Goal: Task Accomplishment & Management: Use online tool/utility

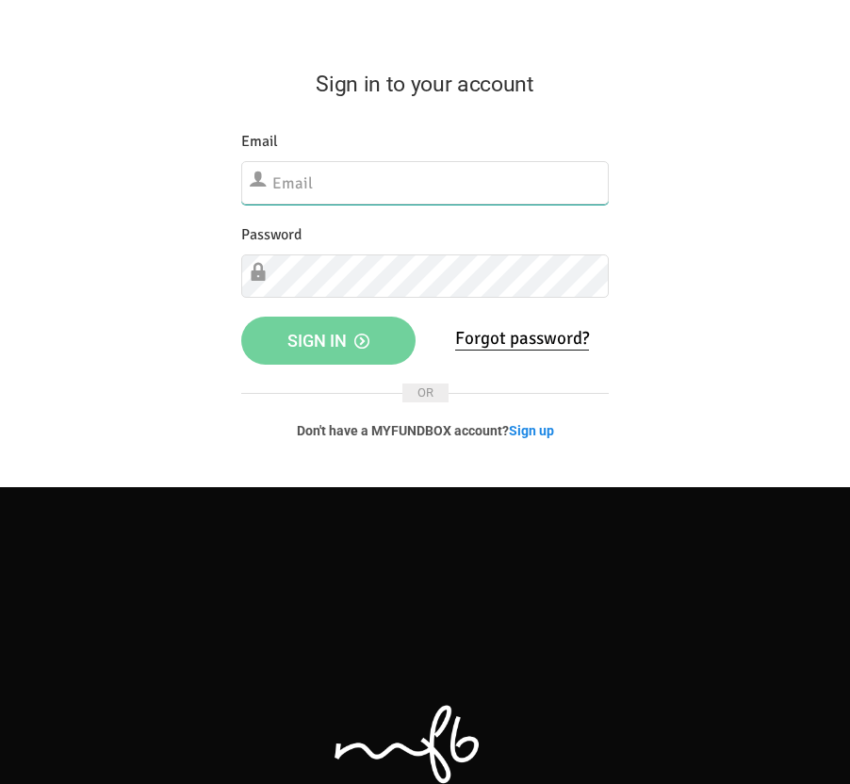
click at [321, 174] on input "text" at bounding box center [424, 182] width 367 height 43
type input "[EMAIL_ADDRESS][DOMAIN_NAME]"
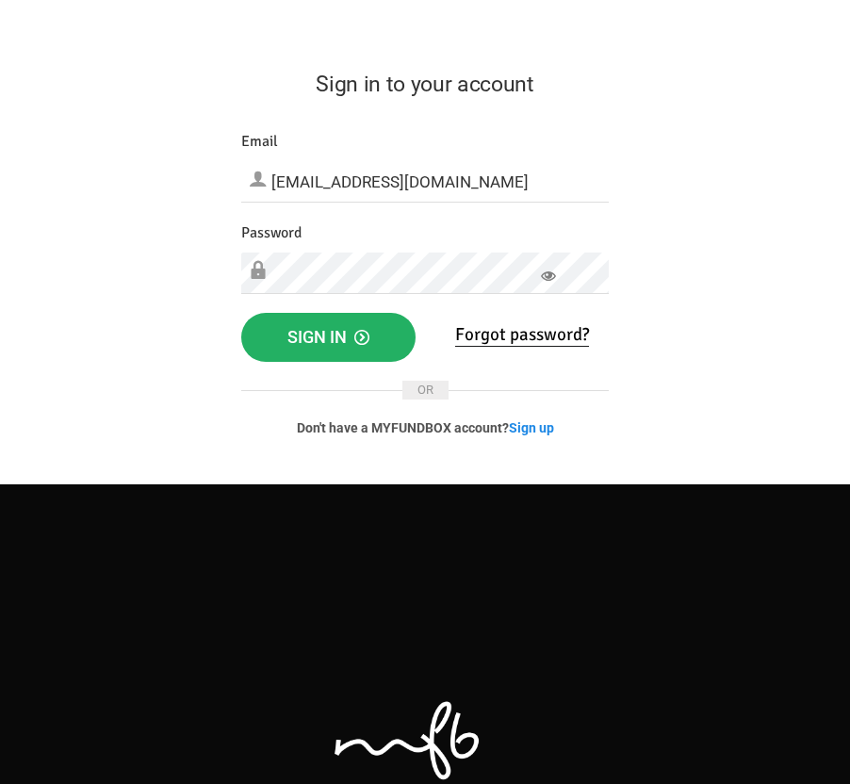
click at [334, 350] on button "Sign in" at bounding box center [328, 337] width 174 height 49
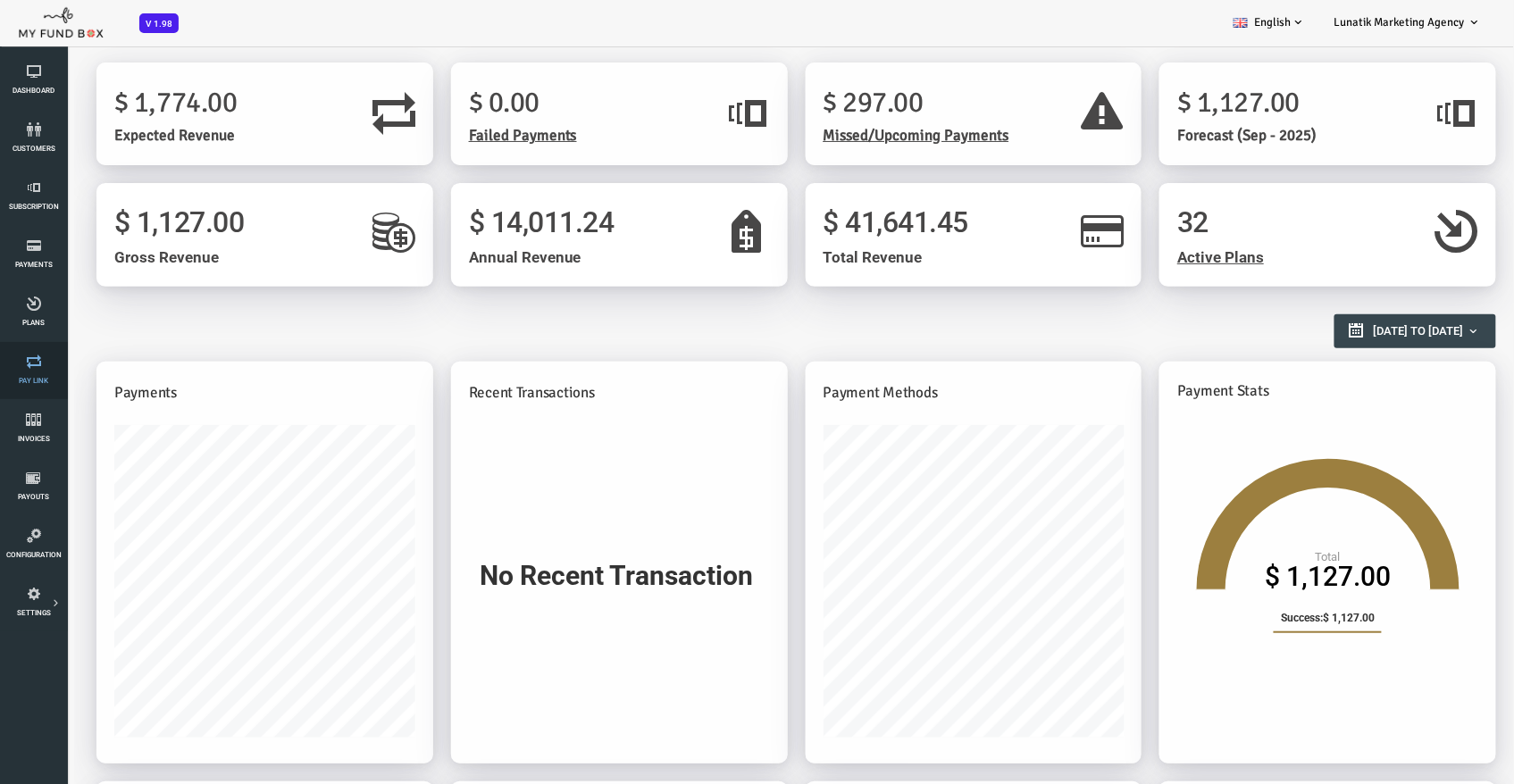
click at [34, 374] on link "Pay Link" at bounding box center [33, 371] width 56 height 57
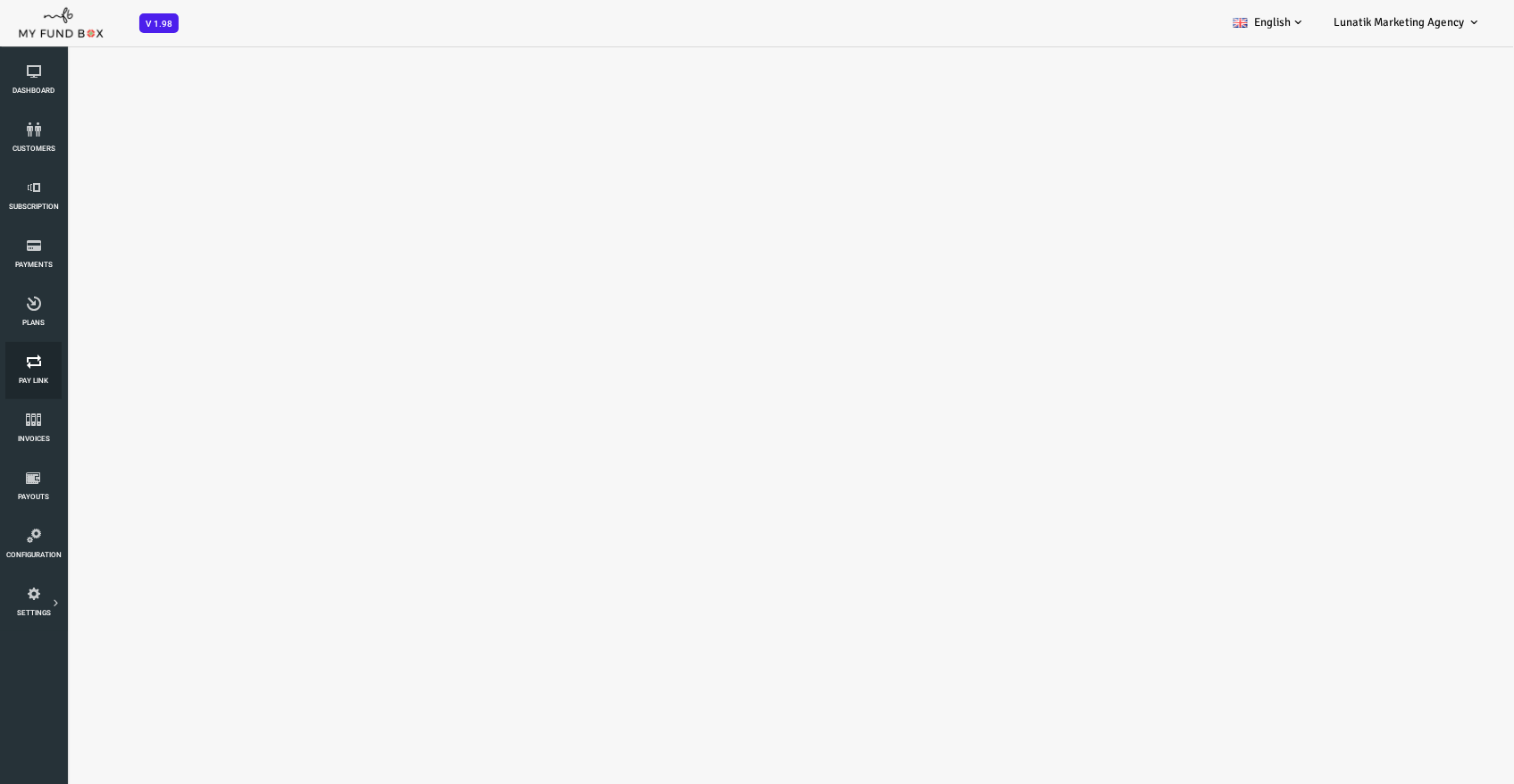
select select "100"
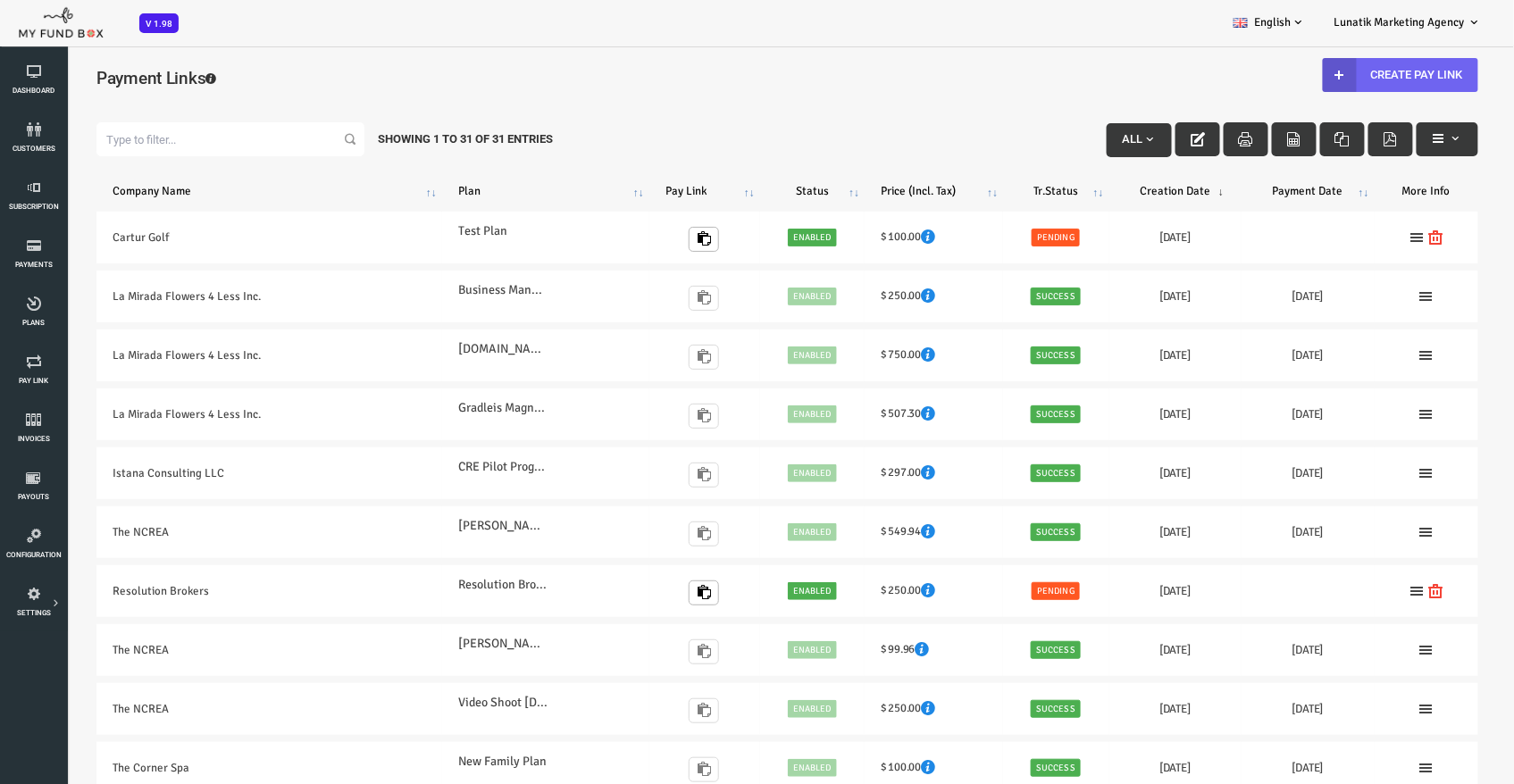
click at [805, 74] on link "Create Pay Link" at bounding box center [1340, 74] width 155 height 34
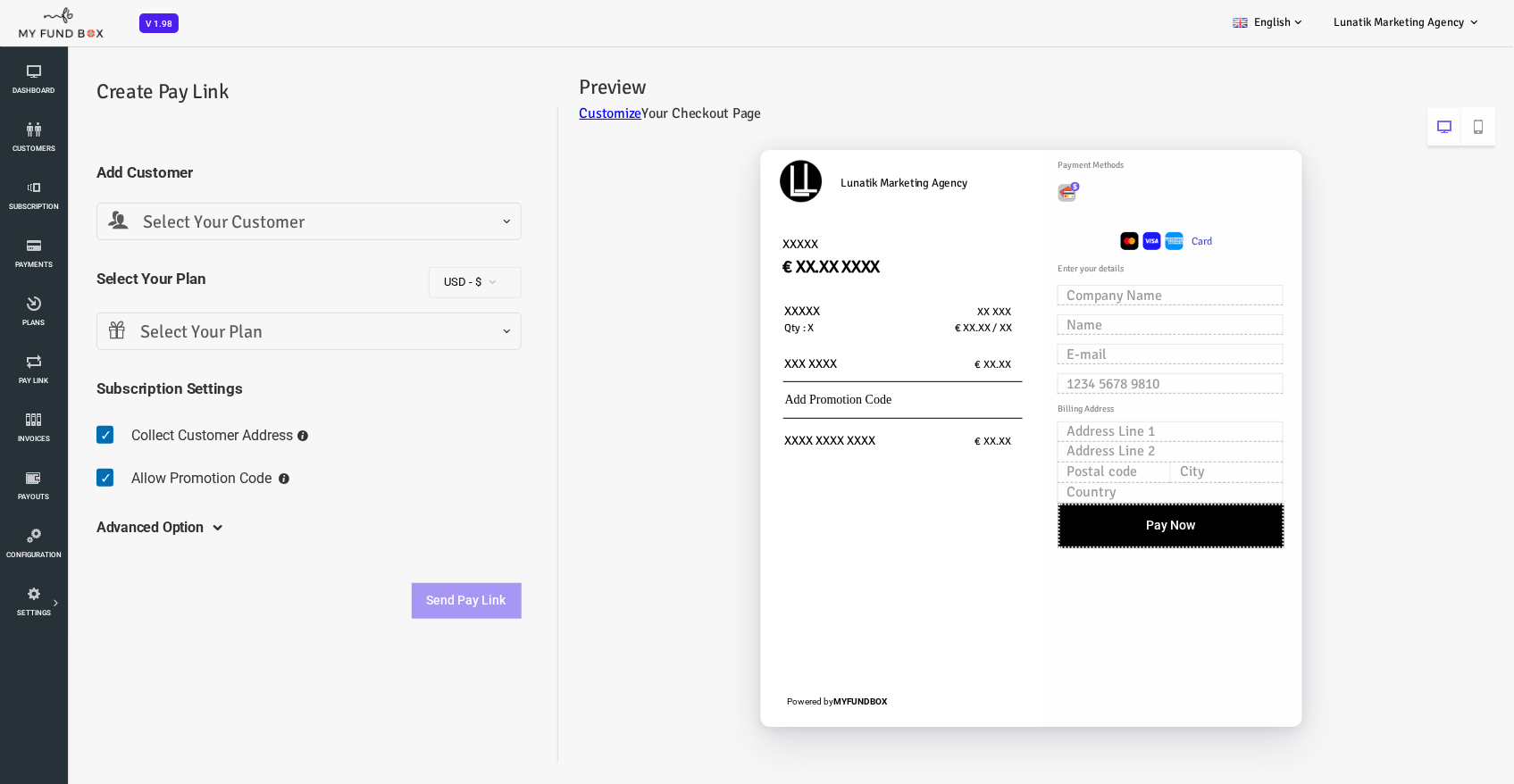
click at [276, 324] on span "Select Your Plan" at bounding box center [248, 331] width 402 height 27
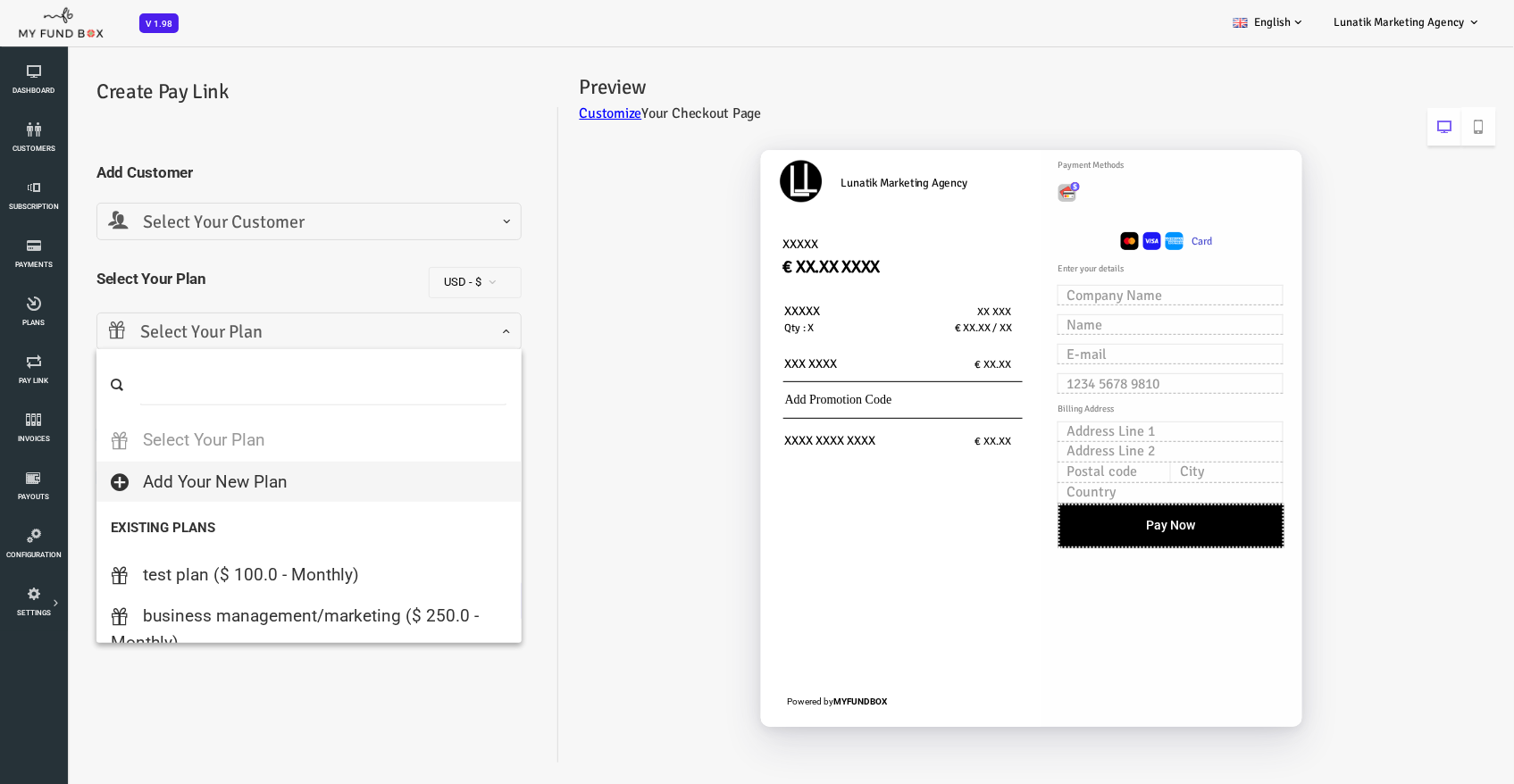
select select
type input "100"
select select "2"
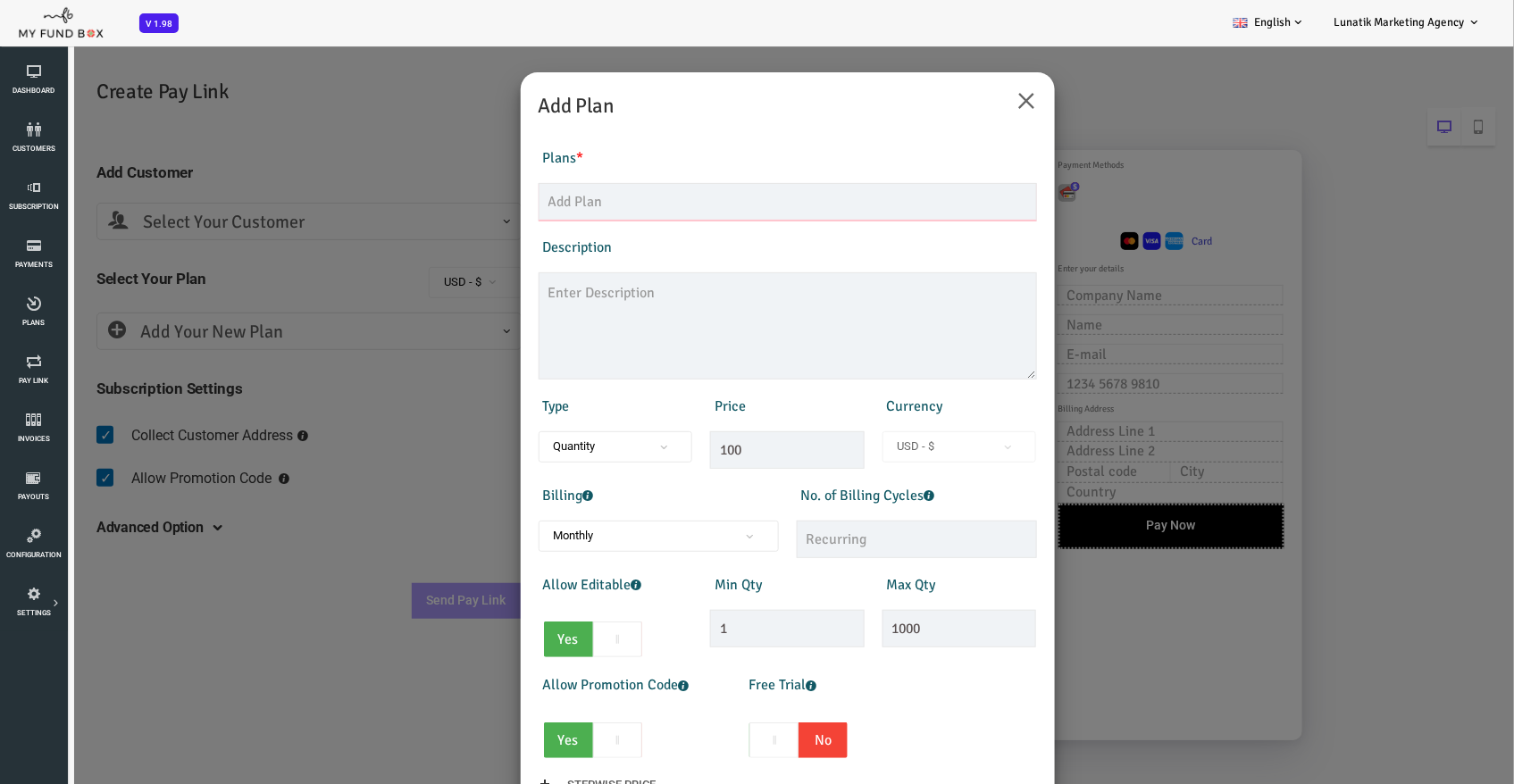
click at [546, 205] on input "text" at bounding box center [727, 201] width 499 height 38
type input "Funeral Flowers For Less Banners"
click at [537, 298] on textarea at bounding box center [727, 324] width 499 height 107
type textarea "8 funeral flowers for less banners"
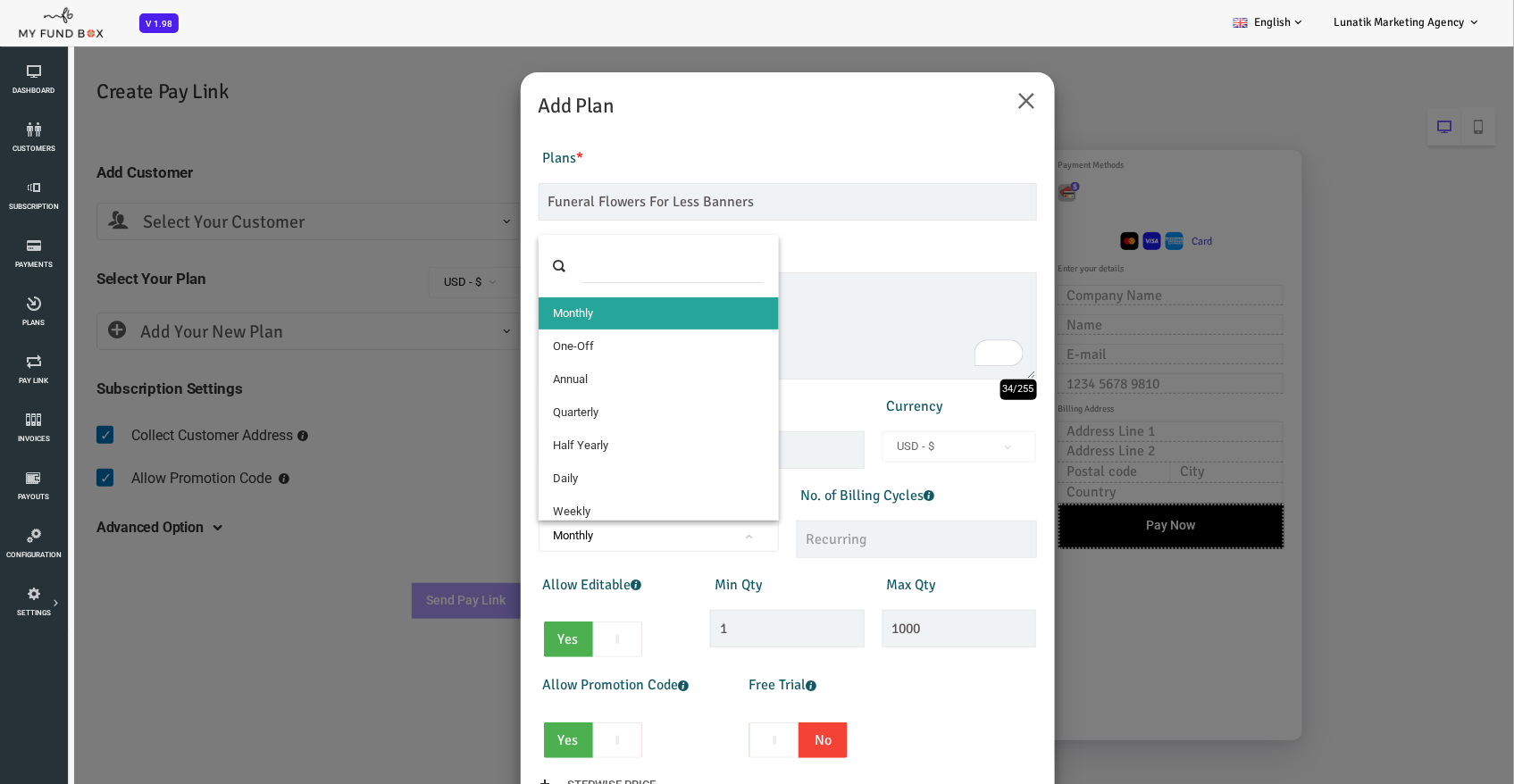
click at [590, 526] on span "Monthly" at bounding box center [598, 535] width 228 height 18
select select "4"
type input "1"
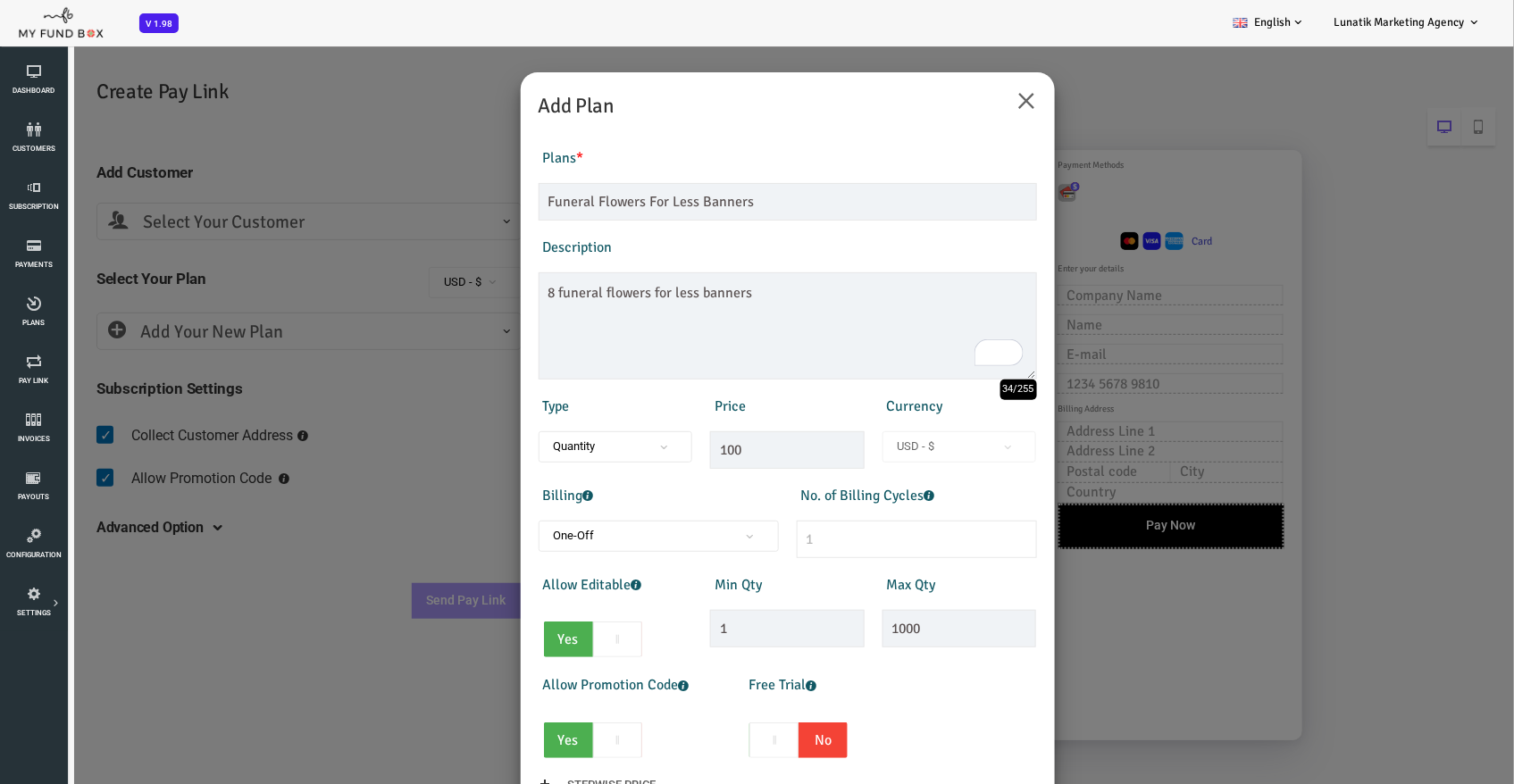
click at [611, 447] on span "Quantity" at bounding box center [556, 446] width 142 height 18
drag, startPoint x: 705, startPoint y: 450, endPoint x: 630, endPoint y: 439, distance: 75.8
click at [635, 439] on div "Type Quantity Variable Quantity Price 100 Currency EUR - € USD - $ GBP - £ INR …" at bounding box center [727, 428] width 517 height 81
click at [593, 444] on span "Quantity" at bounding box center [556, 446] width 142 height 18
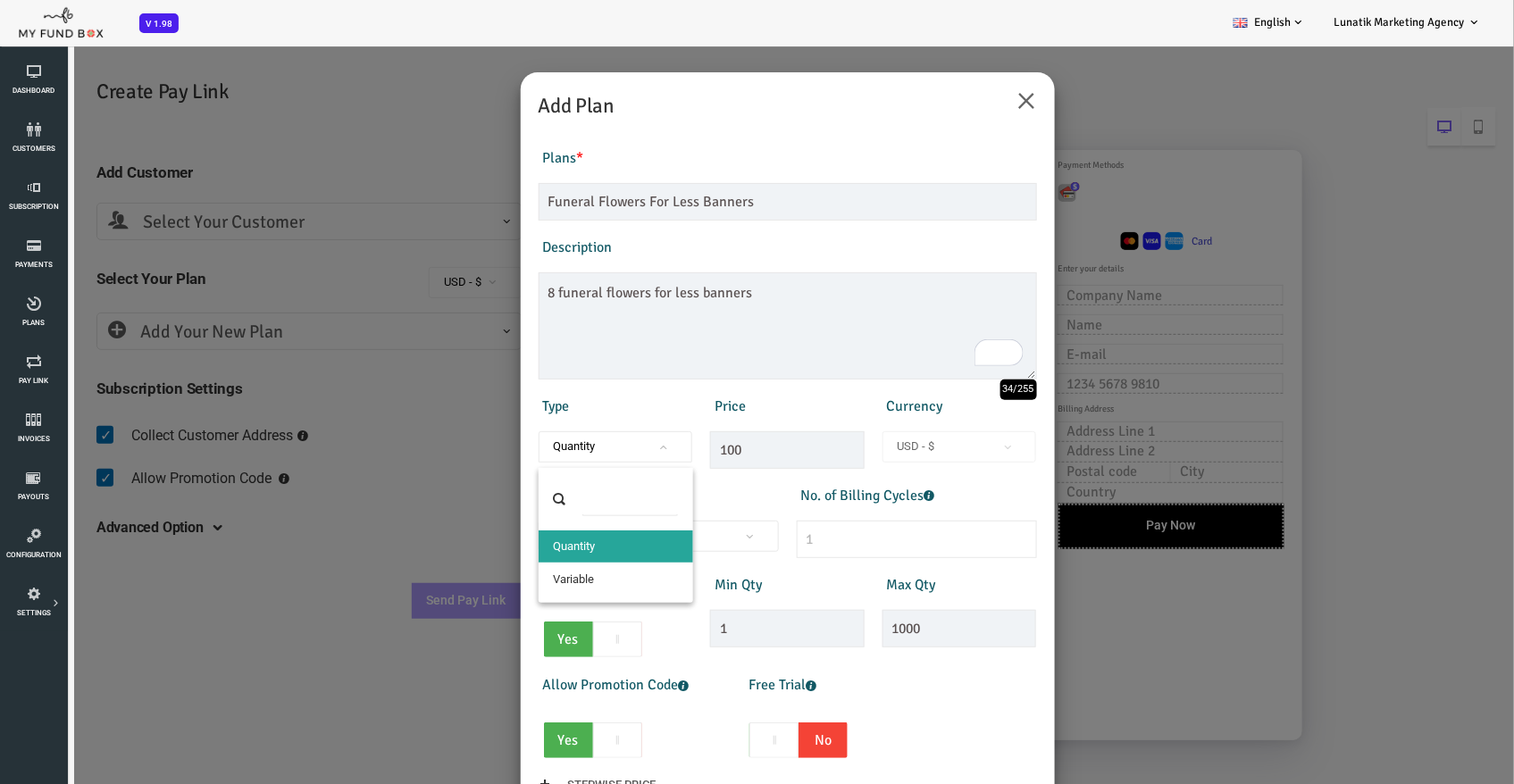
click at [593, 444] on span "Quantity" at bounding box center [556, 446] width 142 height 18
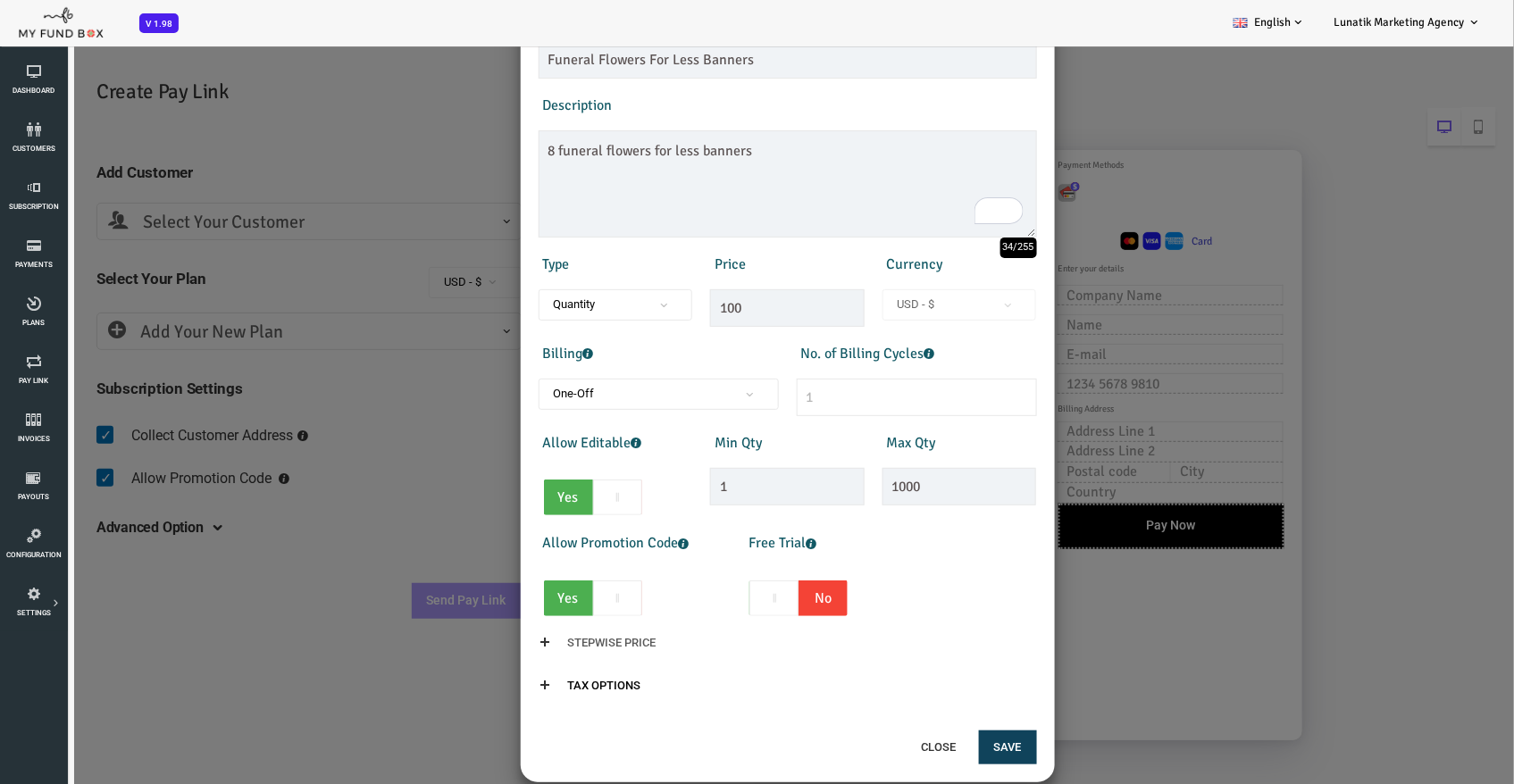
click at [507, 490] on span "Yes" at bounding box center [508, 497] width 49 height 36
checkbox input "false"
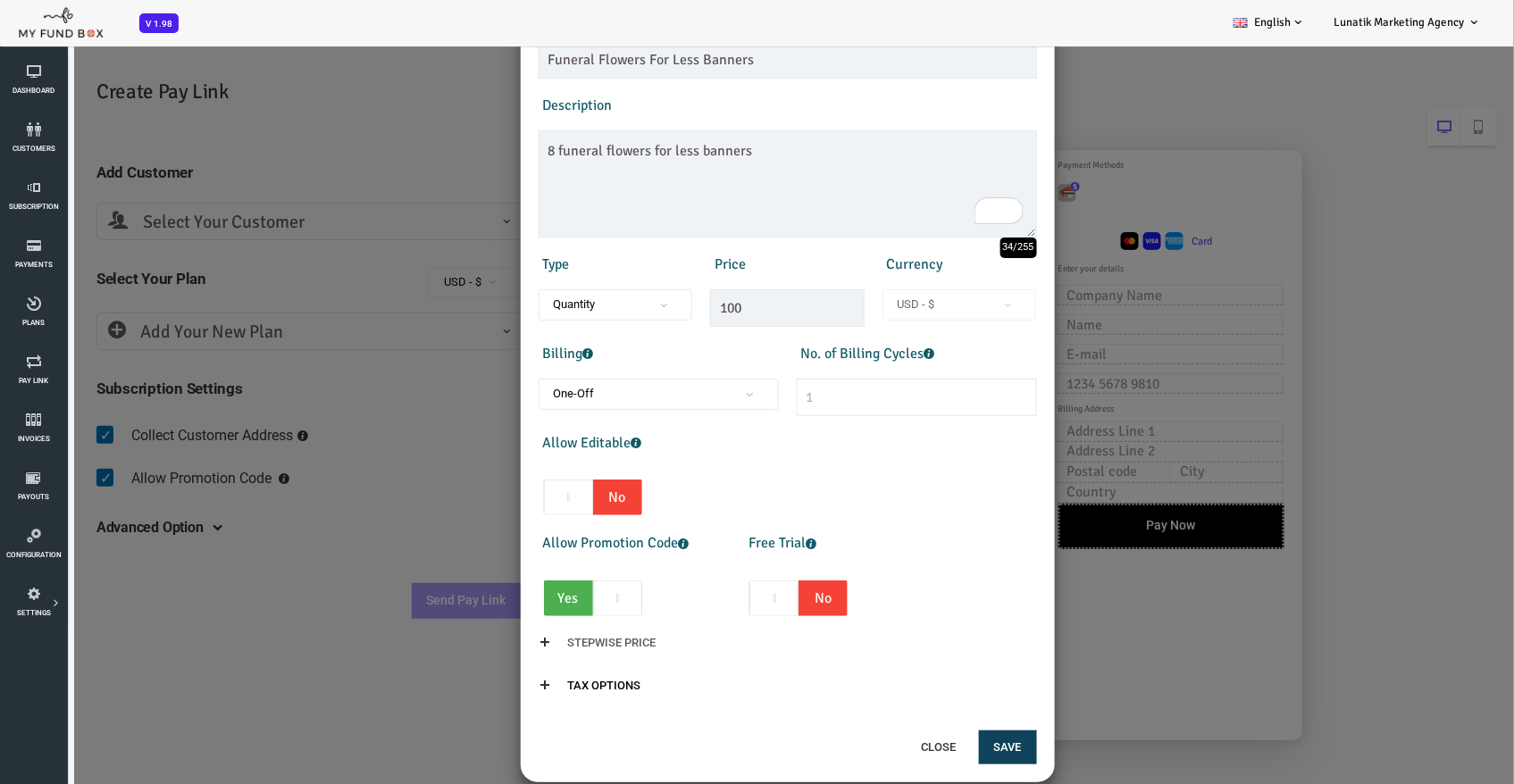
click at [504, 596] on span "Yes" at bounding box center [508, 597] width 49 height 36
checkbox input "false"
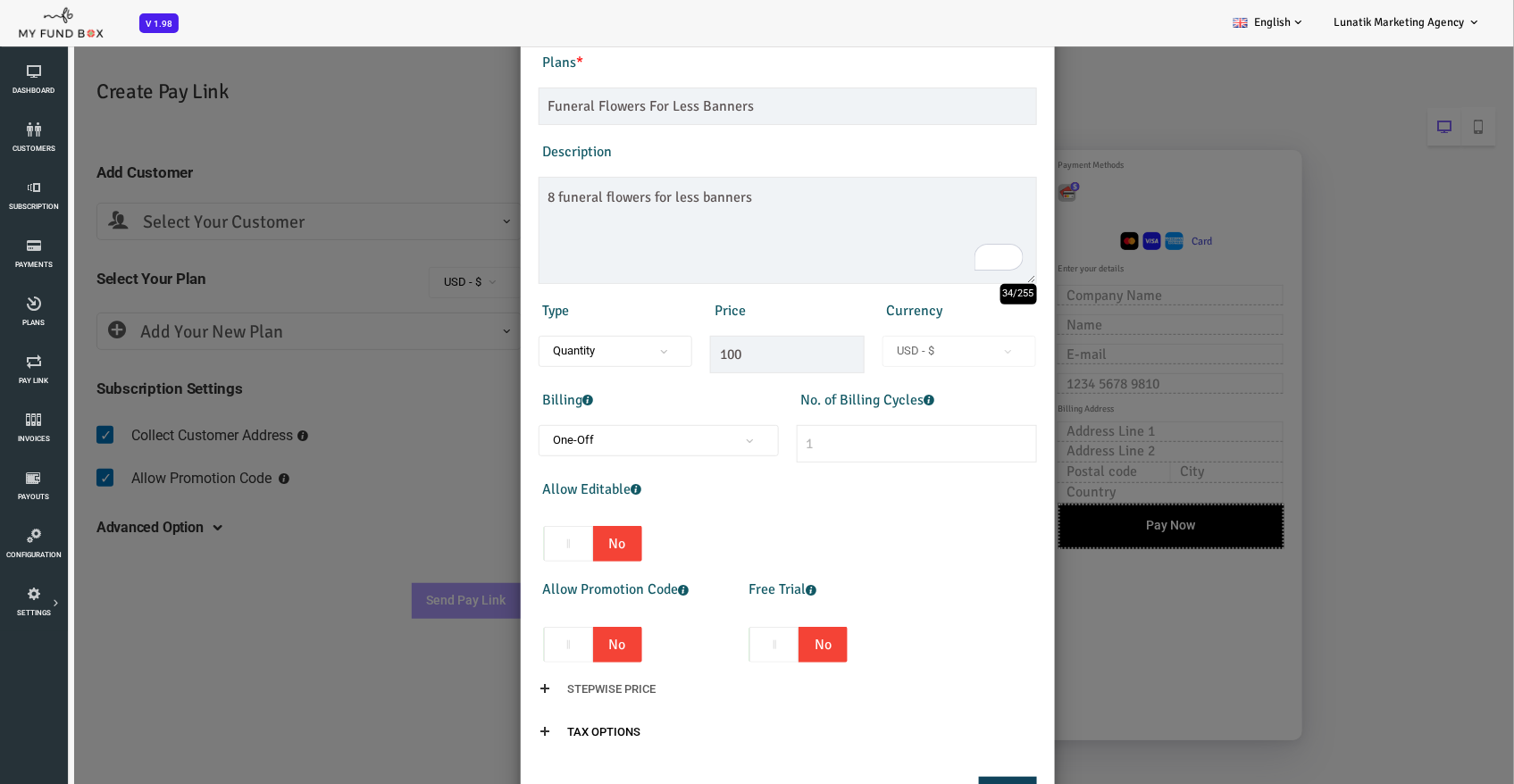
scroll to position [105, 0]
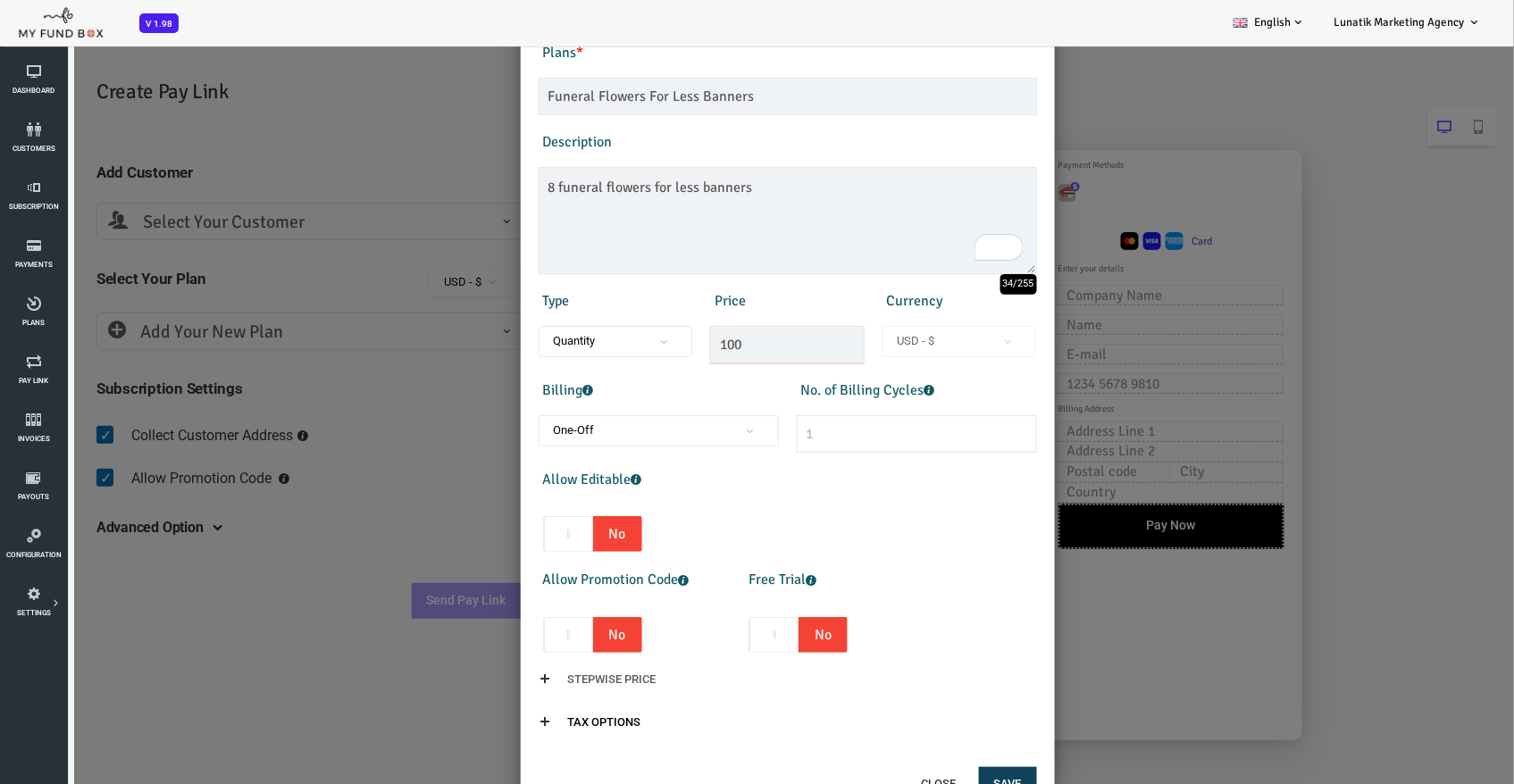
drag, startPoint x: 695, startPoint y: 339, endPoint x: 630, endPoint y: 340, distance: 65.0
click at [633, 340] on div "Type Quantity Variable Quantity Price 100 Currency EUR - € USD - $ GBP - £ INR …" at bounding box center [727, 322] width 517 height 81
type input "318.72"
click at [724, 302] on div "Price 318.72" at bounding box center [726, 322] width 173 height 81
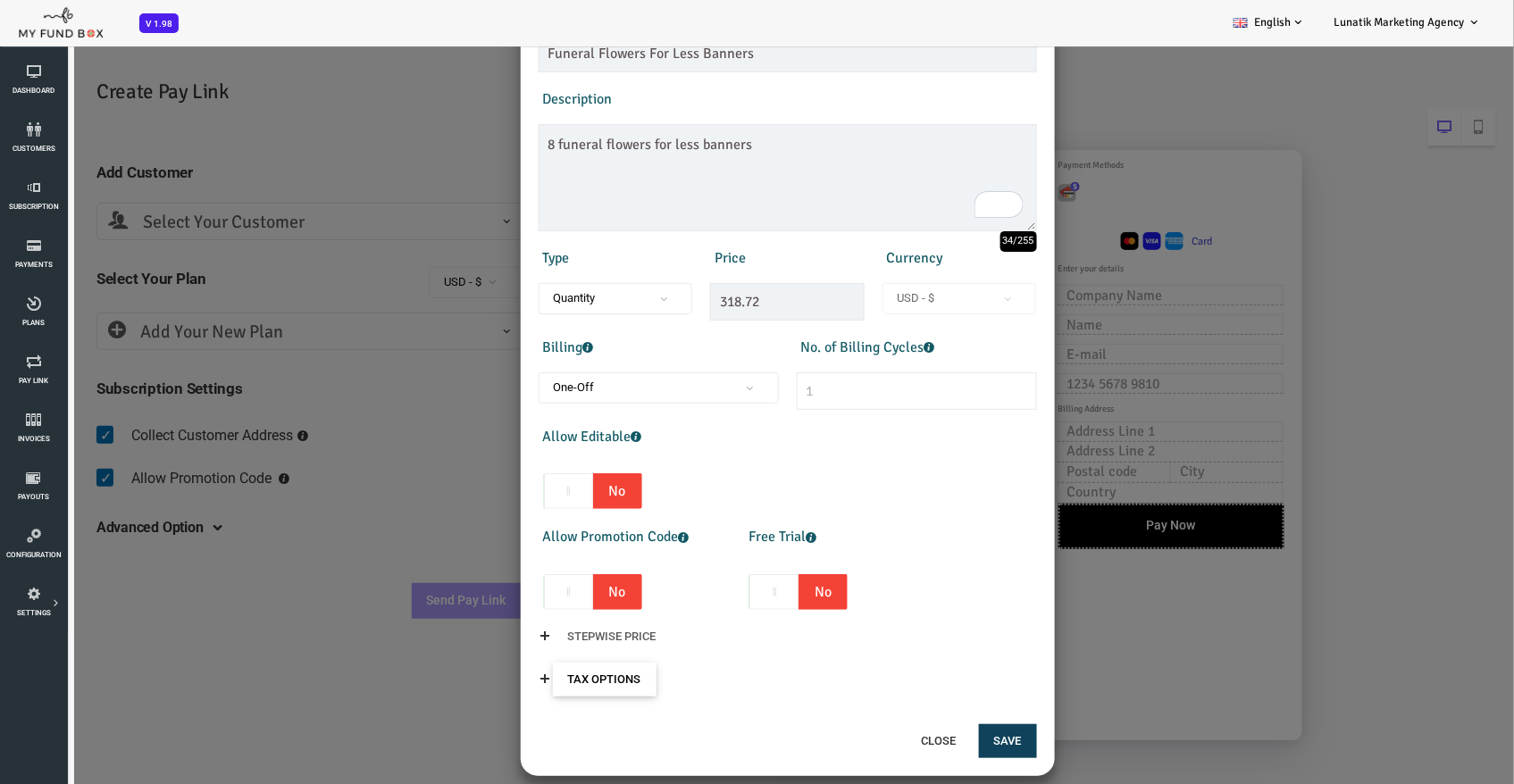
click at [541, 671] on input "Tax Options" at bounding box center [543, 679] width 103 height 34
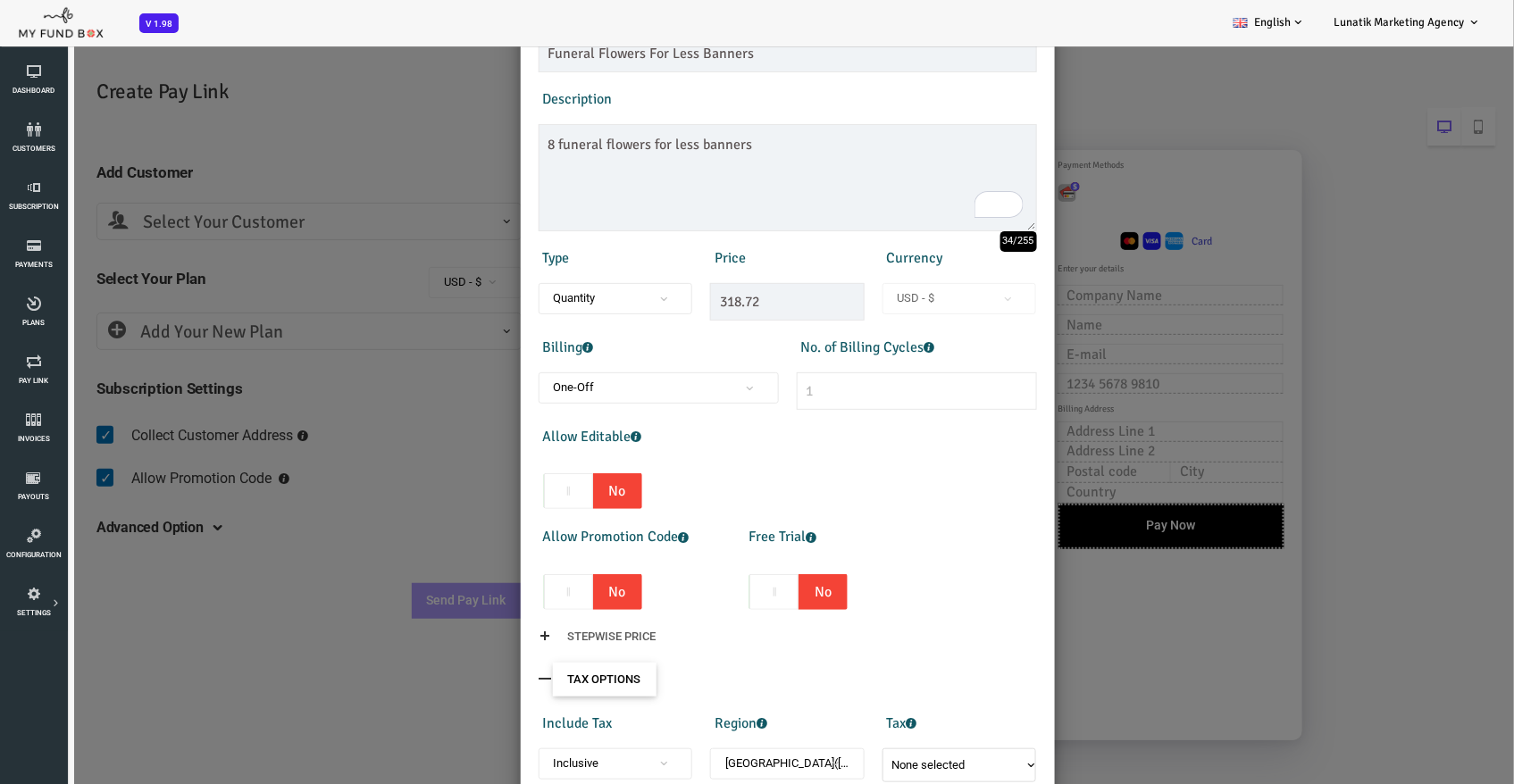
scroll to position [237, 0]
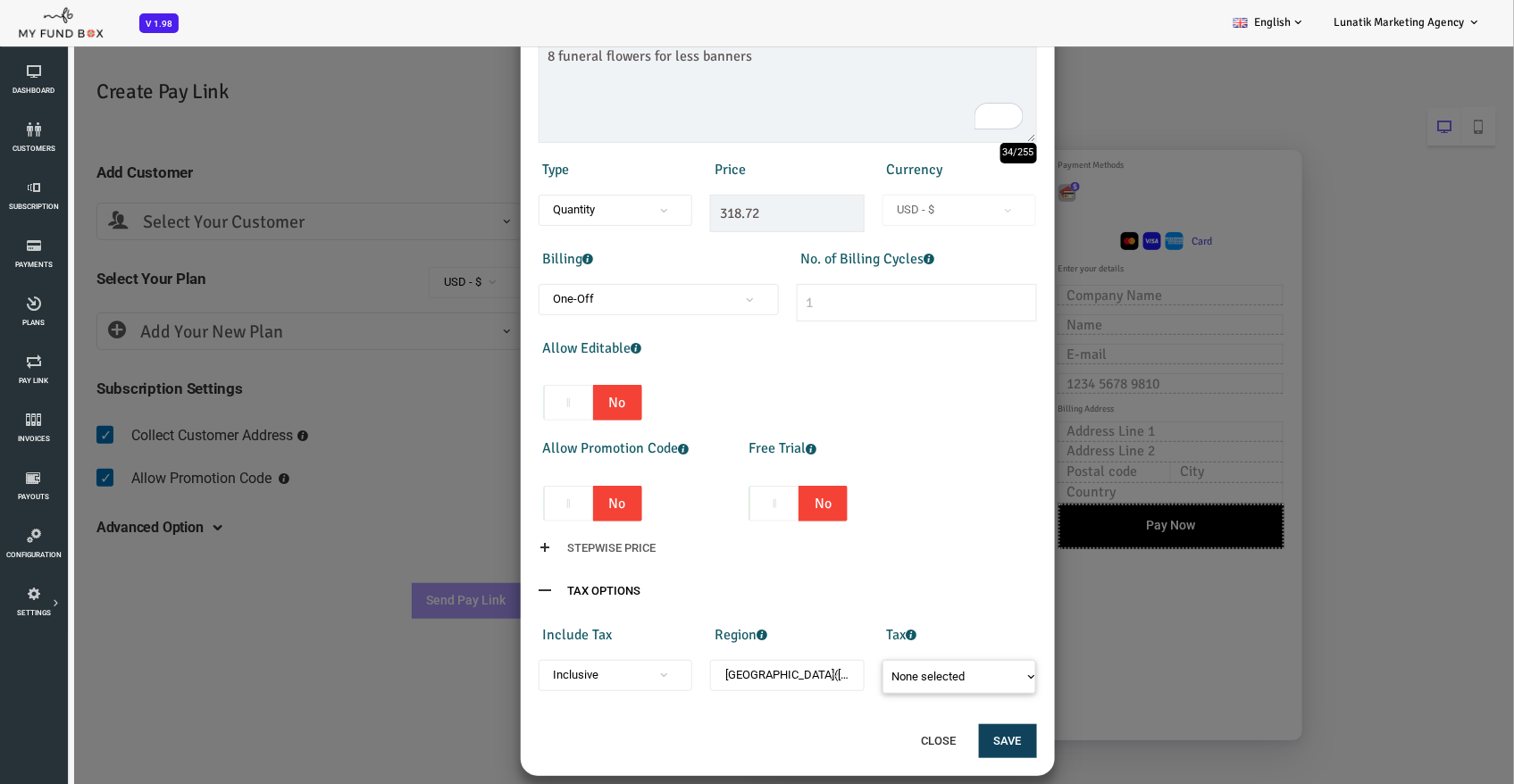
click at [805, 672] on span "None selected" at bounding box center [867, 676] width 73 height 13
click at [805, 629] on div "Tax 5% VAT None selected 5% VAT" at bounding box center [899, 654] width 173 height 77
click at [755, 671] on span "Myanmar(Burma)" at bounding box center [726, 674] width 142 height 18
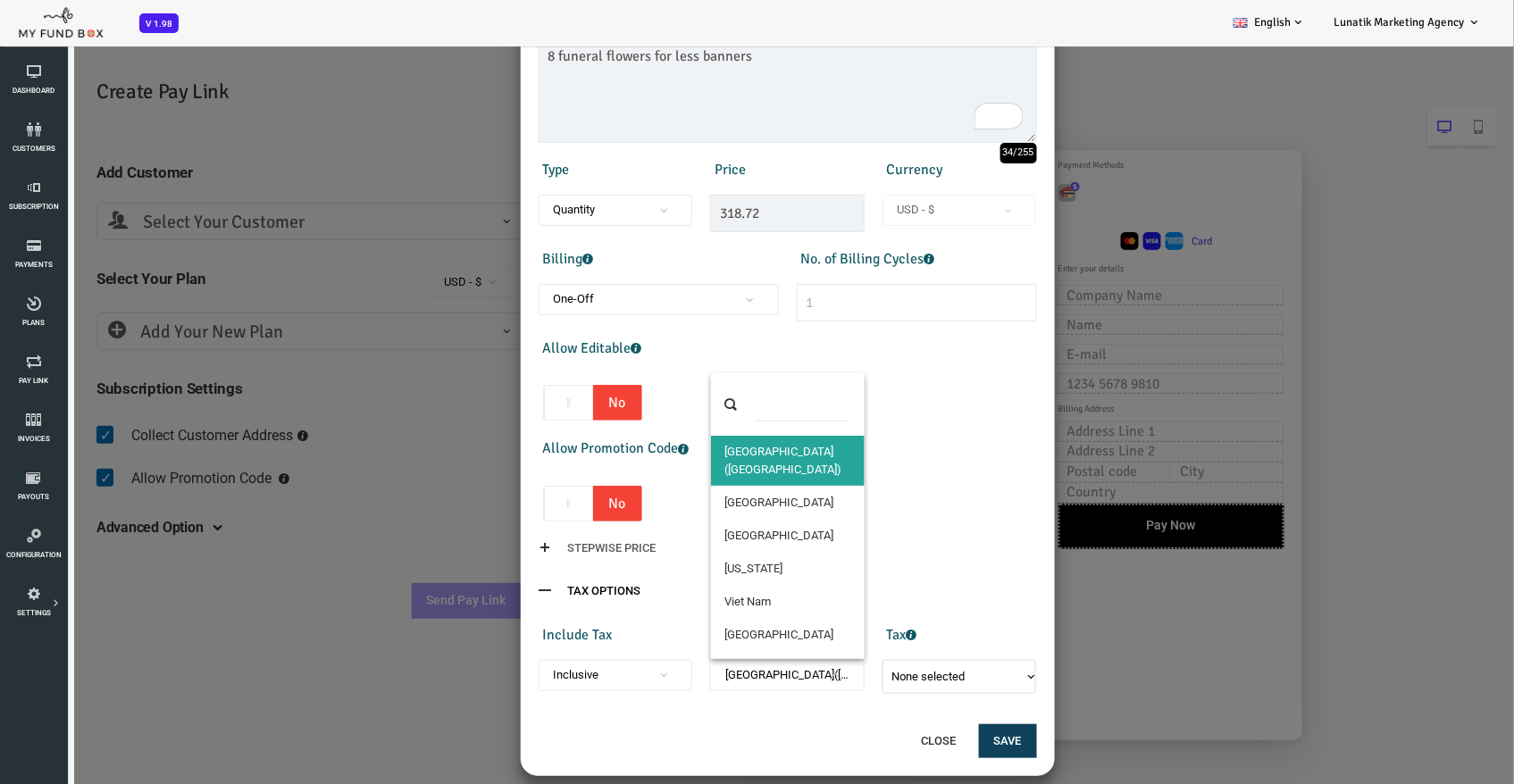
click at [734, 404] on input "search" at bounding box center [741, 404] width 98 height 34
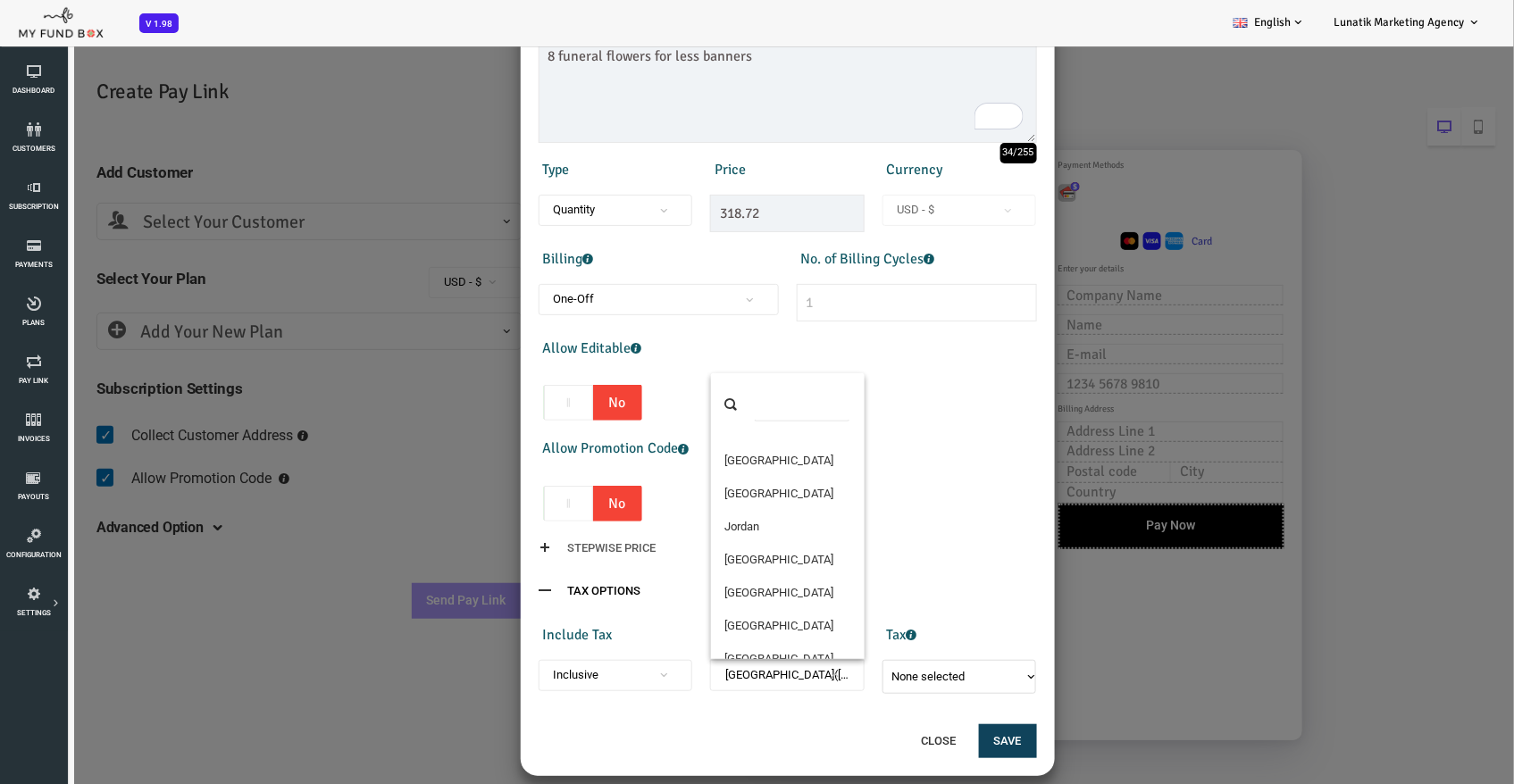
scroll to position [4232, 0]
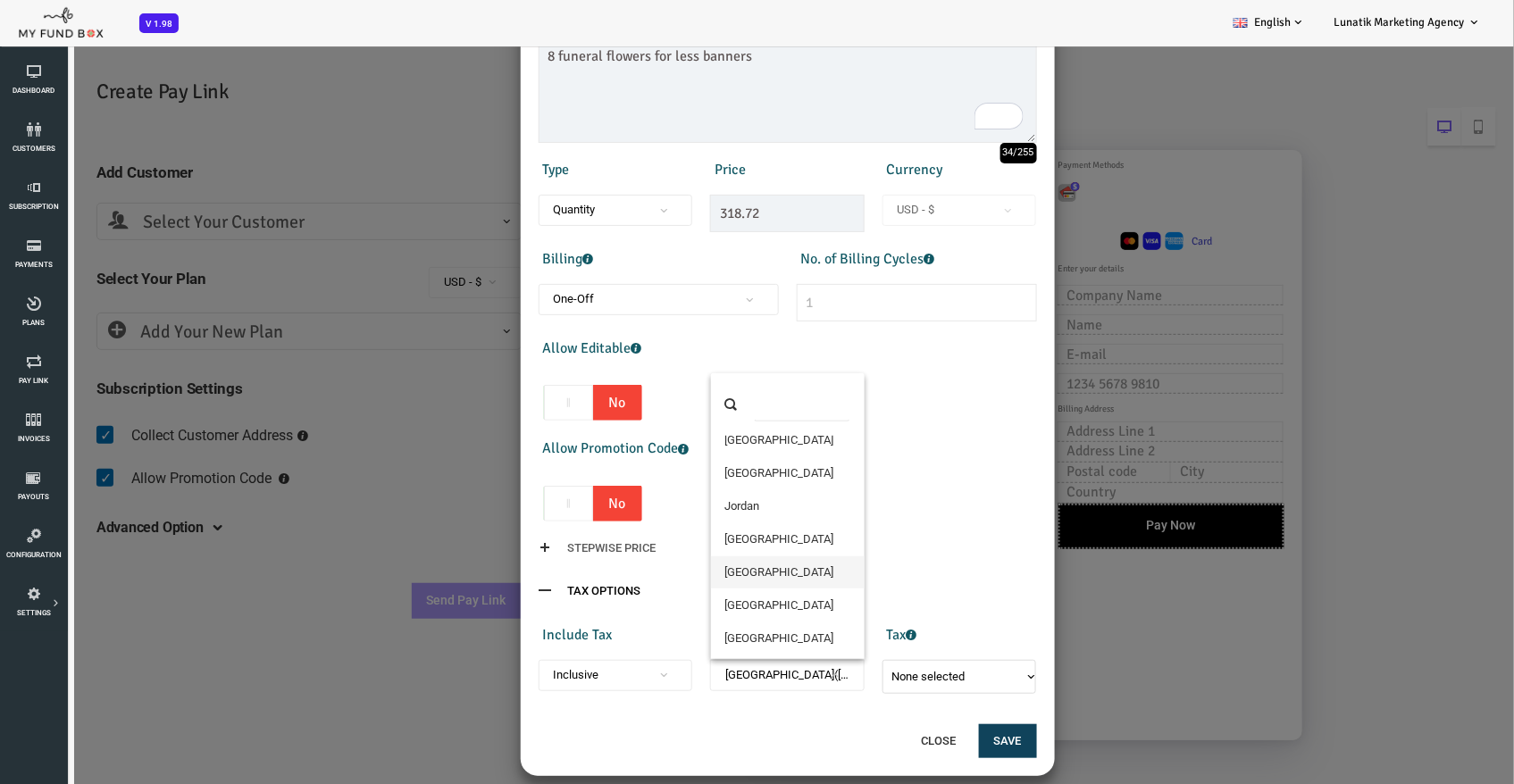
select select "223"
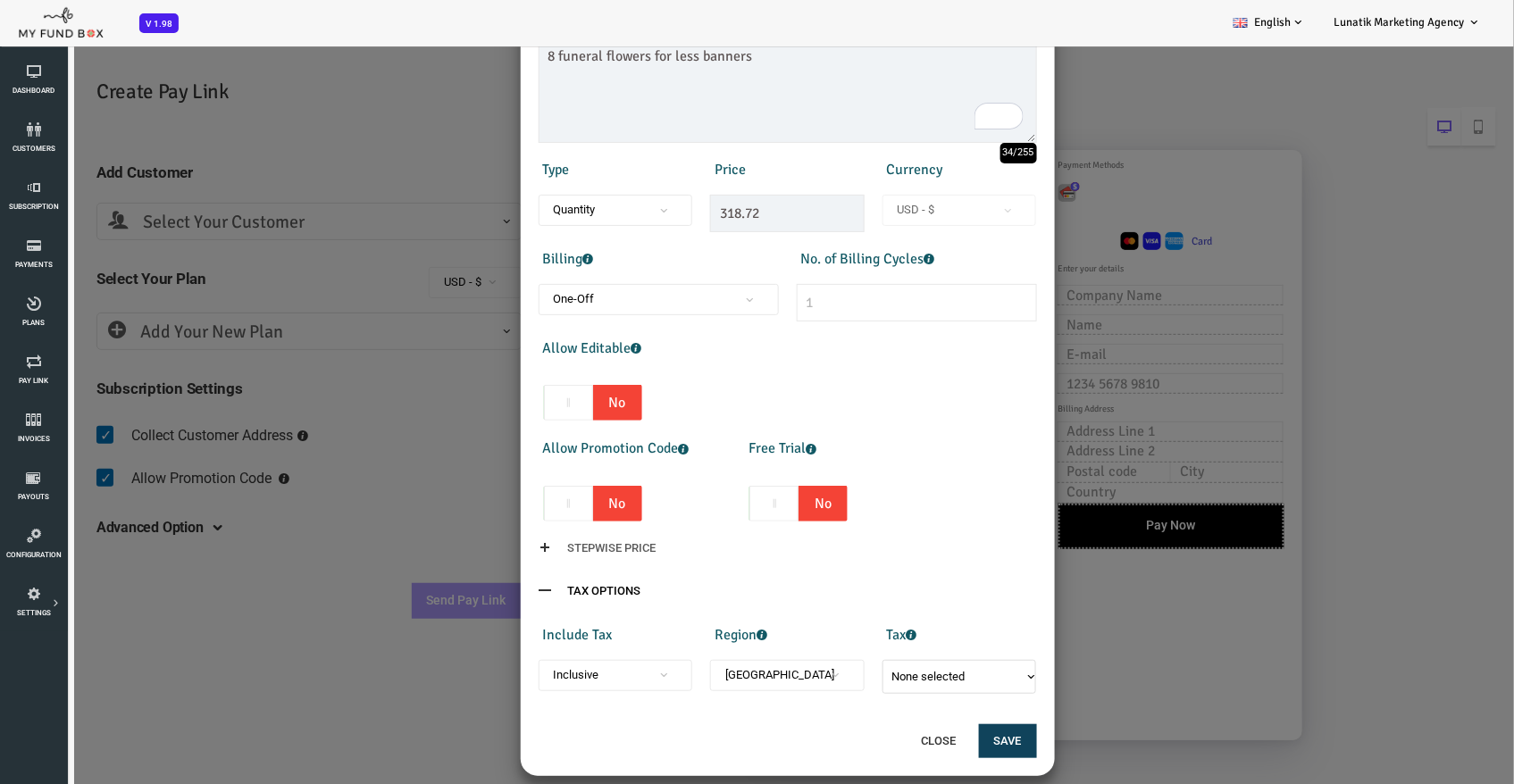
click at [613, 675] on span "Inclusive" at bounding box center [556, 674] width 142 height 18
click at [805, 677] on button "None selected" at bounding box center [899, 676] width 155 height 34
click at [532, 668] on span "Exclusive" at bounding box center [556, 674] width 142 height 18
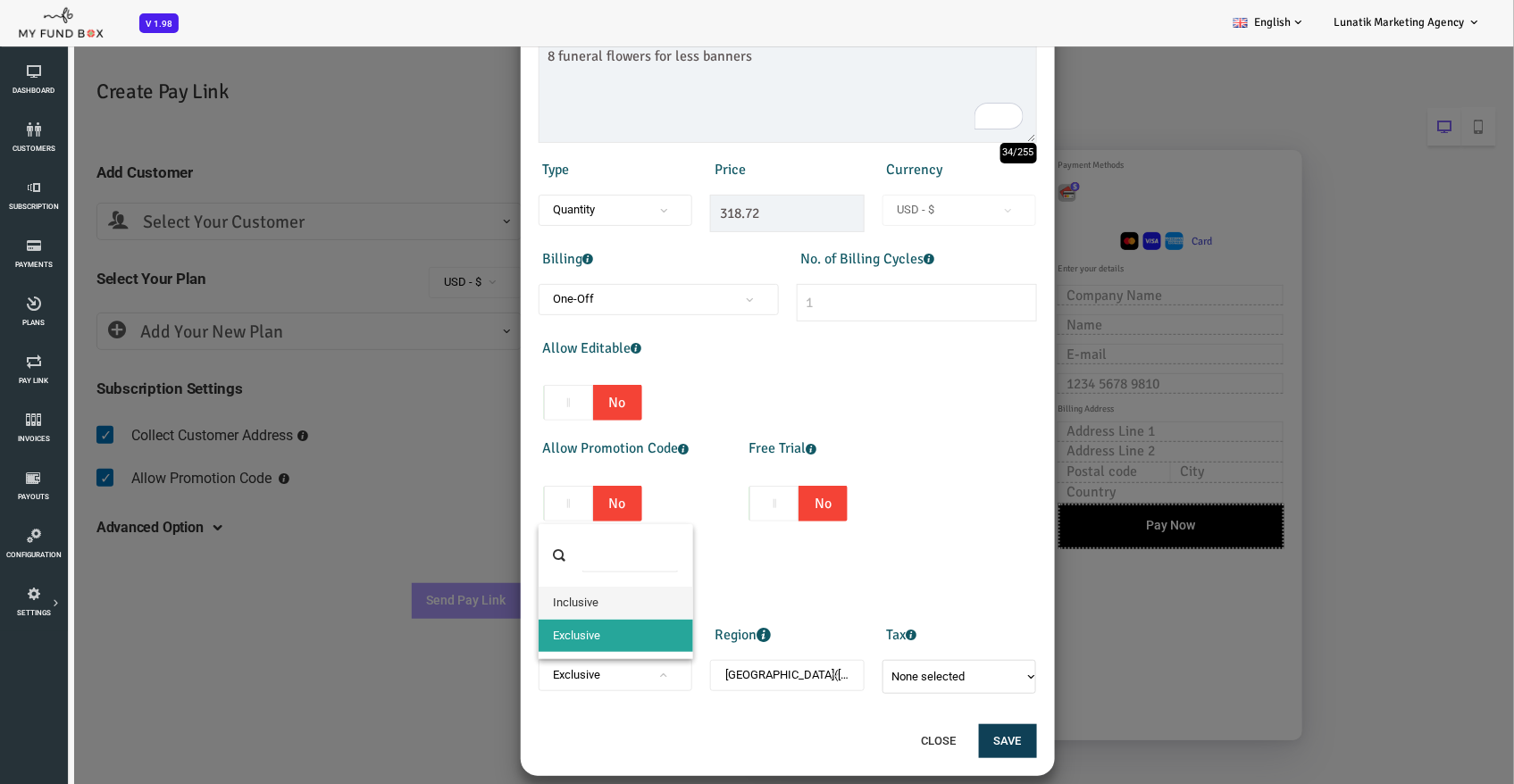
select select "false"
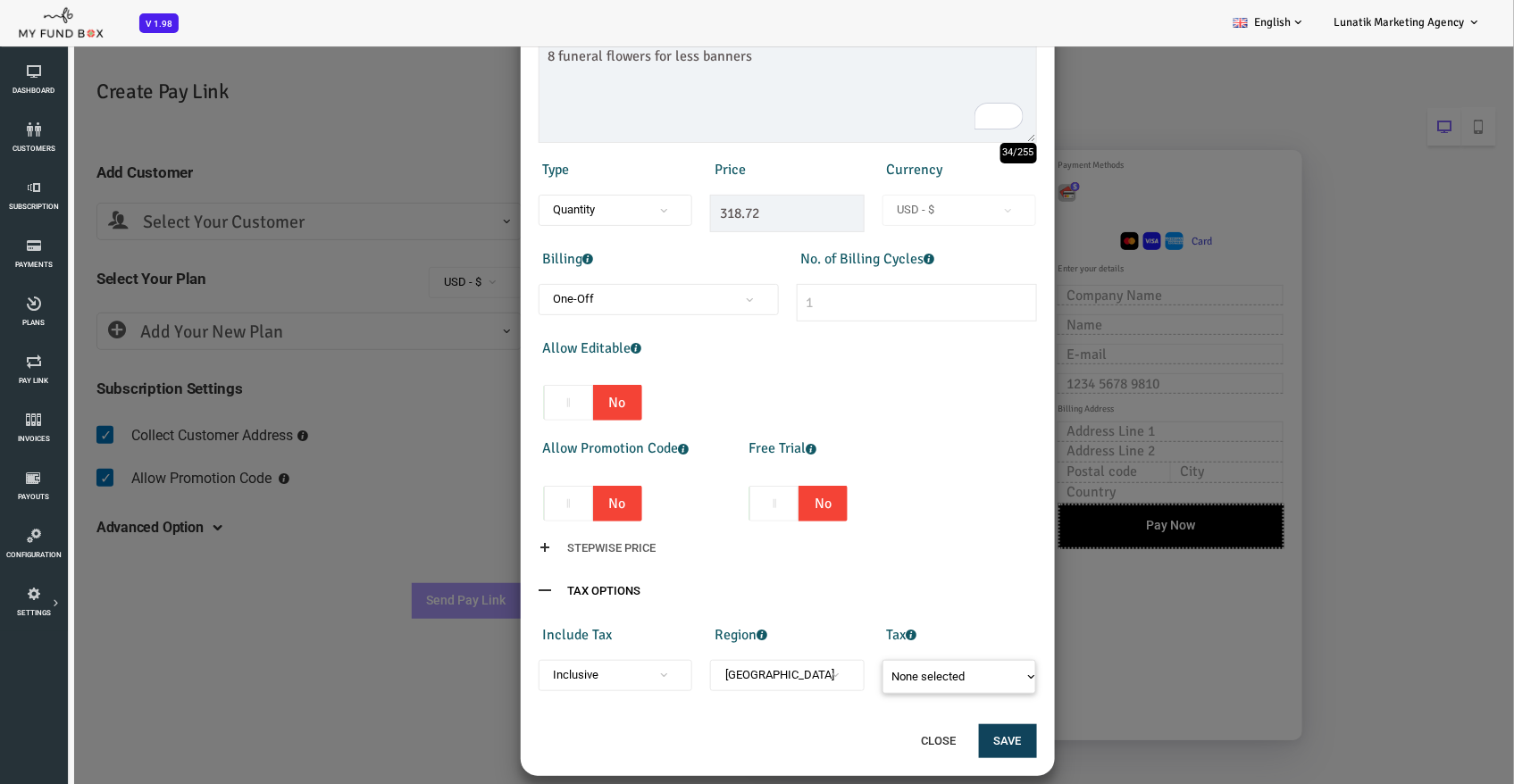
click at [805, 682] on button "None selected" at bounding box center [899, 676] width 155 height 34
click at [805, 725] on input "10% Sales Tax" at bounding box center [860, 726] width 16 height 16
checkbox input "true"
click at [805, 570] on div "Products Invoice Product is empty Plans * Funeral Flowers For Less Banners This…" at bounding box center [726, 302] width 534 height 837
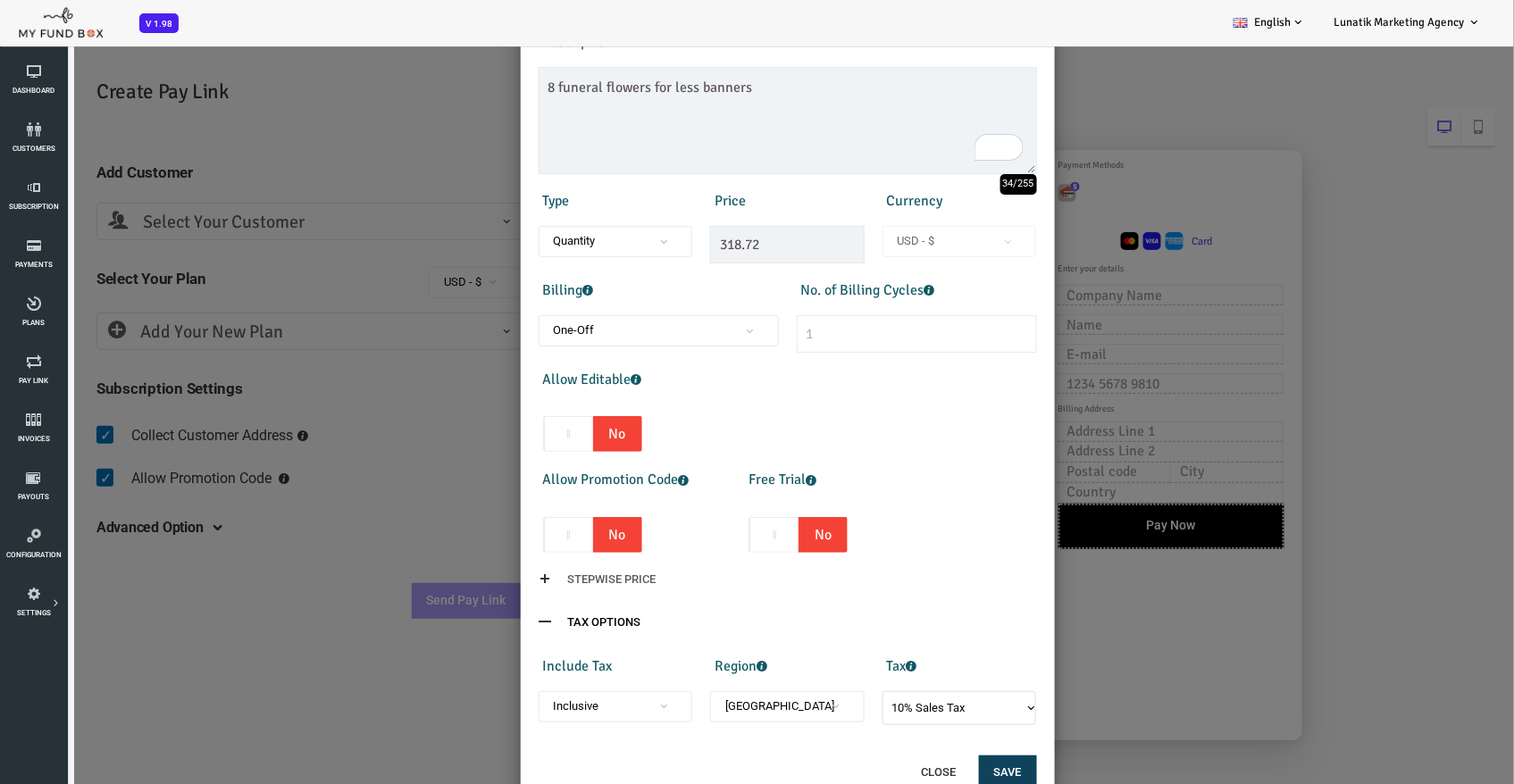
scroll to position [202, 0]
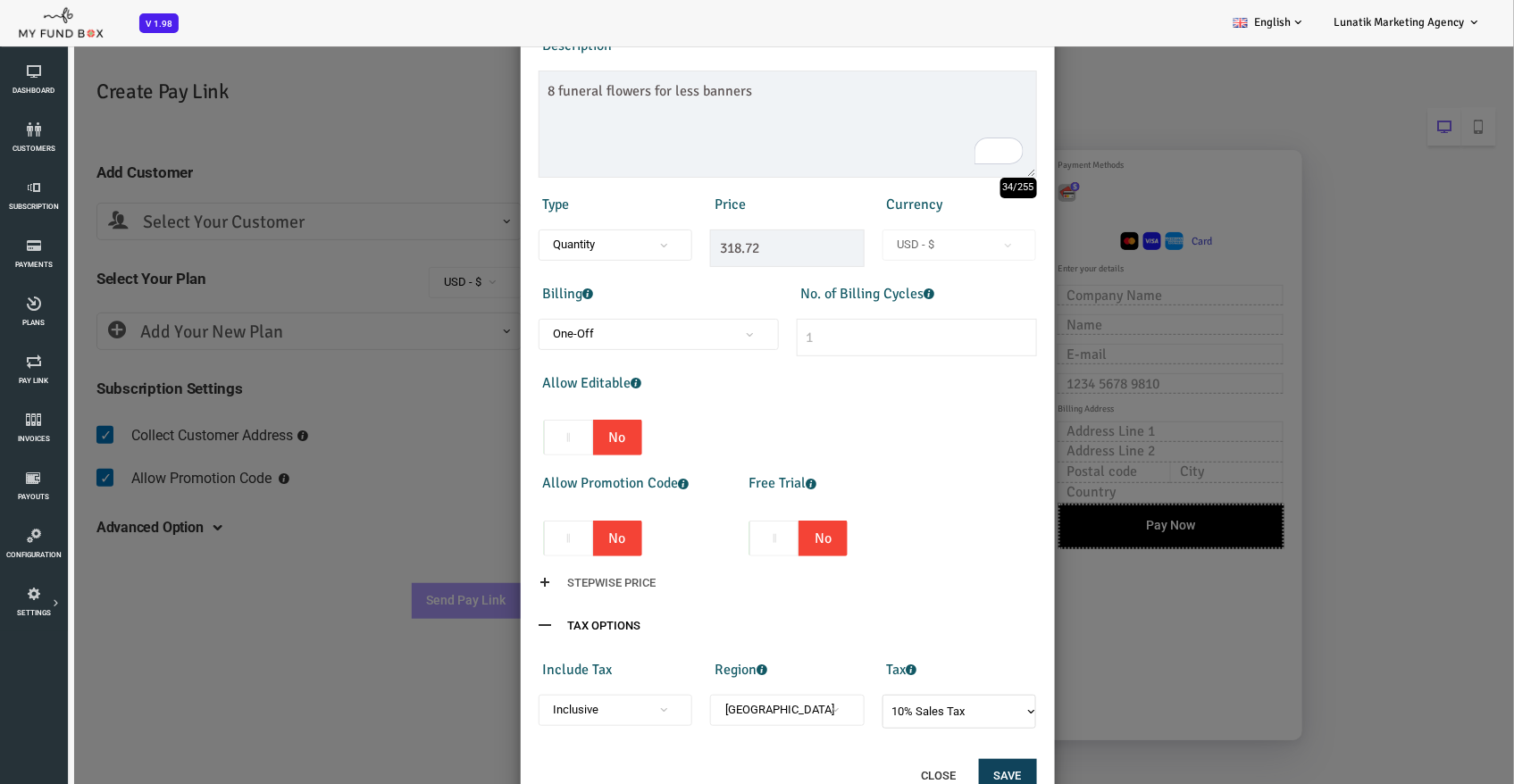
click at [594, 719] on span "Inclusive" at bounding box center [555, 709] width 155 height 31
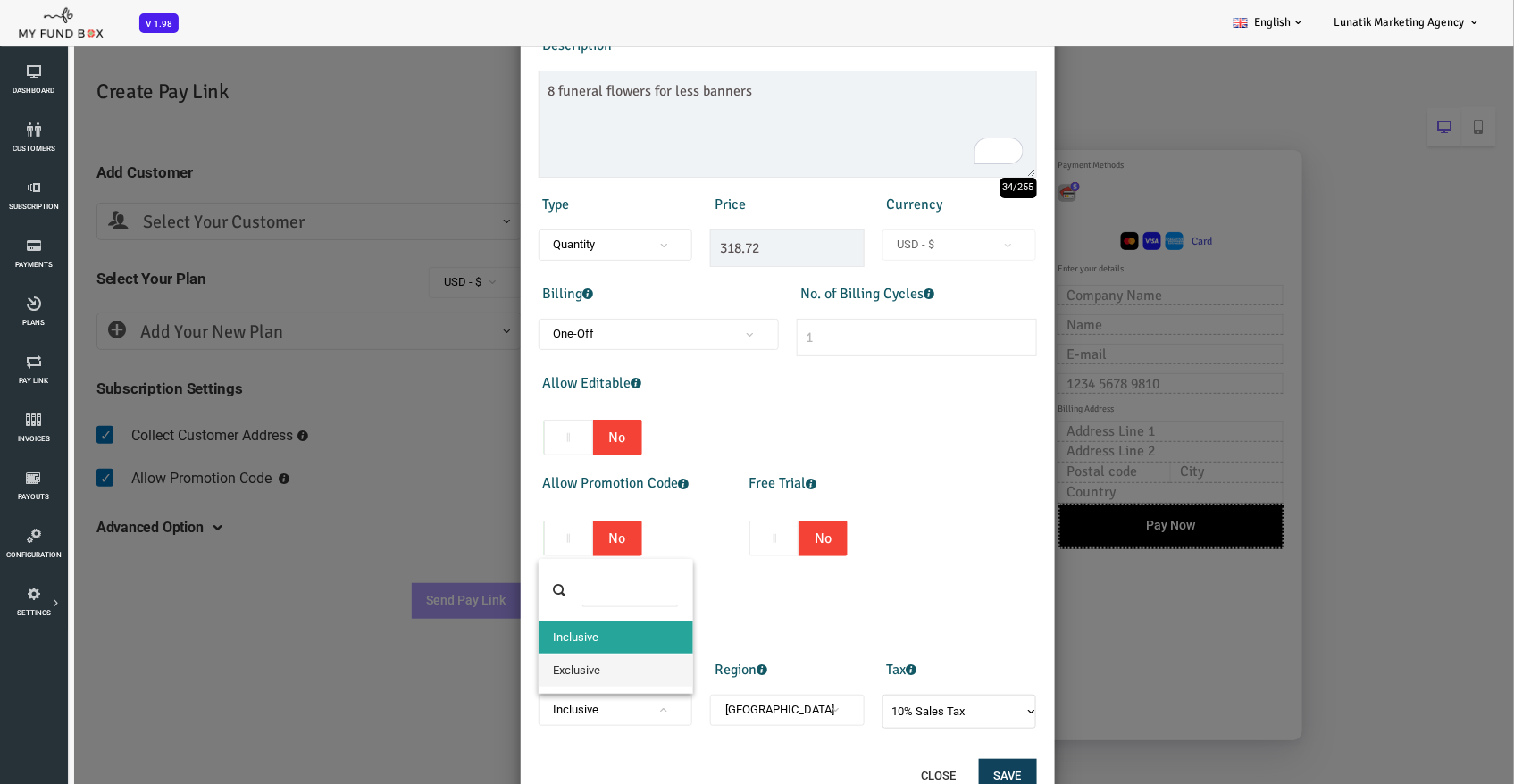
click at [674, 715] on span "United States" at bounding box center [726, 709] width 142 height 18
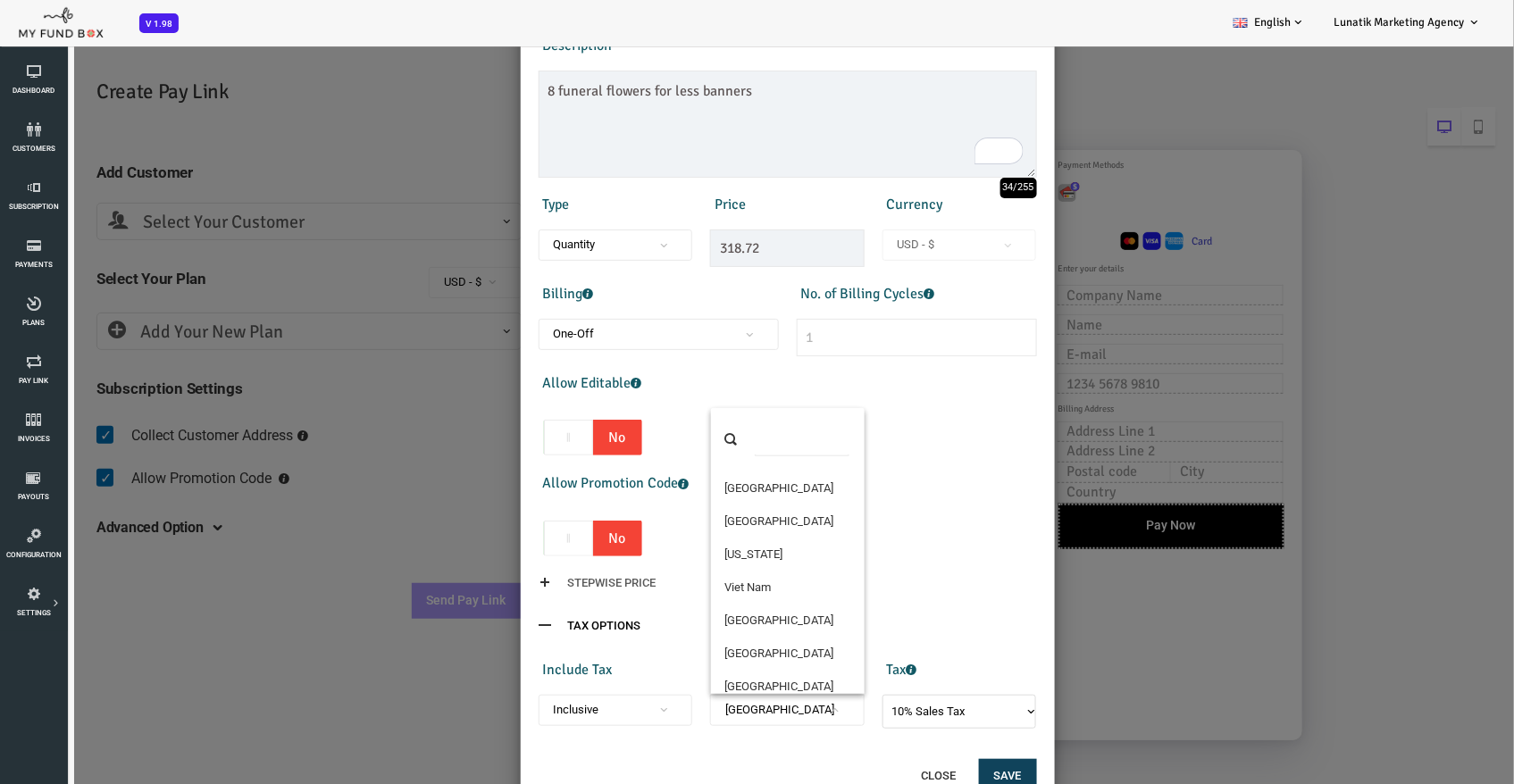
scroll to position [0, 0]
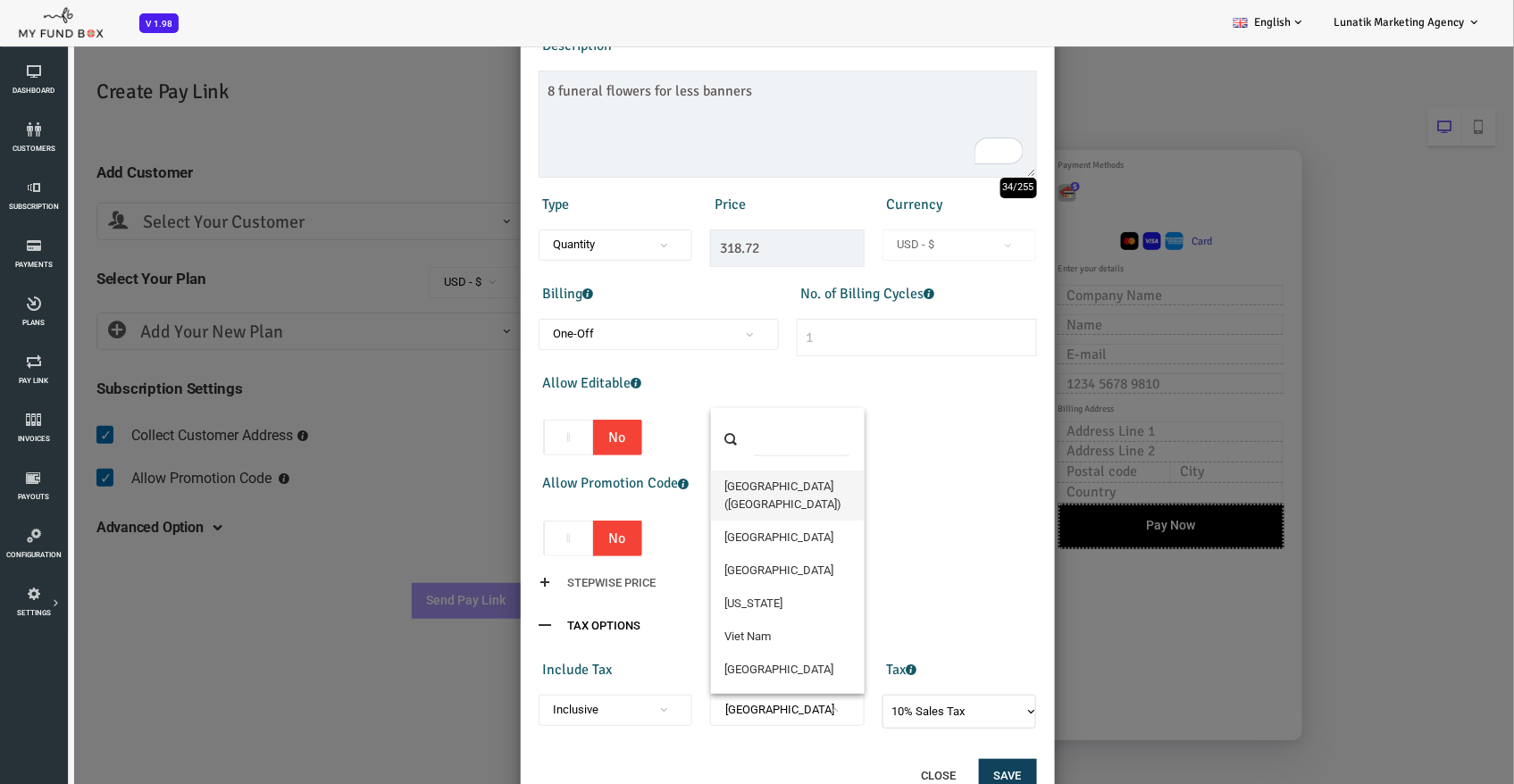
select select "146"
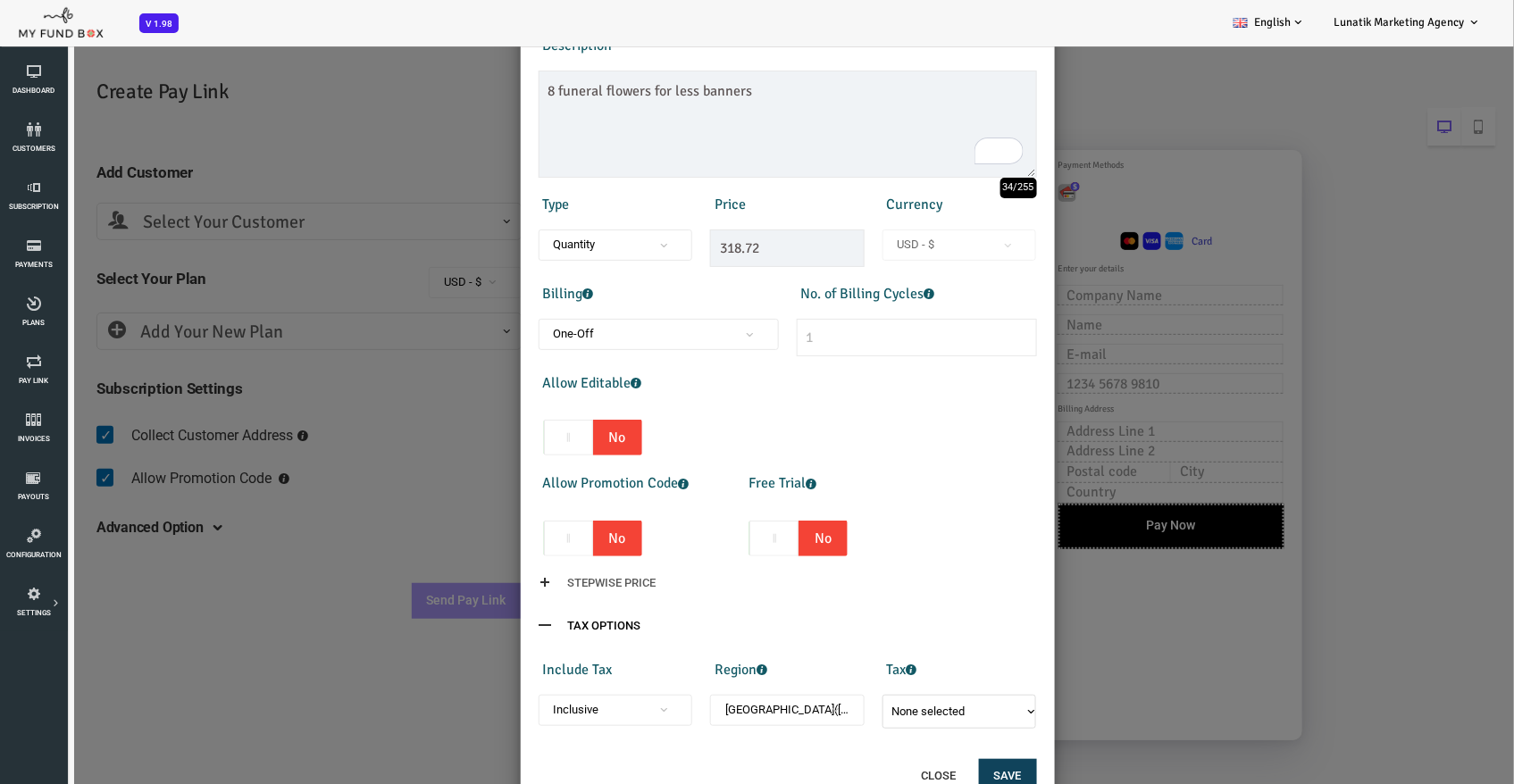
click at [805, 671] on div "Tax 5% VAT None selected 5% VAT" at bounding box center [899, 689] width 173 height 77
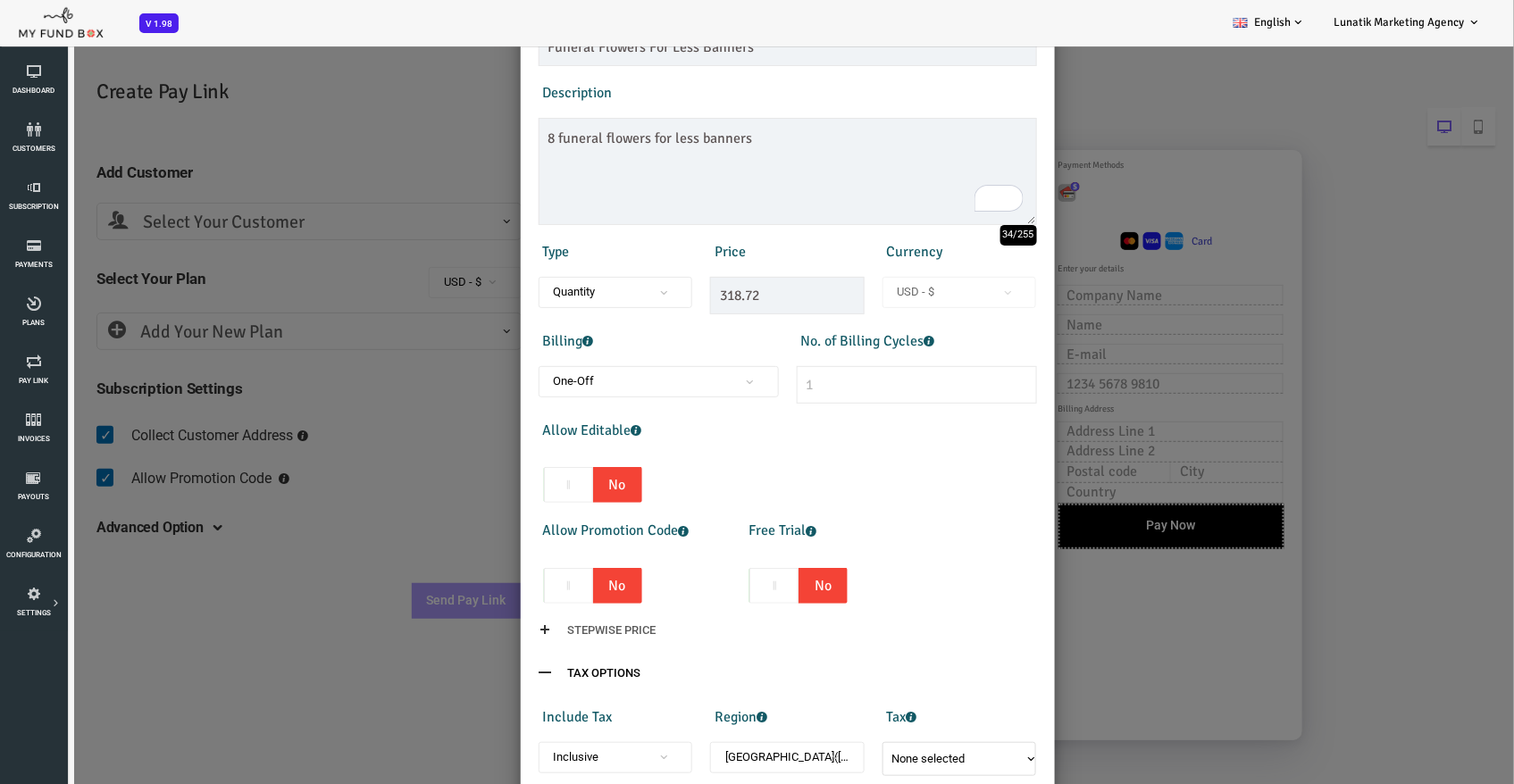
scroll to position [237, 0]
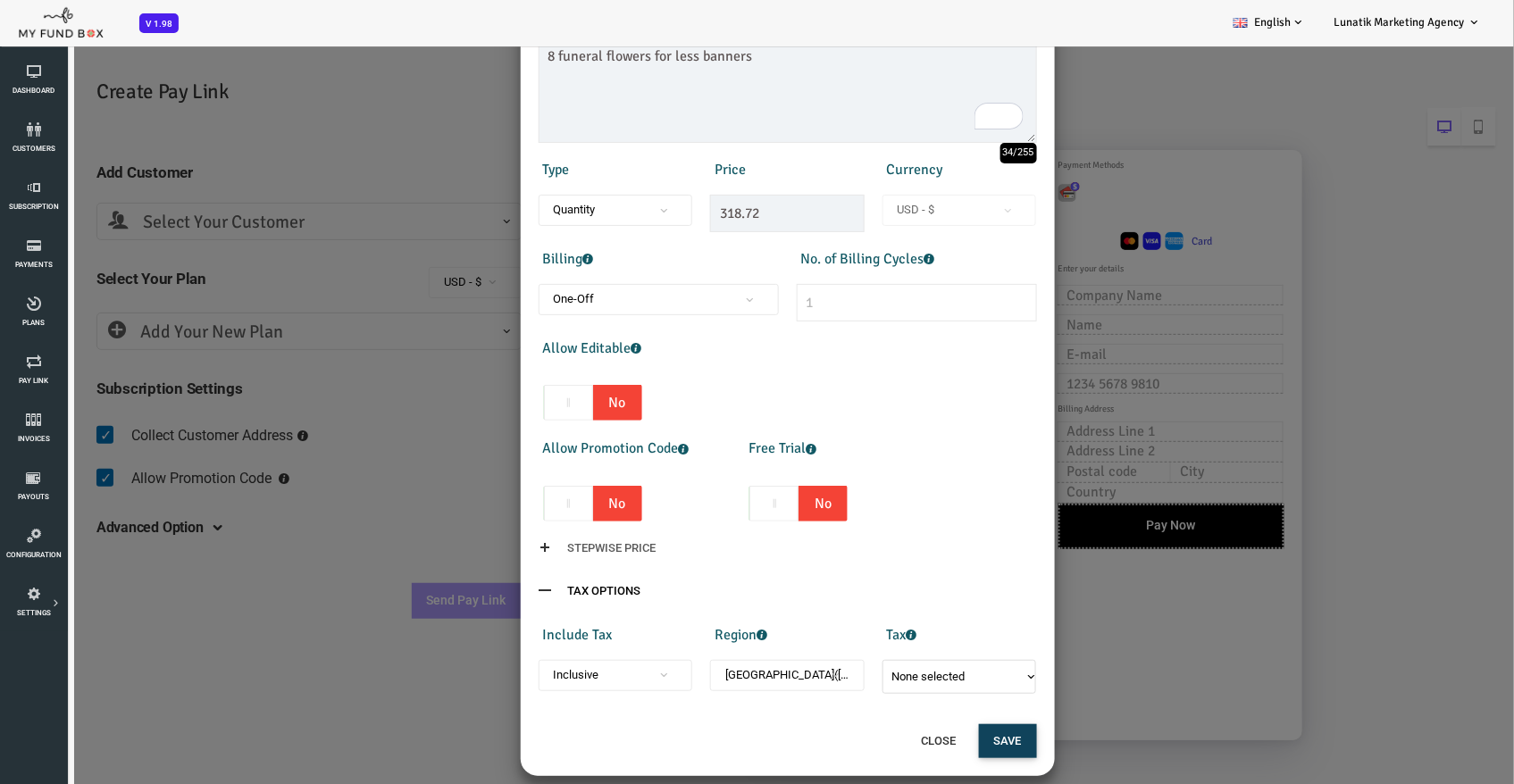
click at [805, 742] on button "Save" at bounding box center [946, 740] width 58 height 34
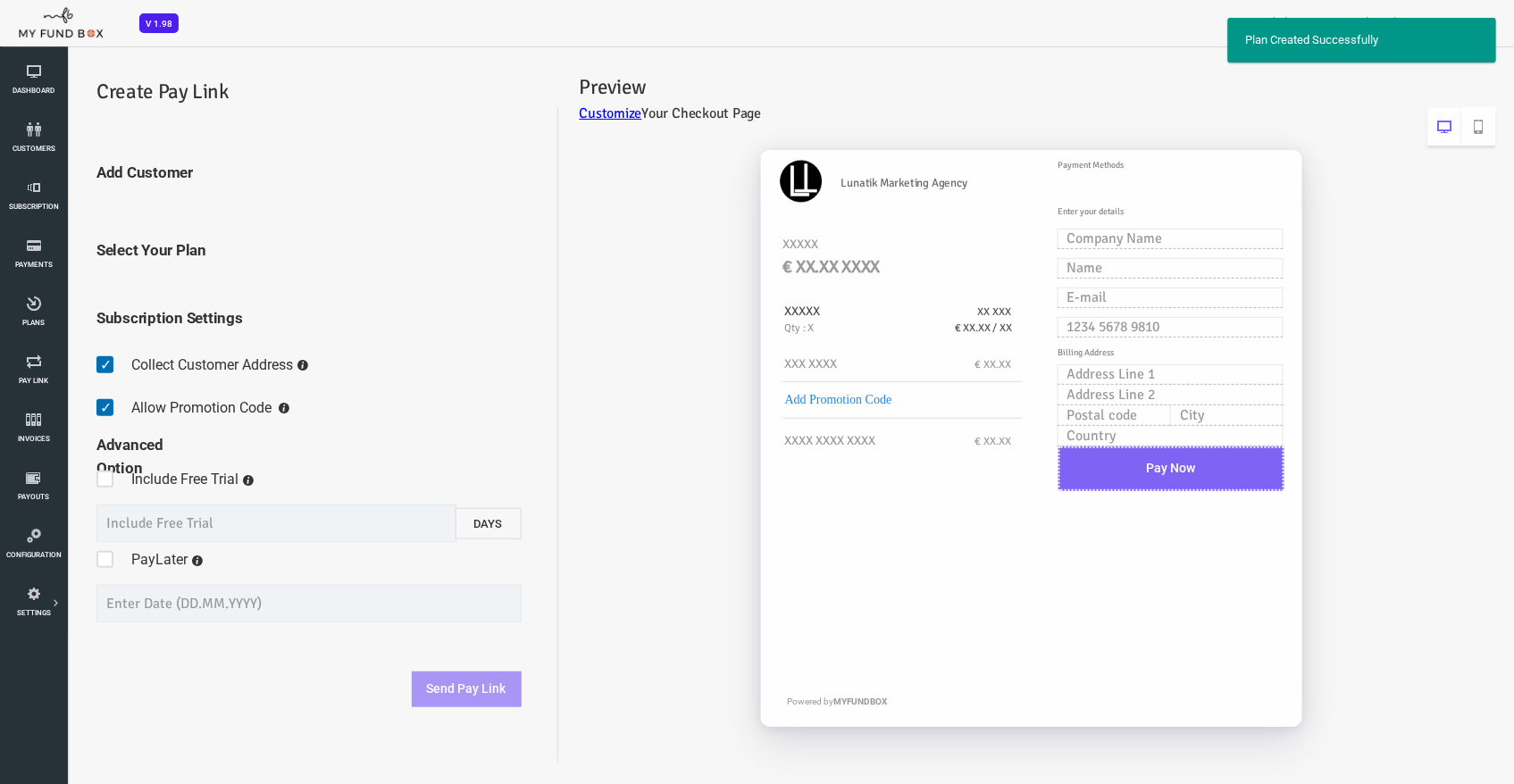
scroll to position [0, 0]
select select "Funeral Flowers For Less Banners"
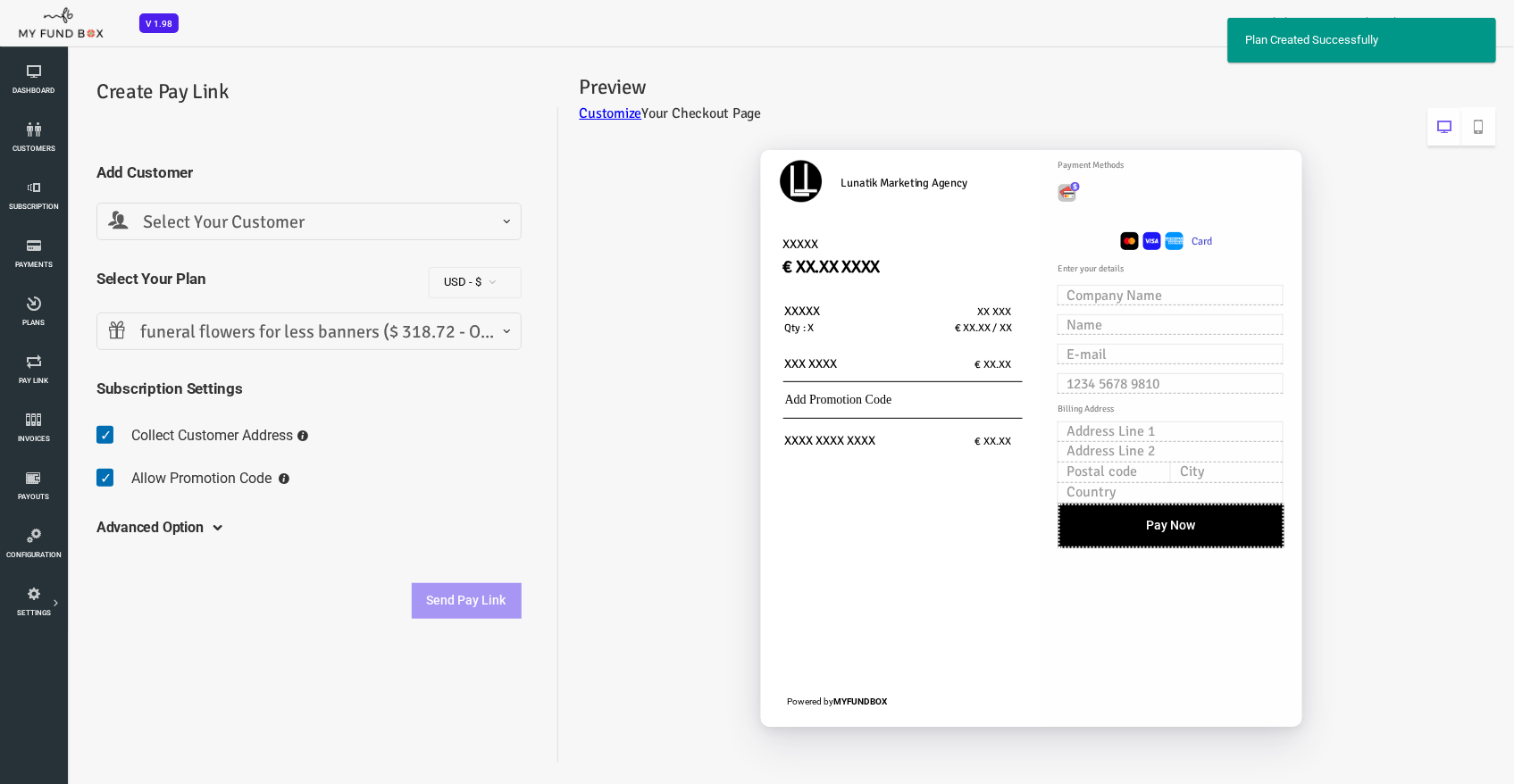
click at [40, 439] on span at bounding box center [49, 435] width 27 height 36
click at [37, 422] on input "checkbox" at bounding box center [36, 421] width 1 height 1
checkbox input "false"
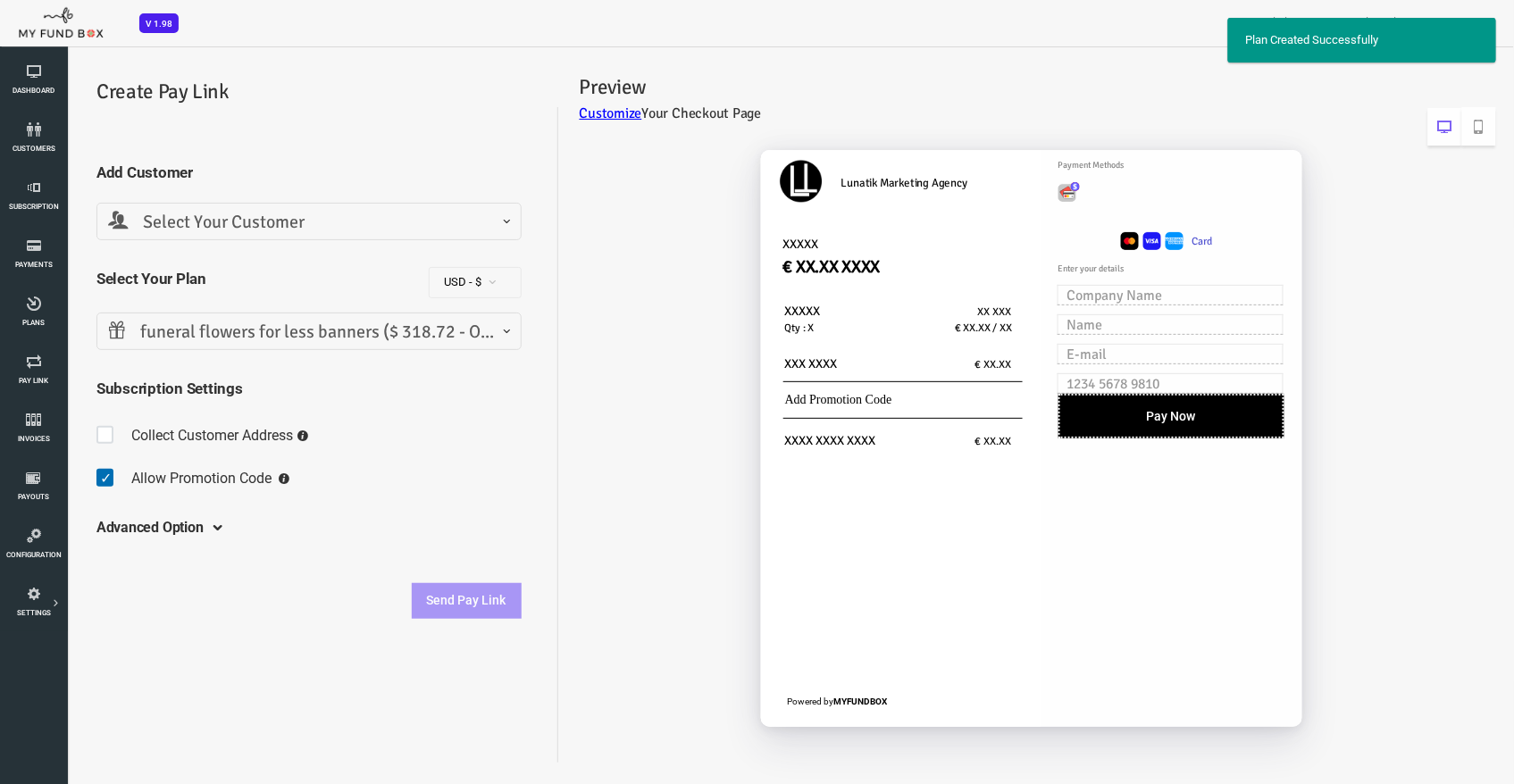
click at [44, 484] on span at bounding box center [49, 478] width 27 height 36
click at [37, 465] on input "checkbox" at bounding box center [36, 464] width 1 height 1
checkbox input "false"
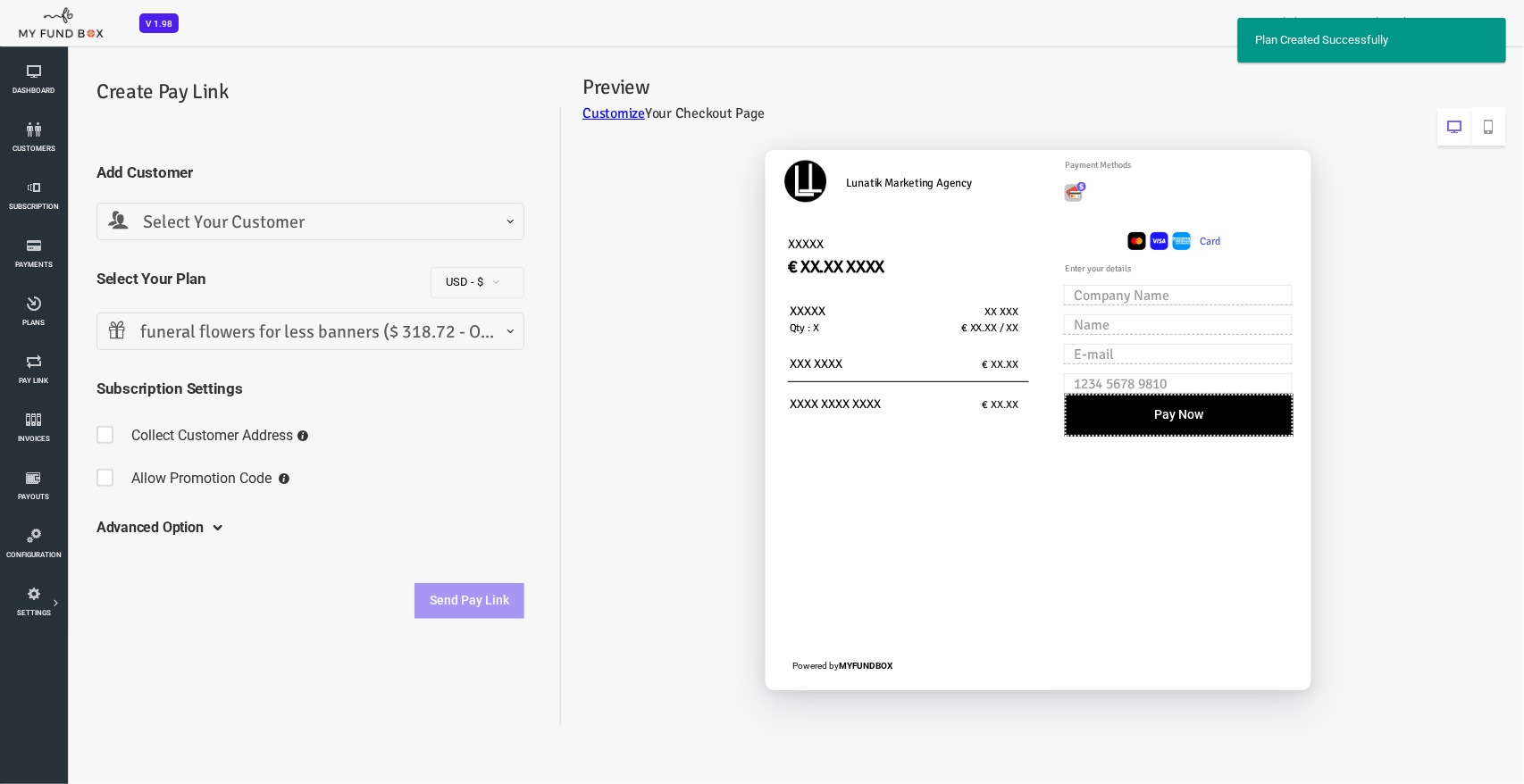
click at [97, 536] on h5 "Advanced Option" at bounding box center [89, 527] width 107 height 49
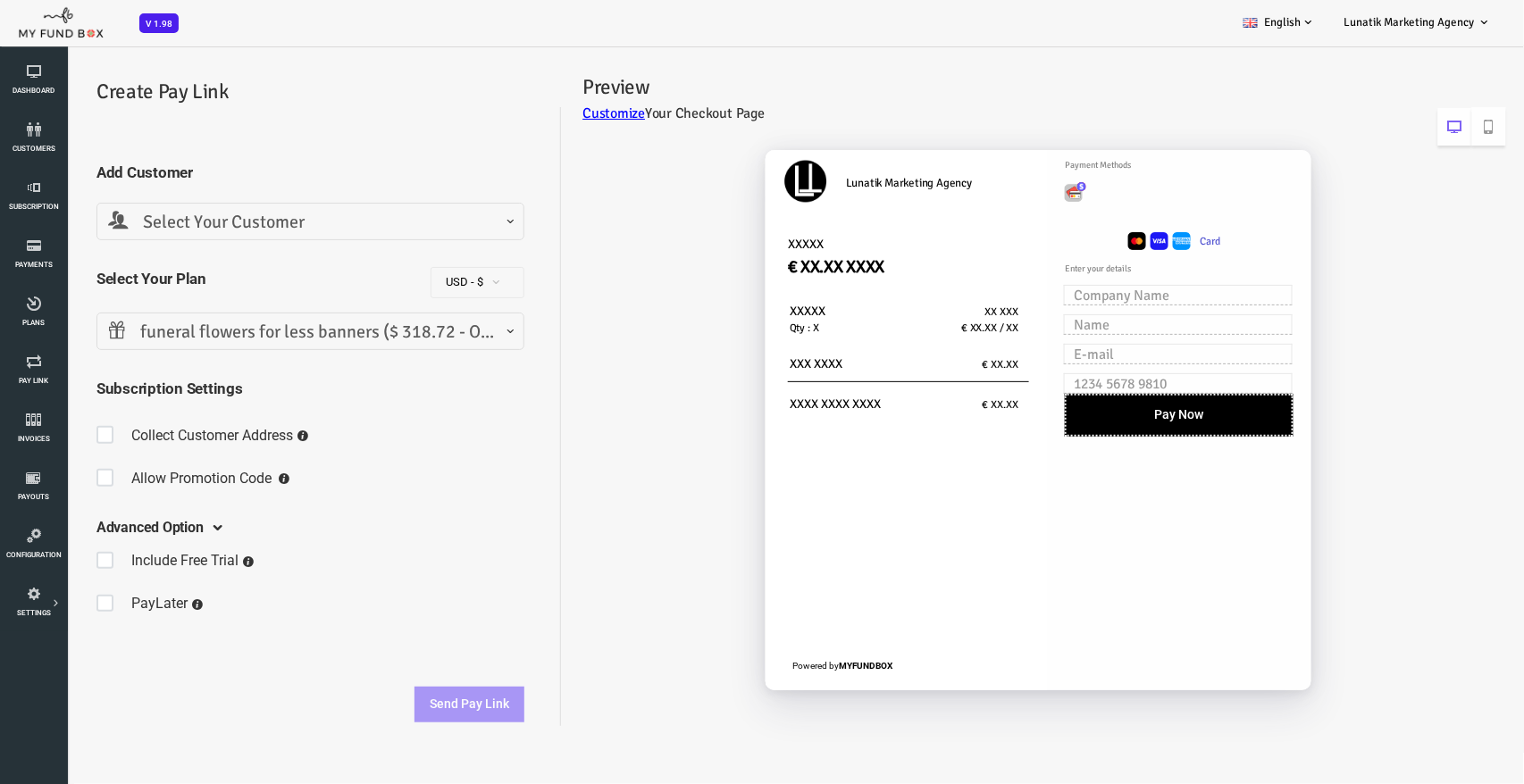
click at [205, 221] on span "Select Your Customer" at bounding box center [249, 222] width 405 height 27
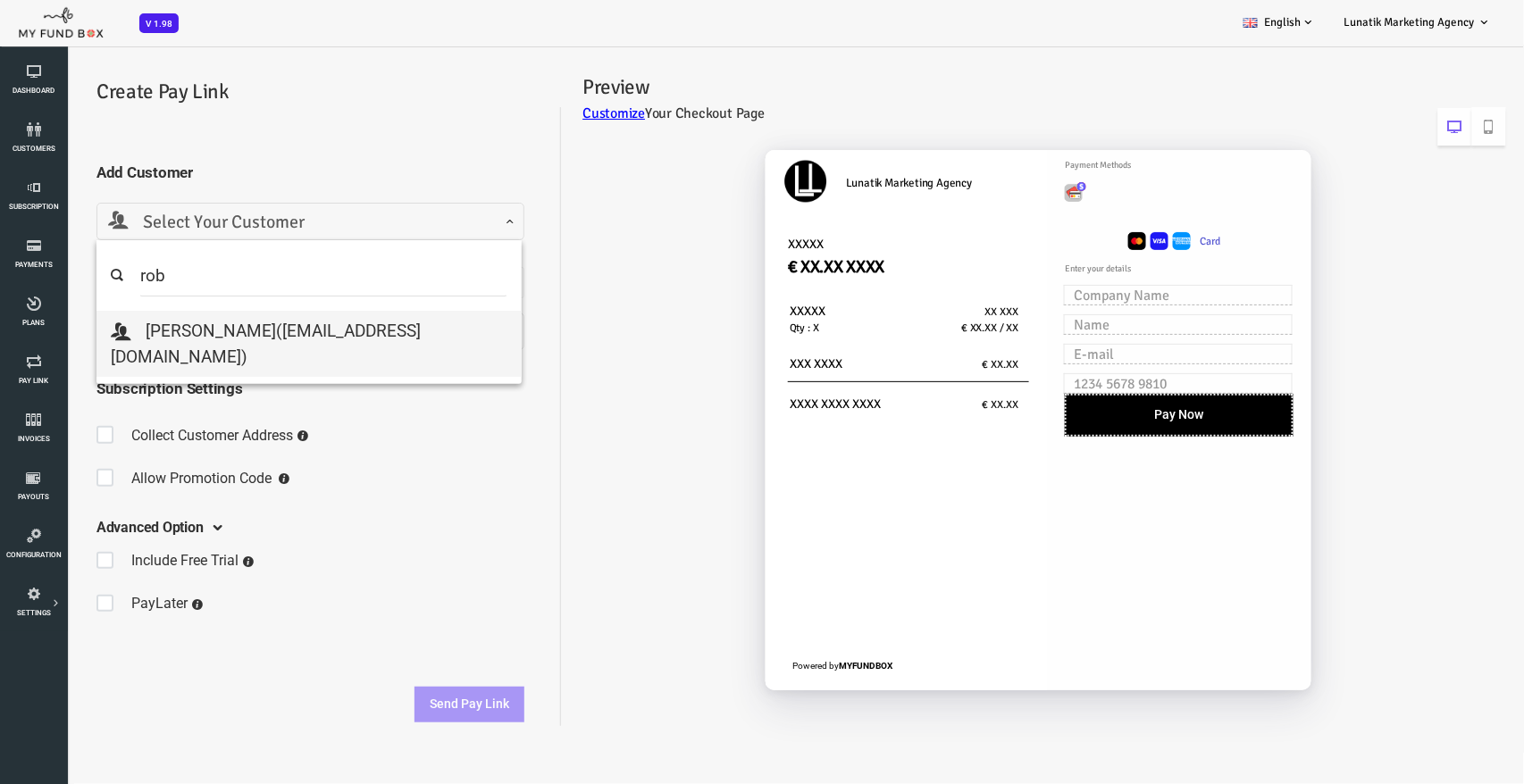
type input "rob"
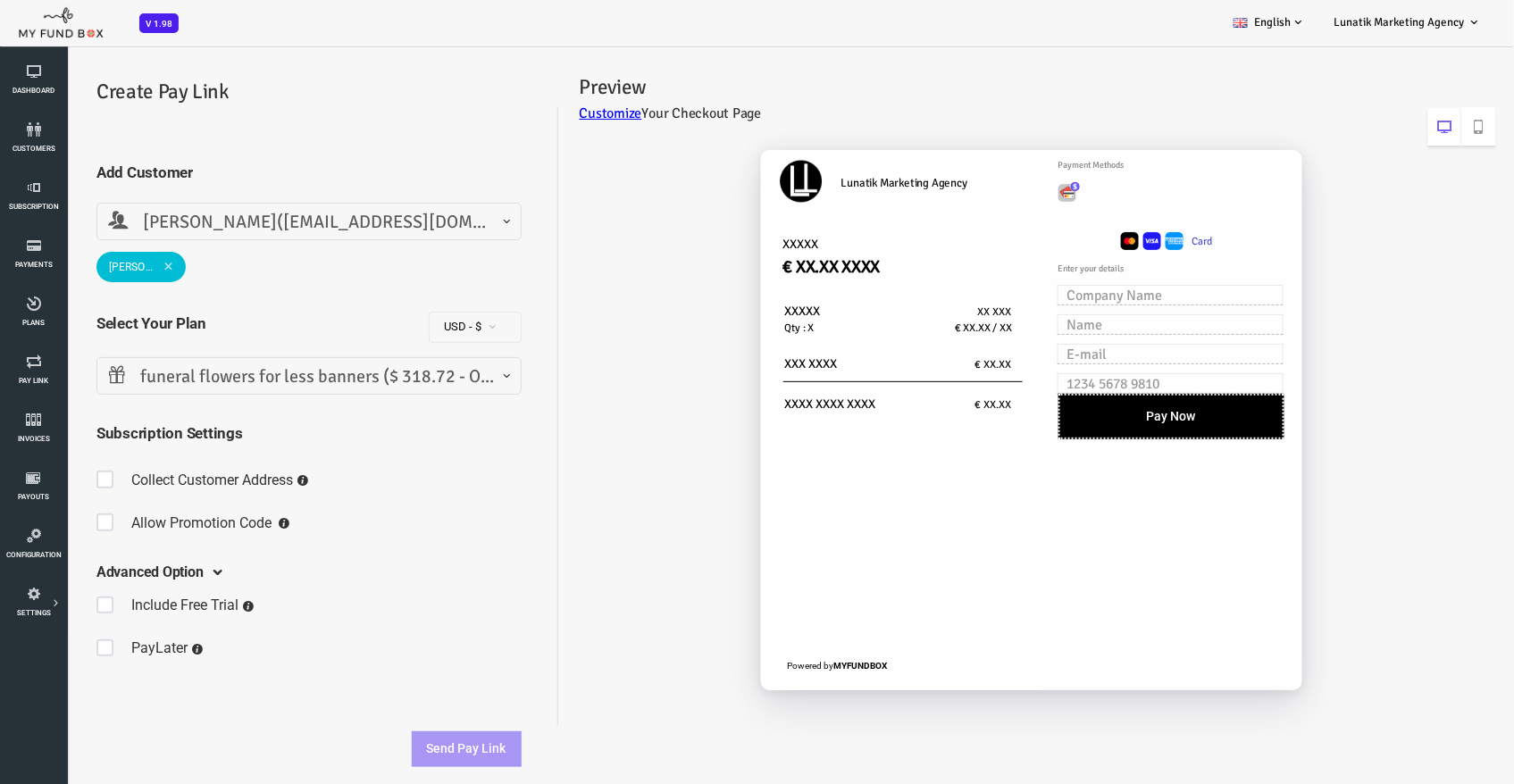
click at [415, 671] on fieldset "Include Free Trial Days PayLater Please enter a valid date Initial Setup Fee" at bounding box center [248, 629] width 425 height 103
click at [234, 374] on span "funeral flowers for less banners ($ 318.72 - OneTime)" at bounding box center [248, 375] width 402 height 27
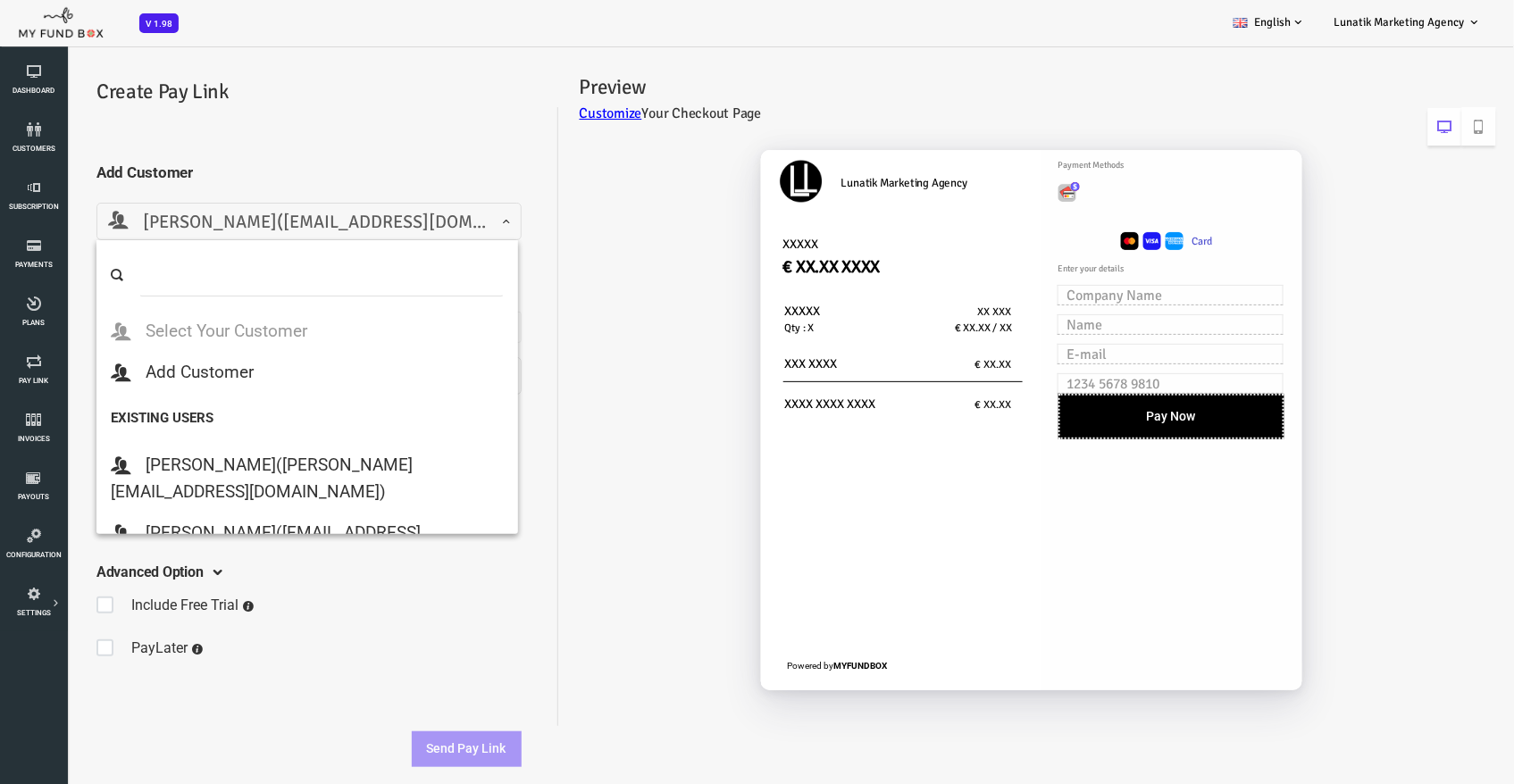
click at [303, 221] on span "Robert Valencia(freshflowersonline1@gmail.com)" at bounding box center [248, 222] width 402 height 27
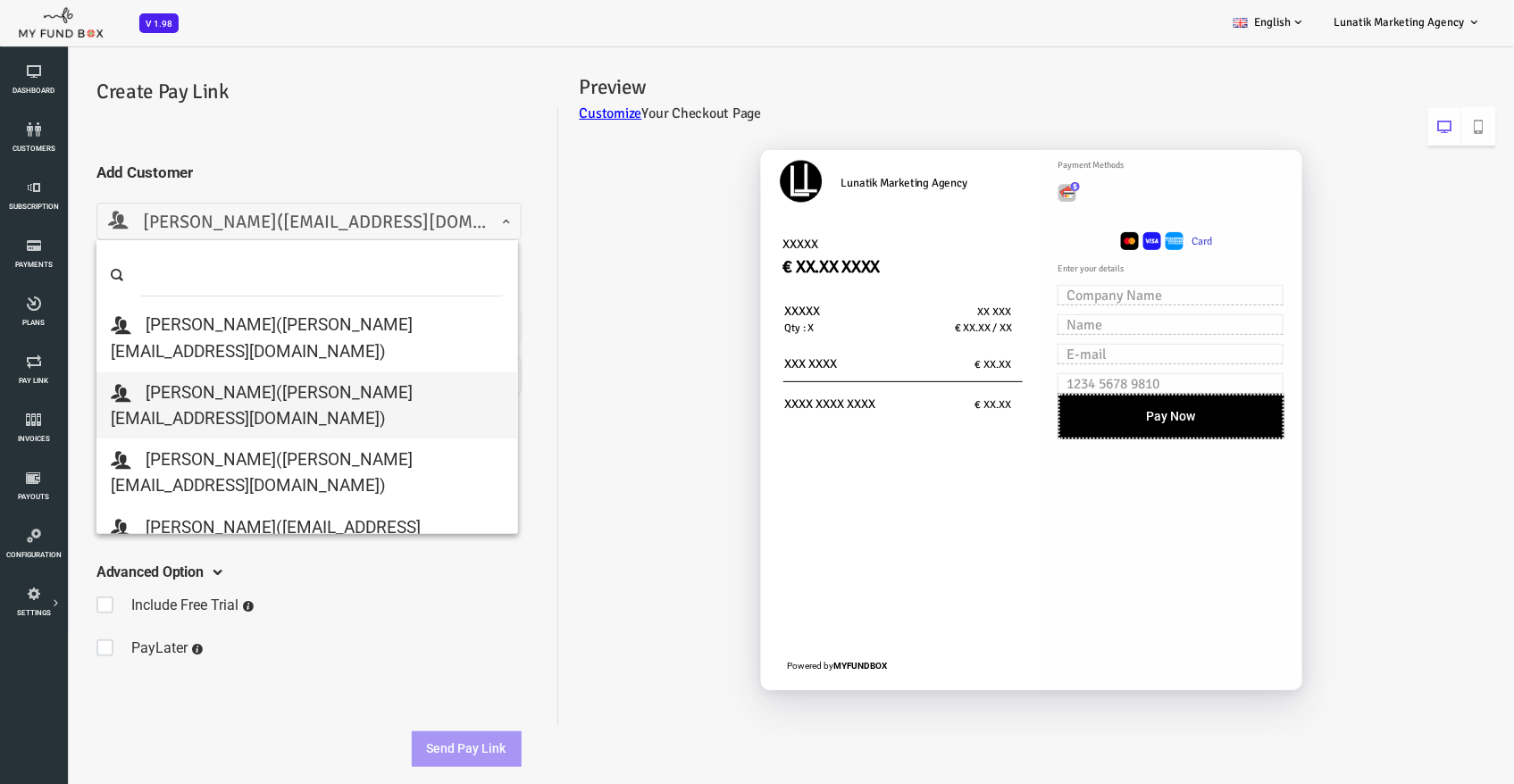
select select "michael@socalproperties.com"
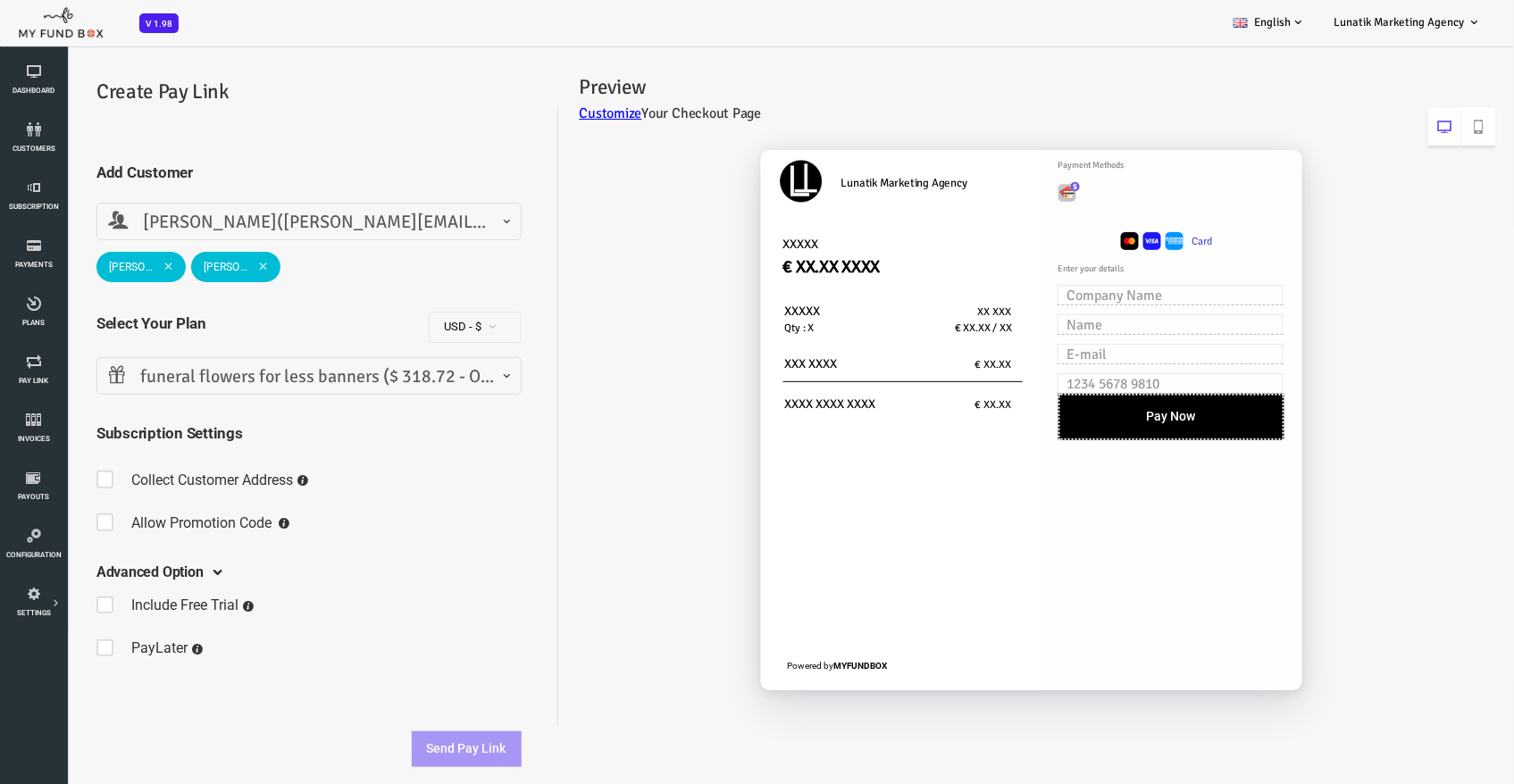
click at [201, 262] on span at bounding box center [202, 265] width 9 height 9
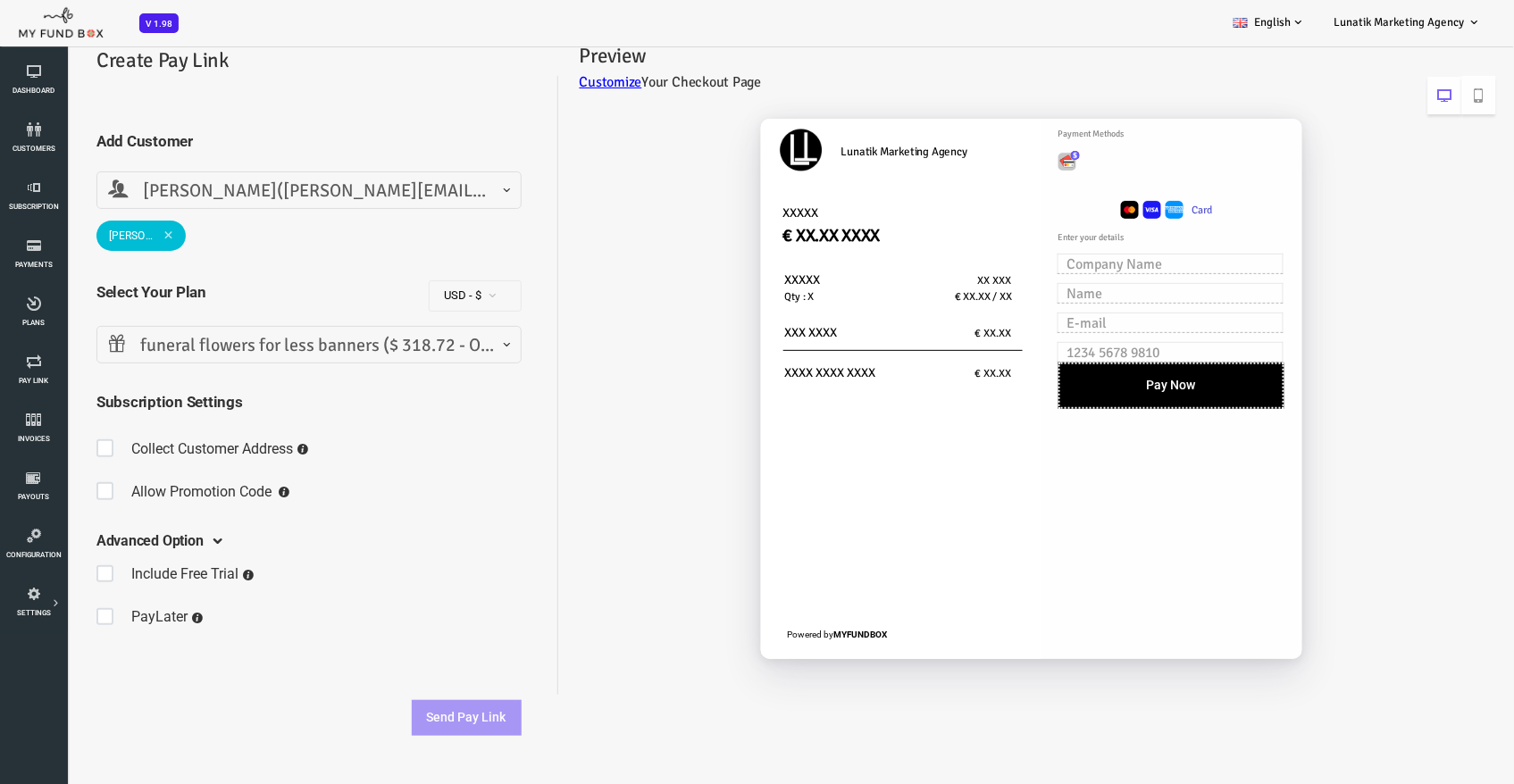
click at [41, 447] on span at bounding box center [49, 449] width 27 height 36
click at [37, 436] on input "checkbox" at bounding box center [36, 435] width 1 height 1
checkbox input "true"
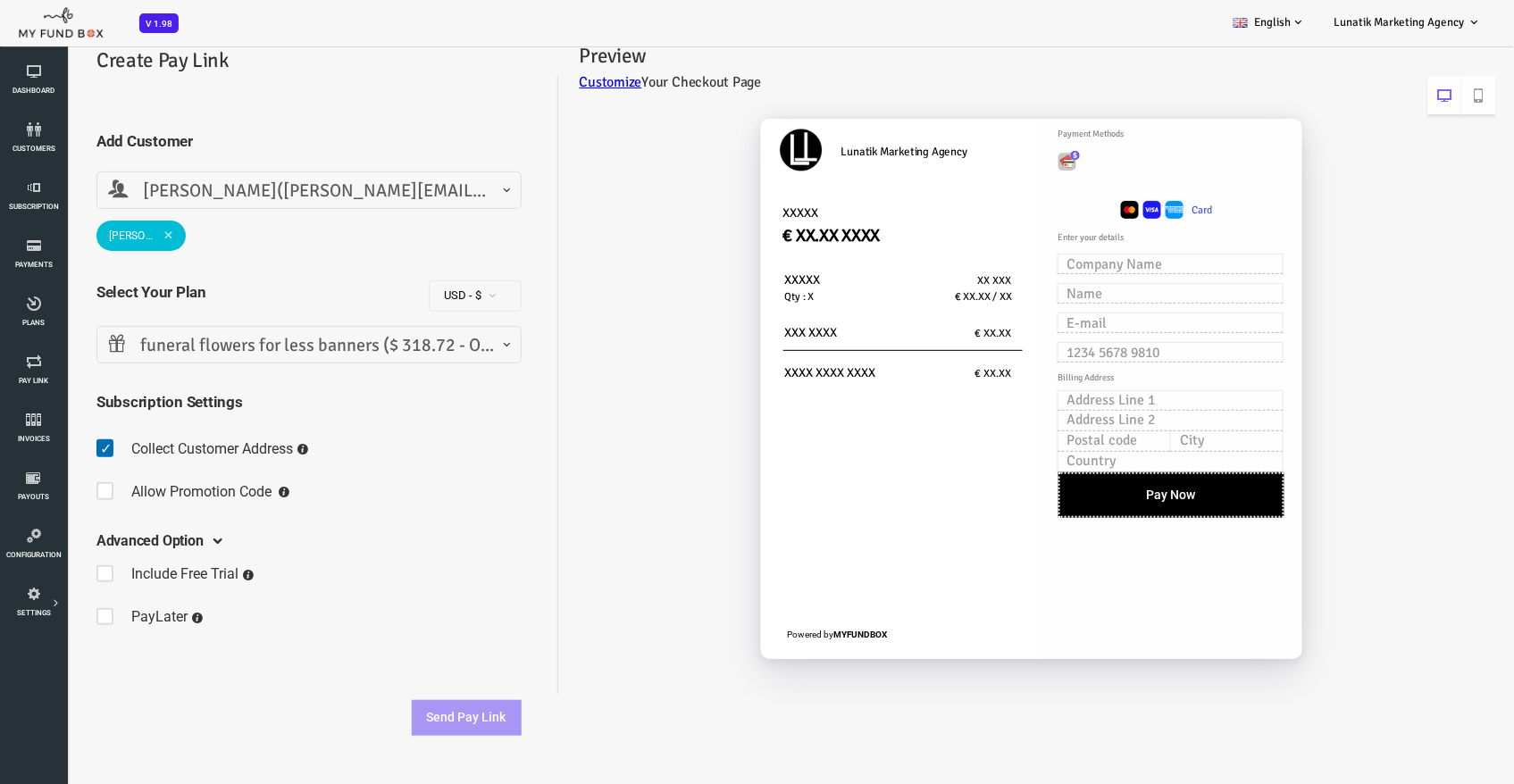
click at [40, 493] on span at bounding box center [49, 492] width 27 height 36
click at [37, 479] on input "checkbox" at bounding box center [36, 478] width 1 height 1
checkbox input "true"
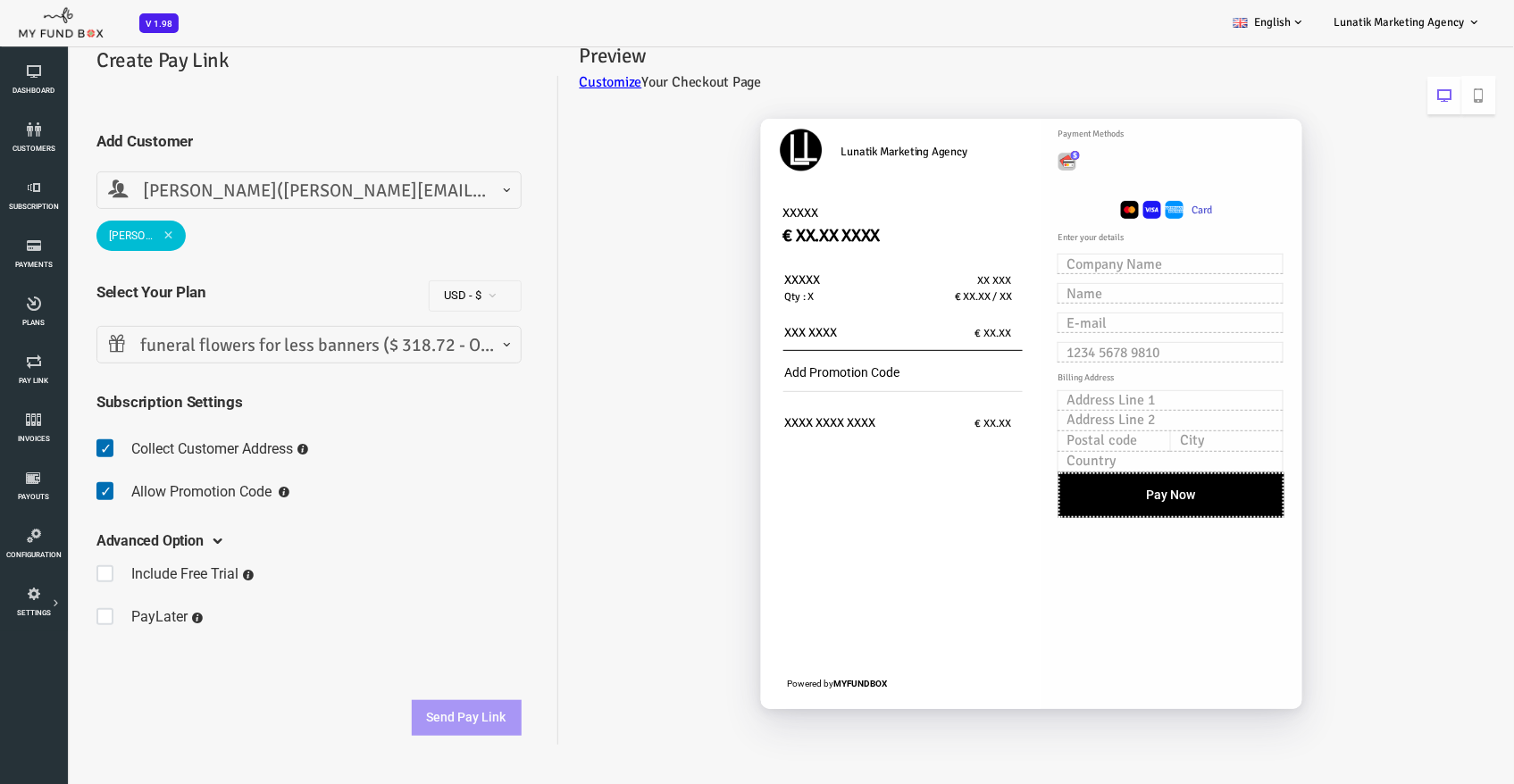
click at [108, 233] on span at bounding box center [107, 235] width 9 height 9
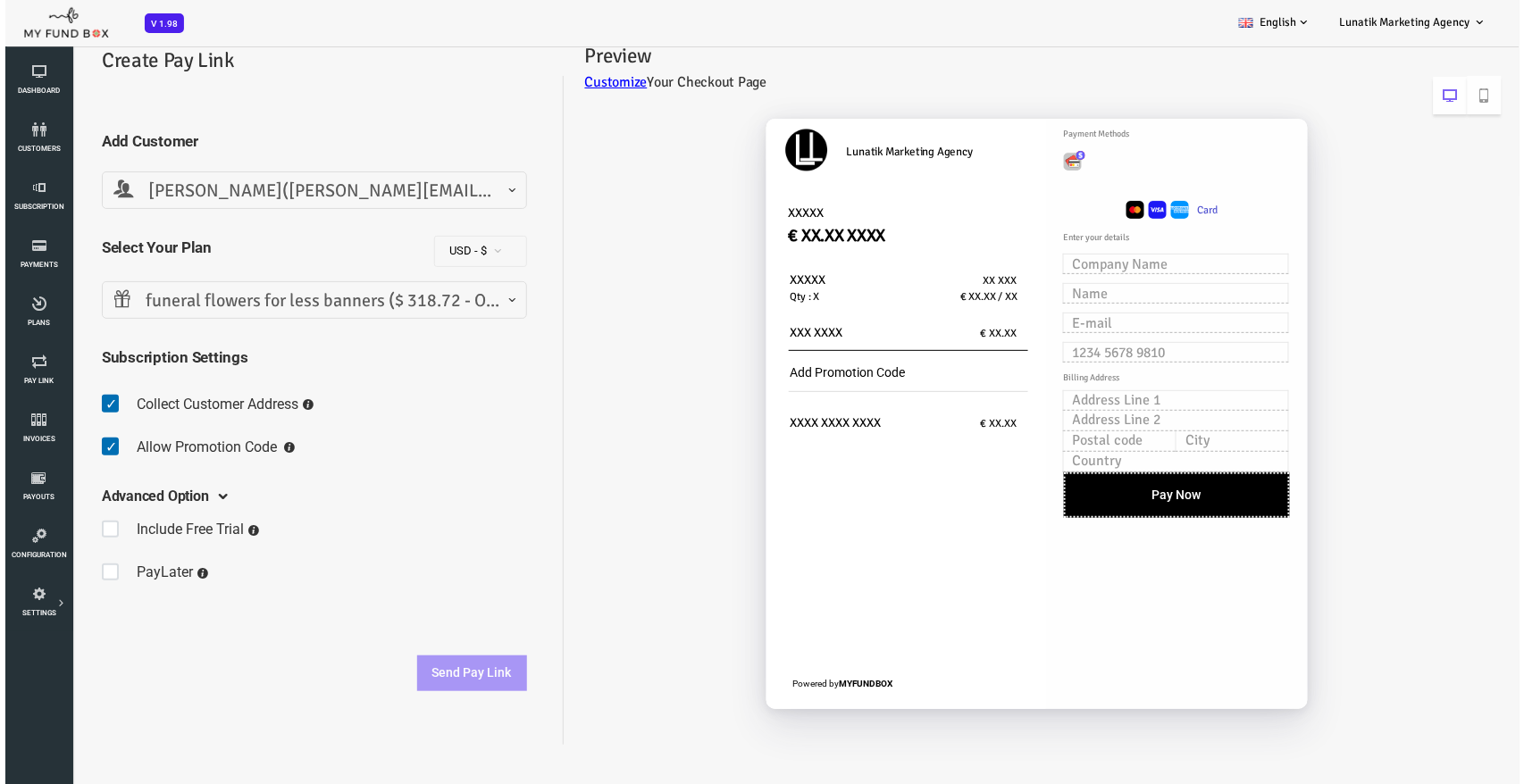
scroll to position [0, 0]
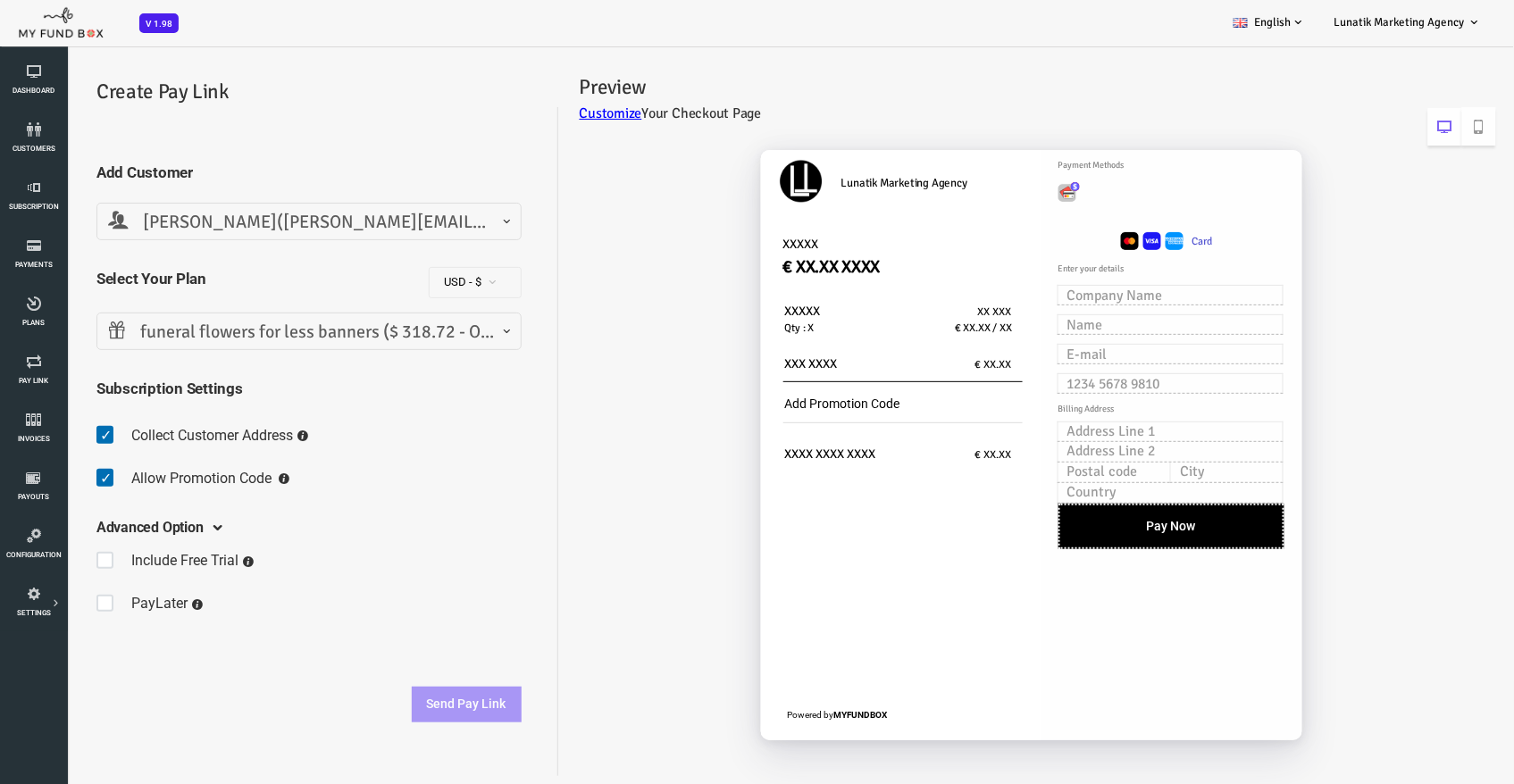
click at [46, 439] on span at bounding box center [49, 435] width 27 height 36
click at [37, 422] on input "checkbox" at bounding box center [36, 421] width 1 height 1
checkbox input "false"
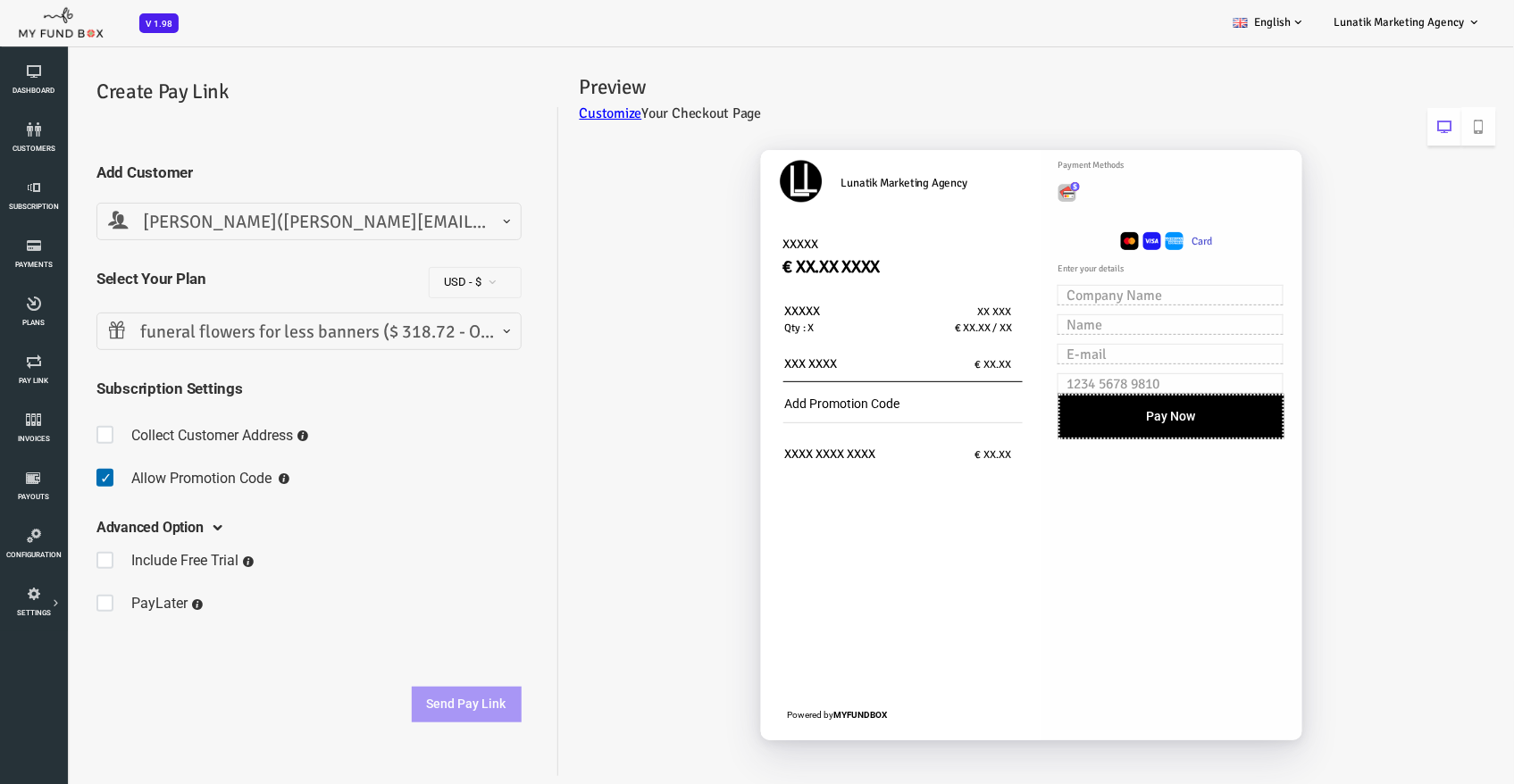
click at [40, 480] on span at bounding box center [49, 478] width 27 height 36
click at [37, 465] on input "checkbox" at bounding box center [36, 464] width 1 height 1
checkbox input "false"
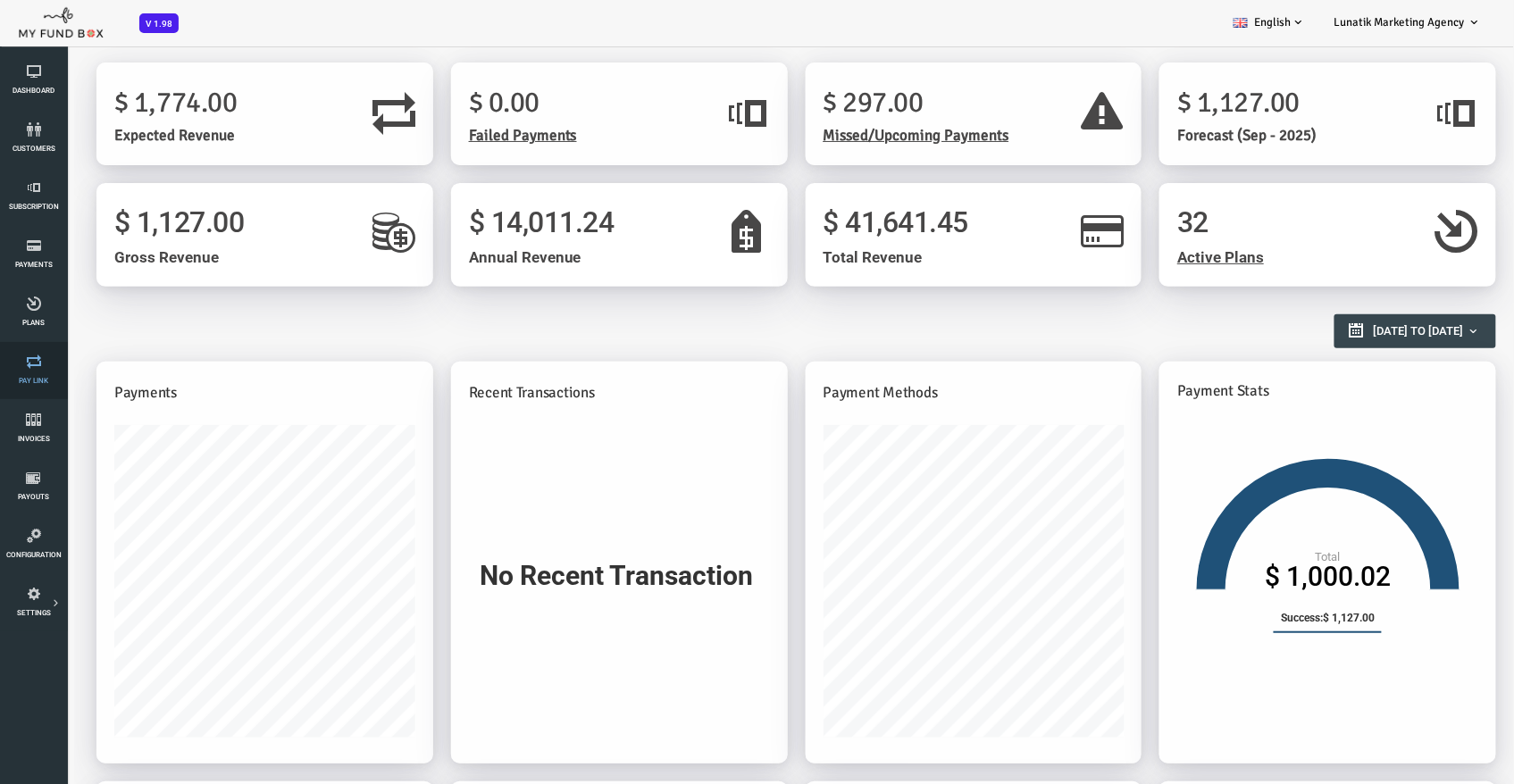
click at [0, 0] on span "Pay Link" at bounding box center [0, 0] width 0 height 0
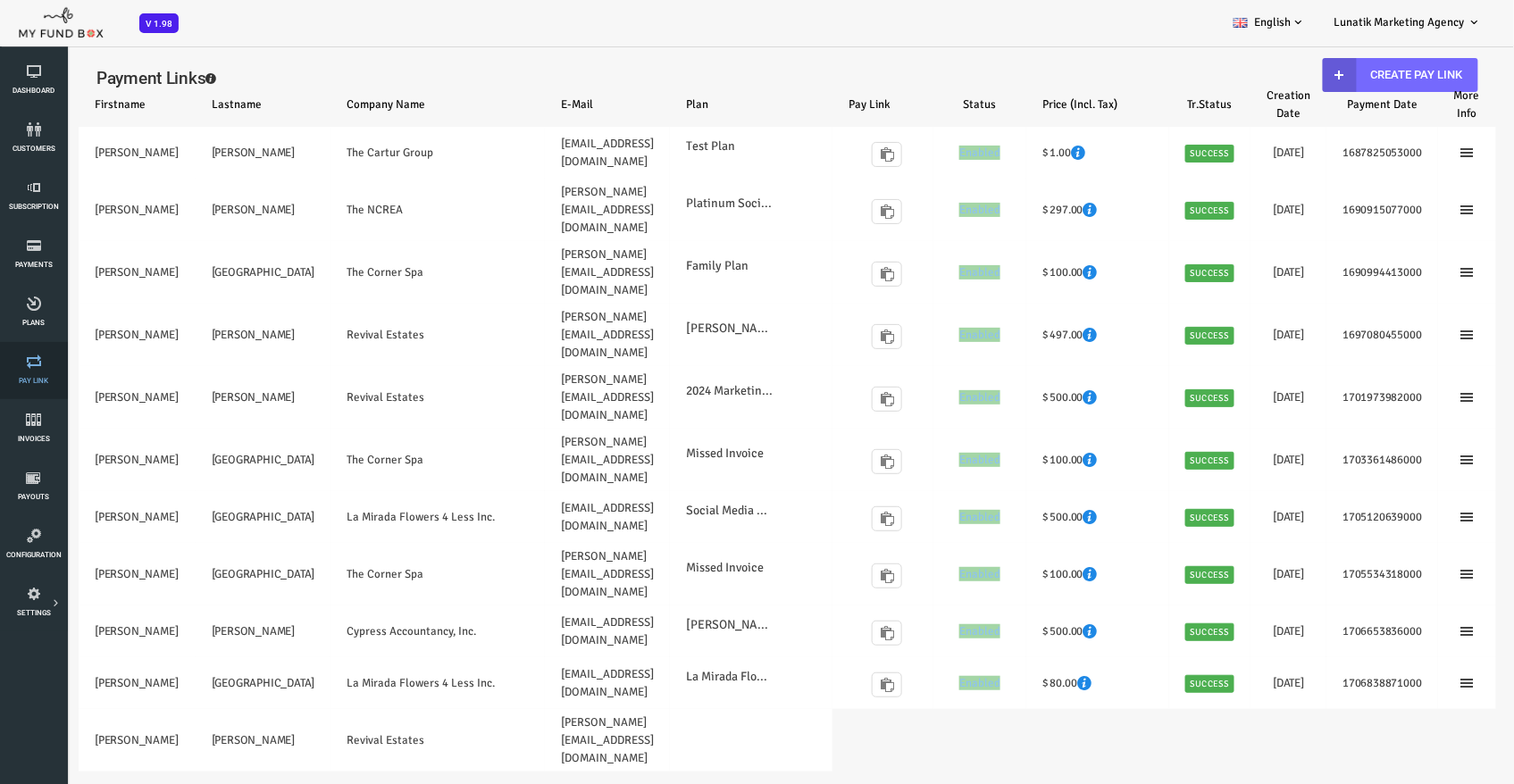
select select "100"
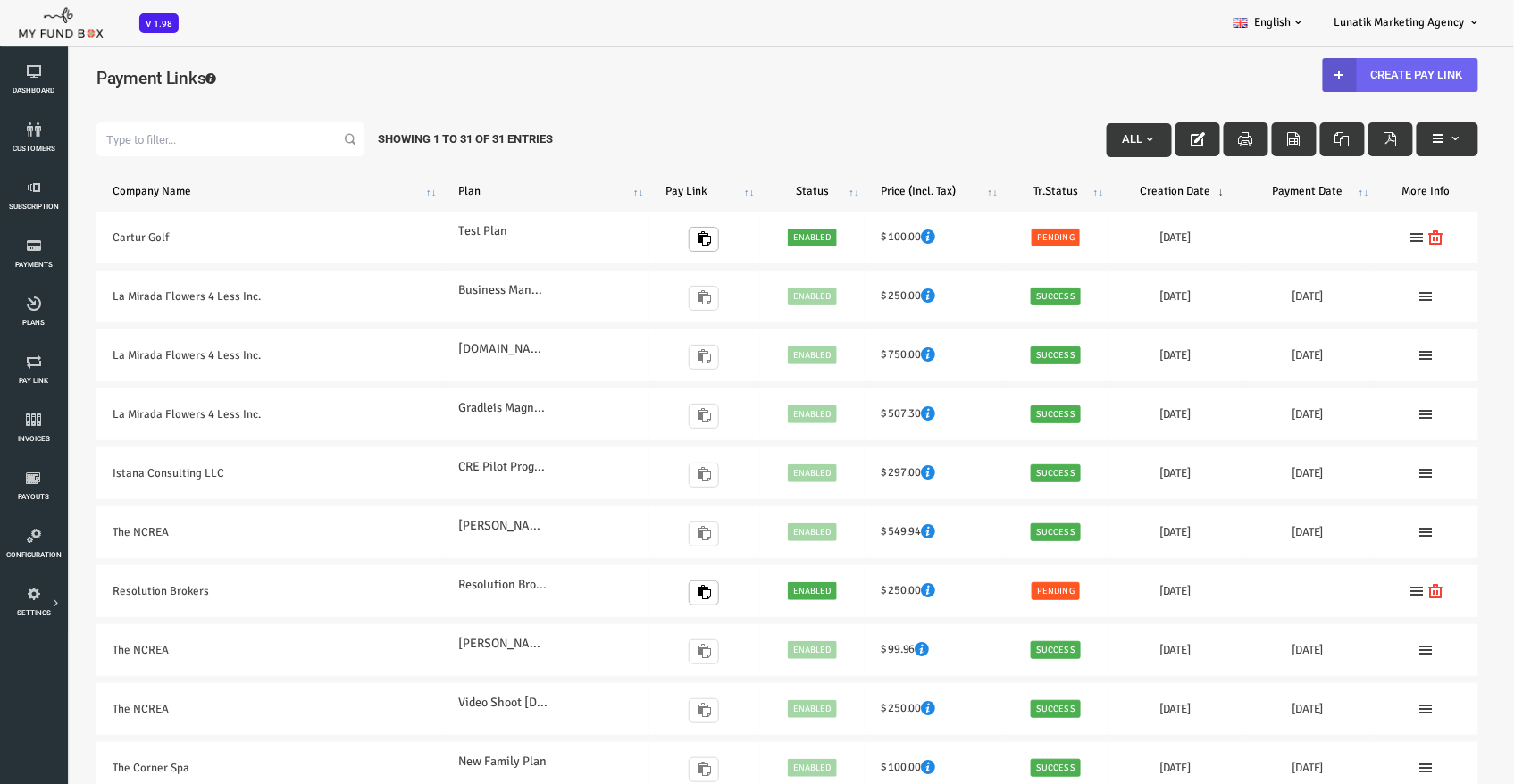
click at [1326, 77] on link "Create Pay Link" at bounding box center [1340, 74] width 155 height 34
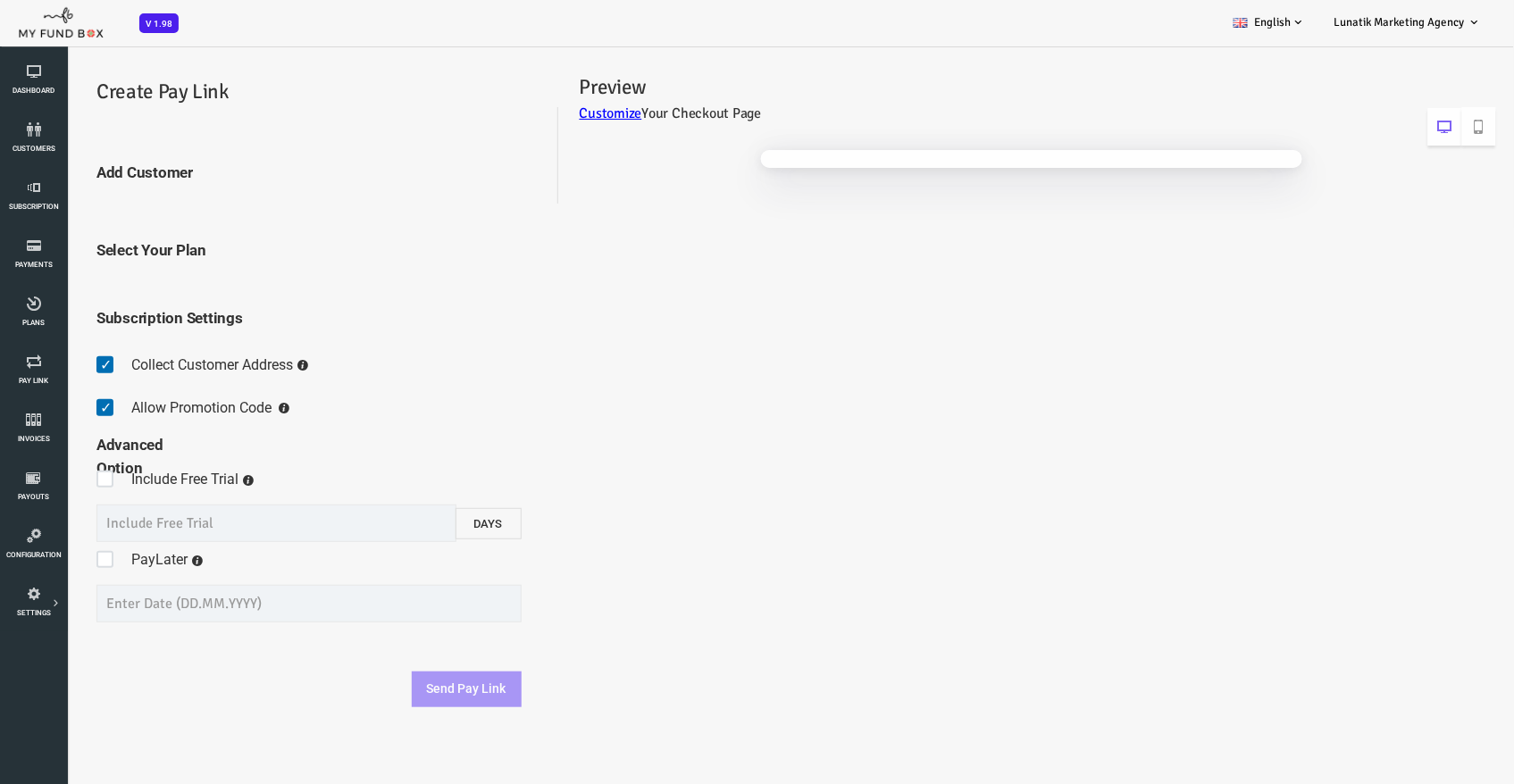
select select "Funeral Flowers For Less Banners"
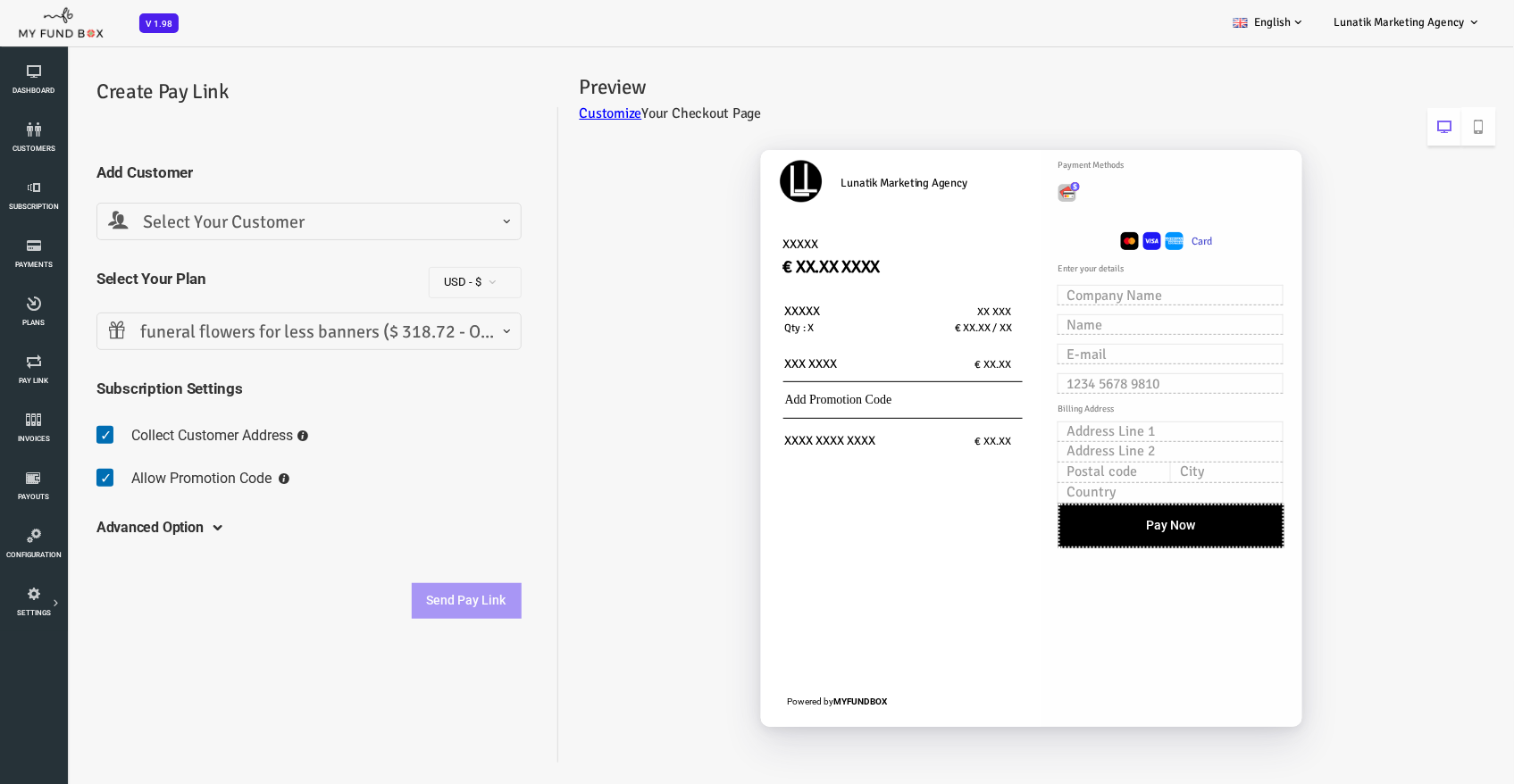
click at [286, 216] on span "Select Your Customer" at bounding box center [248, 222] width 402 height 27
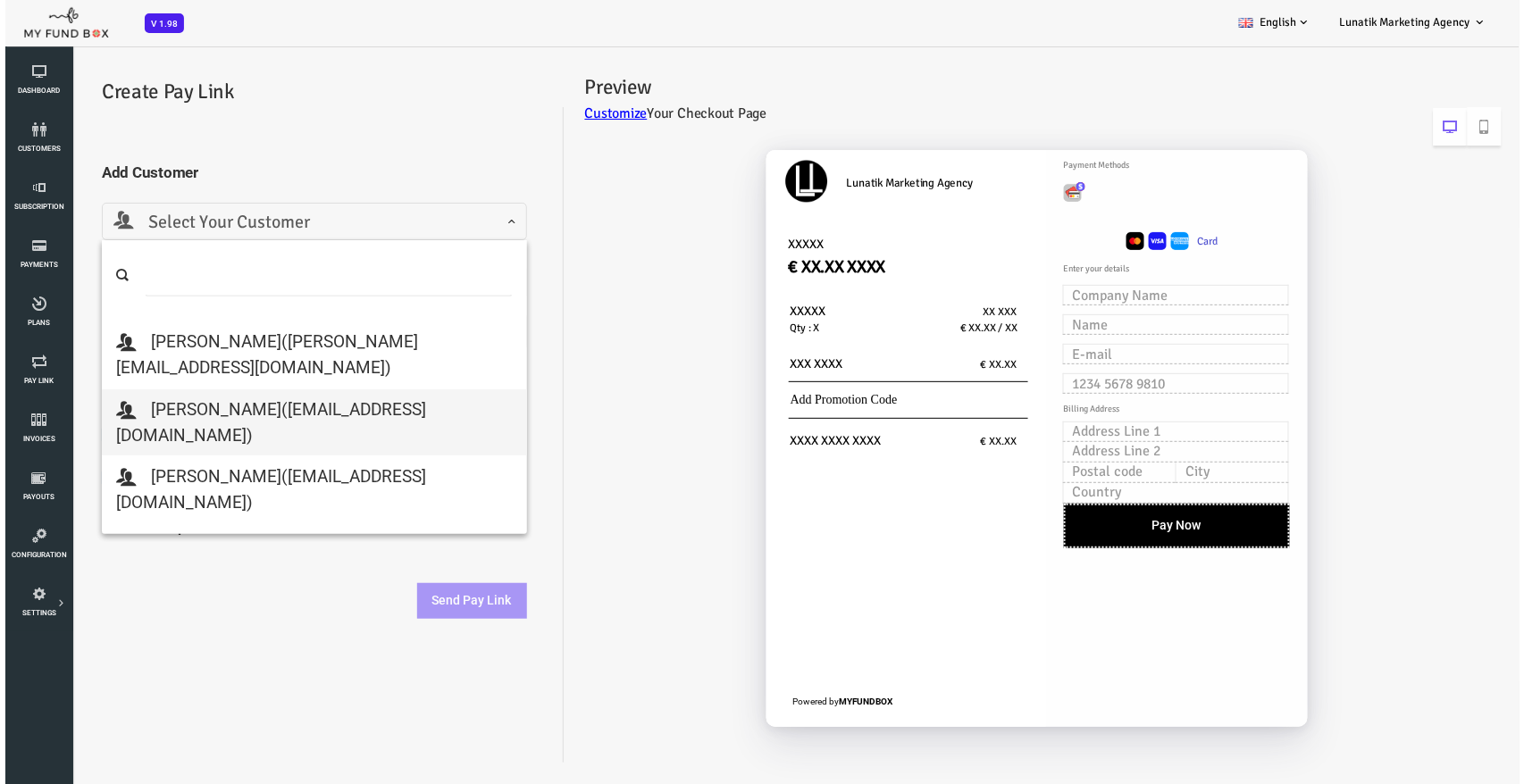
scroll to position [414, 0]
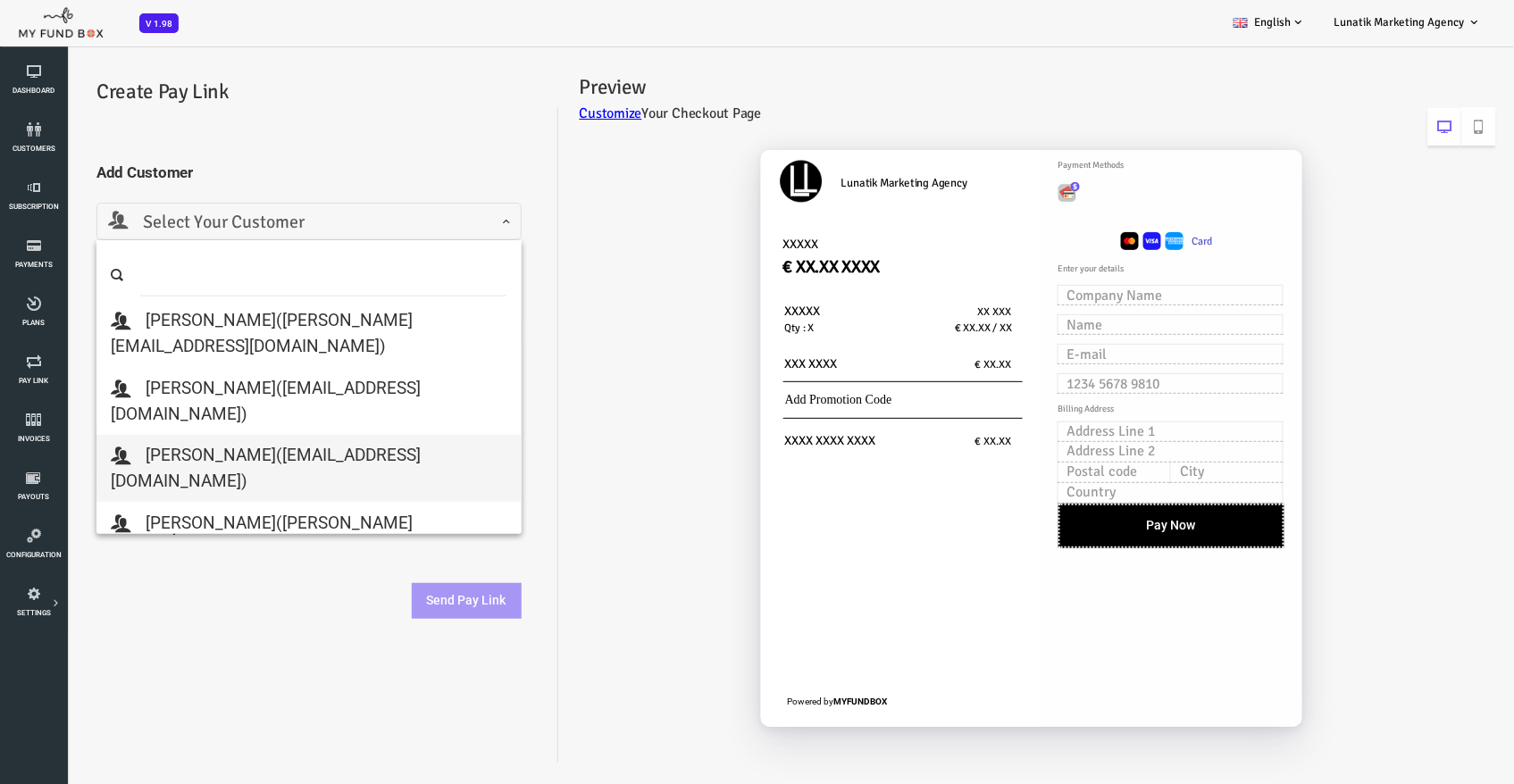
select select "freshflowersonline1@gmail.com"
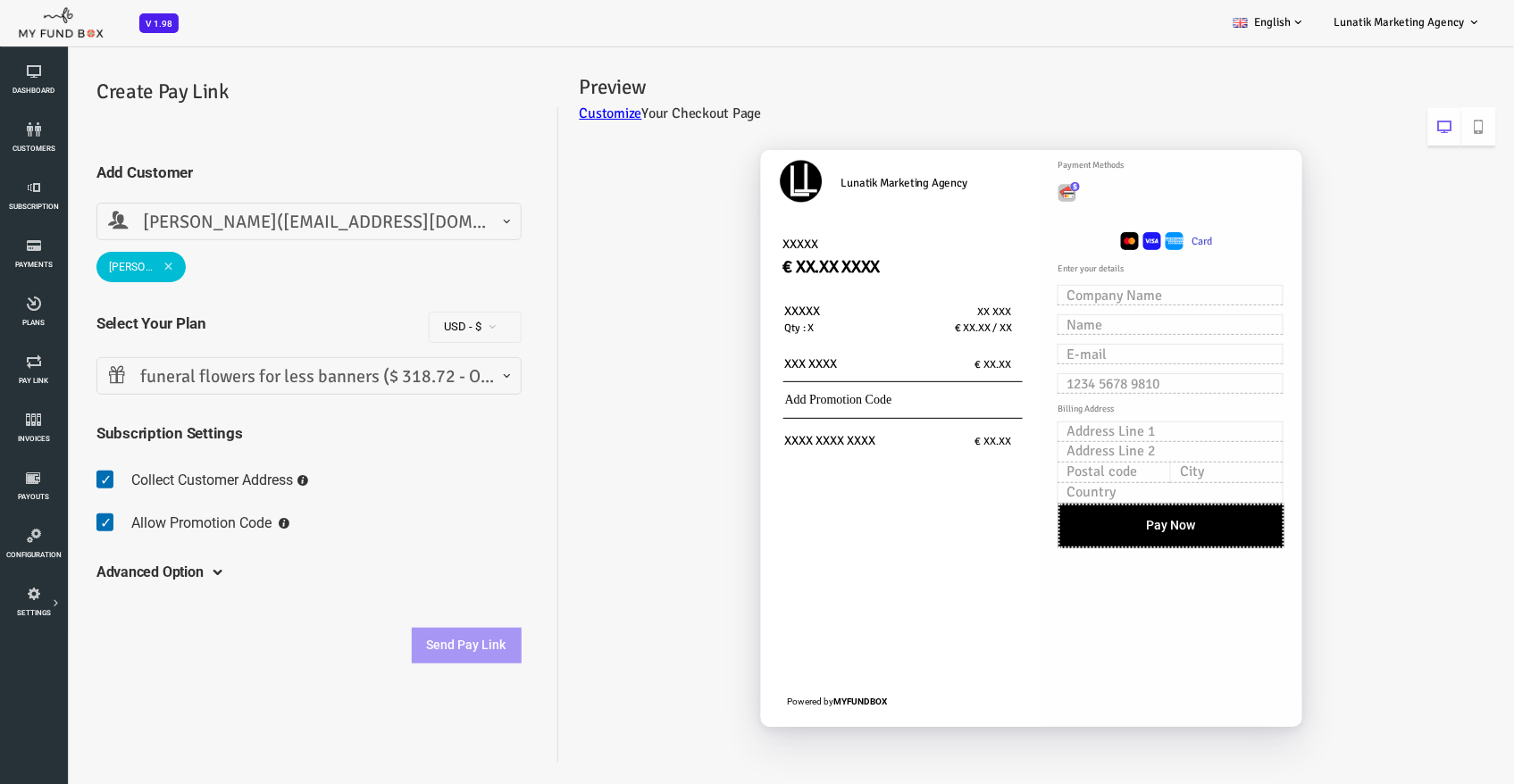
click at [51, 524] on span at bounding box center [49, 522] width 27 height 36
click at [37, 509] on input "checkbox" at bounding box center [36, 508] width 1 height 1
checkbox input "false"
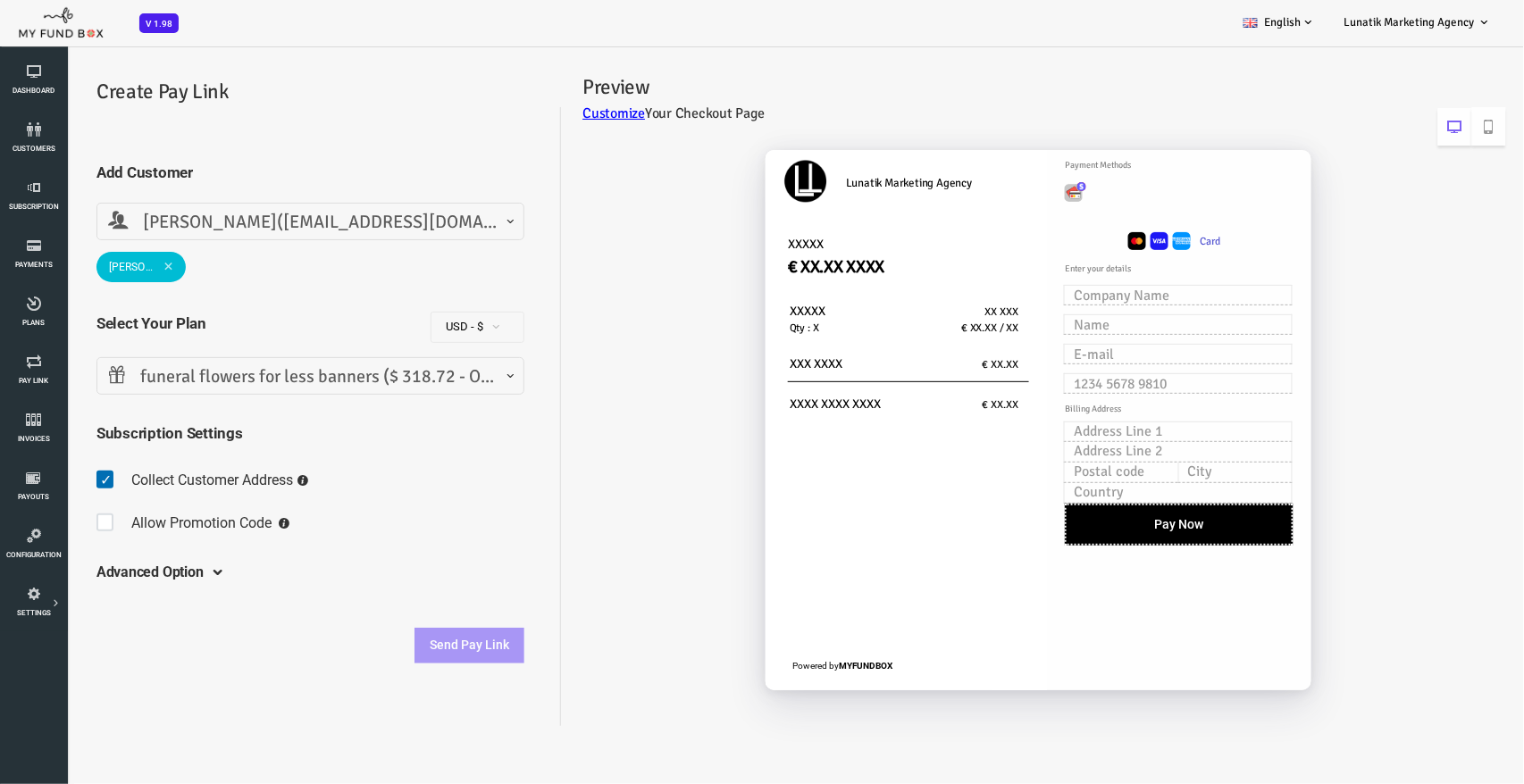
click at [52, 476] on span at bounding box center [49, 480] width 28 height 36
click at [37, 466] on input "checkbox" at bounding box center [36, 465] width 1 height 1
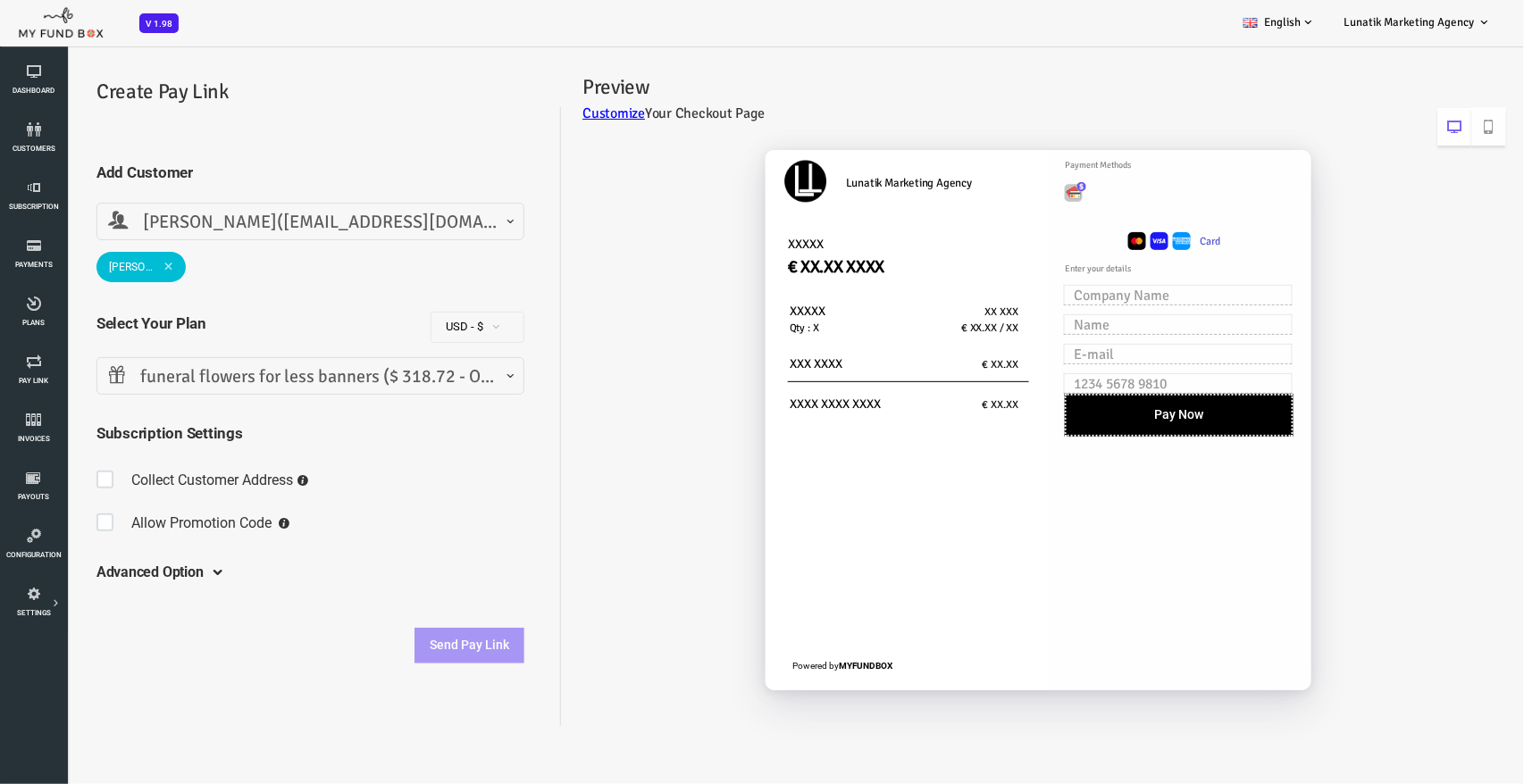
click at [46, 471] on span at bounding box center [49, 480] width 28 height 36
click at [37, 466] on input "checkbox" at bounding box center [36, 465] width 1 height 1
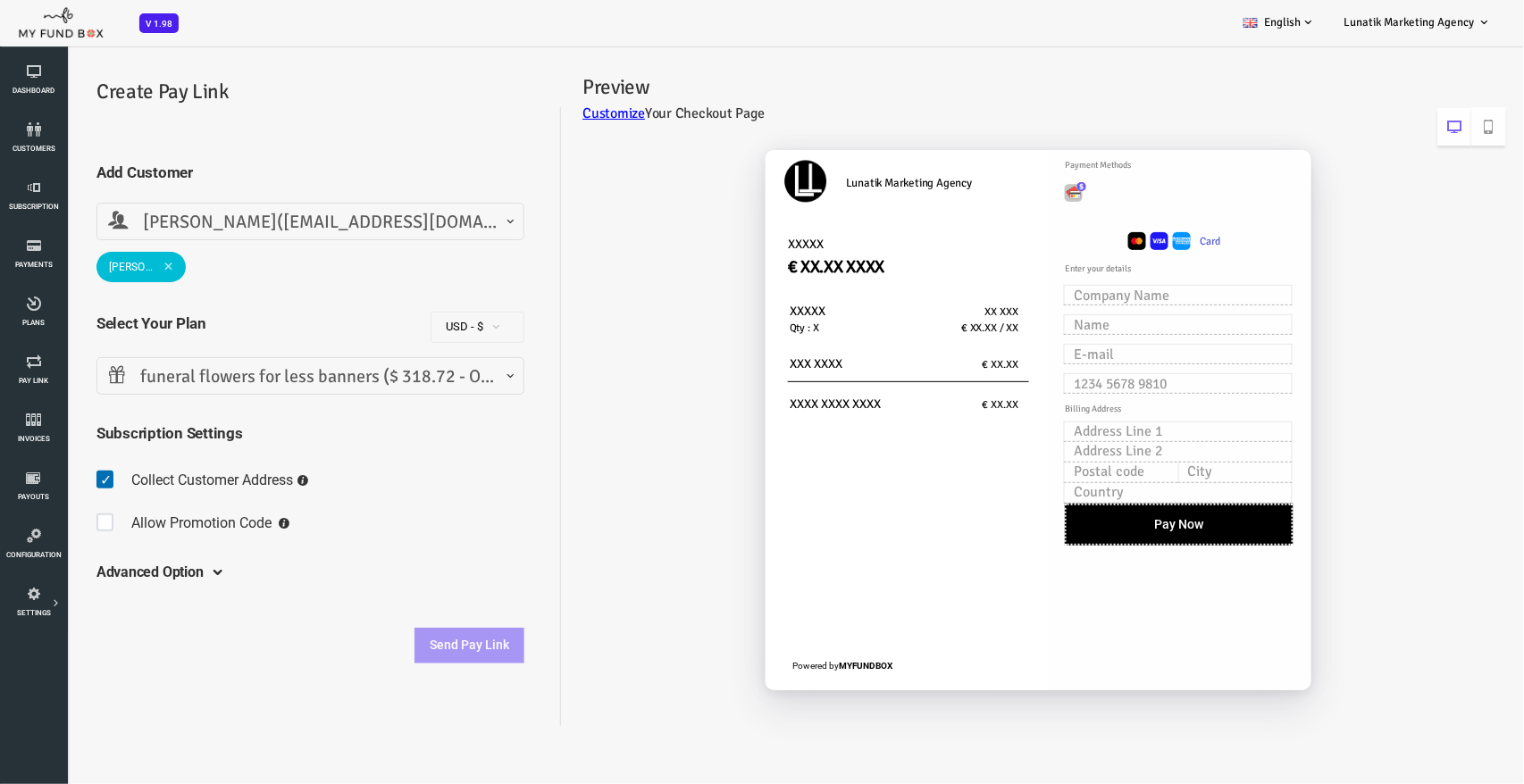
click at [47, 469] on span at bounding box center [49, 480] width 28 height 36
click at [37, 466] on input "checkbox" at bounding box center [36, 465] width 1 height 1
checkbox input "false"
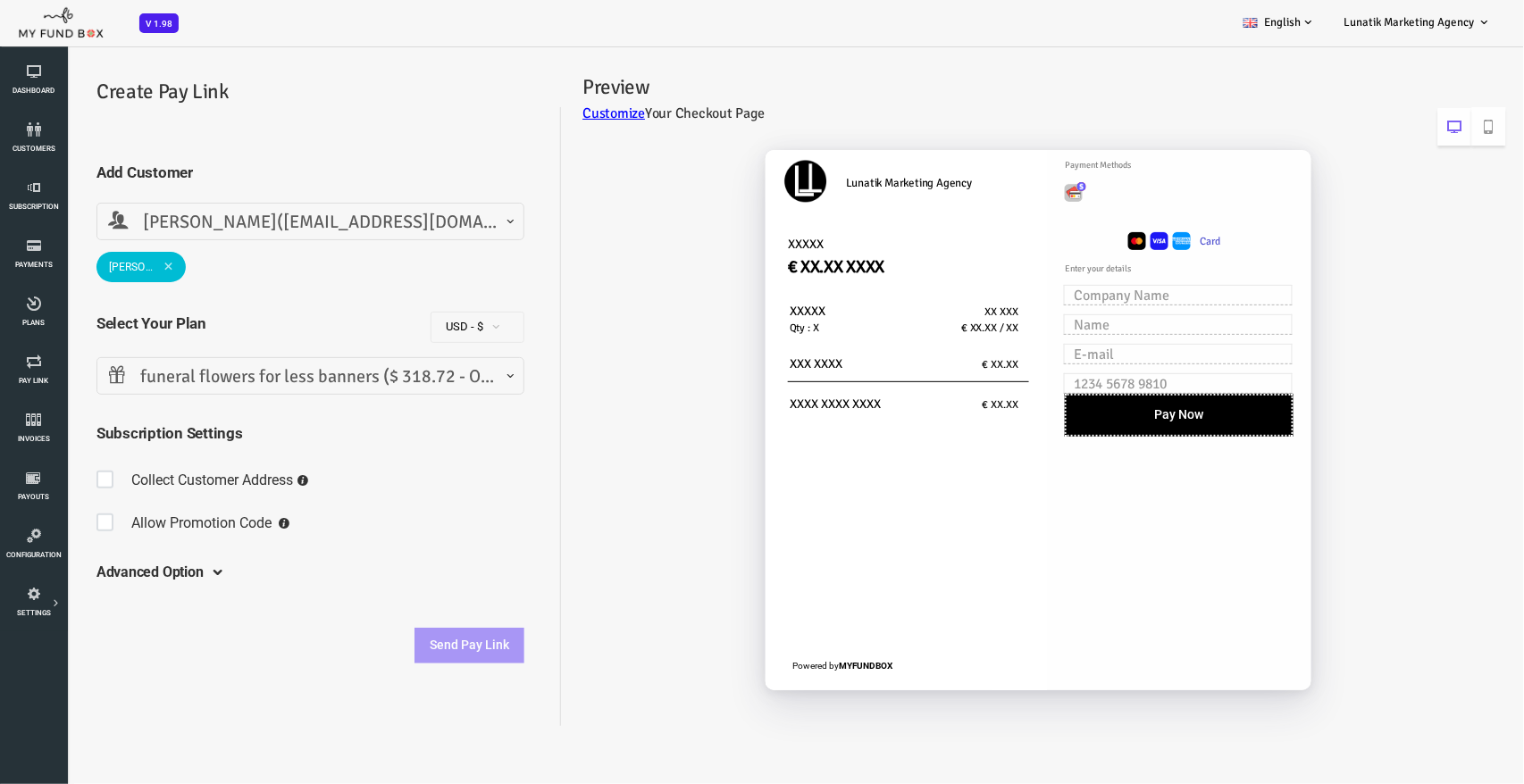
click at [354, 393] on div "Select Your Plan Add Your New Plan funeral flowers for less banners ($ 318.72 -…" at bounding box center [249, 379] width 446 height 46
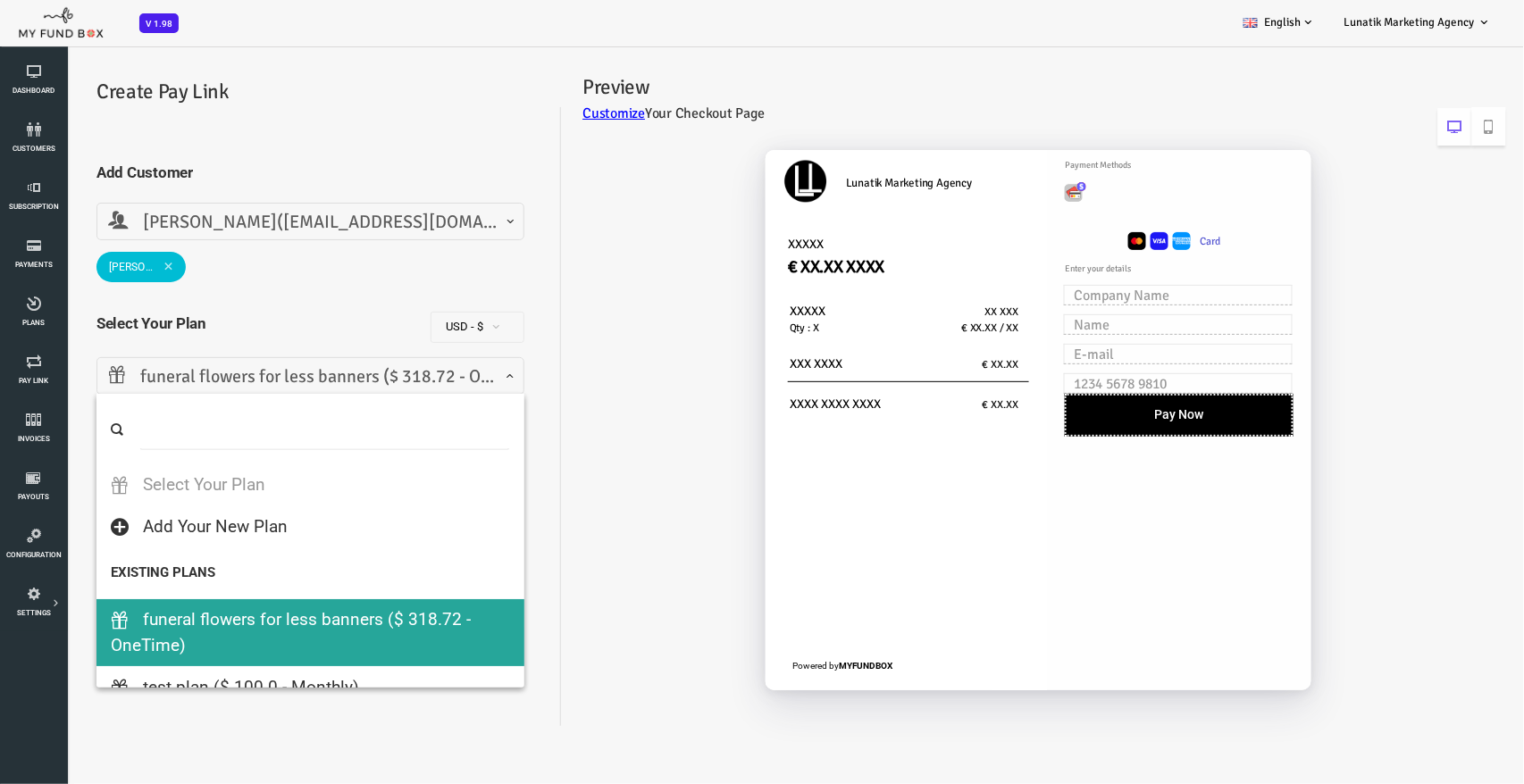
click at [366, 374] on span "funeral flowers for less banners ($ 318.72 - OneTime)" at bounding box center [249, 375] width 405 height 27
click at [489, 519] on div "Create Pay Link Add Customer Select Your Customer Add Customer Geoff Luna (geof…" at bounding box center [249, 377] width 482 height 606
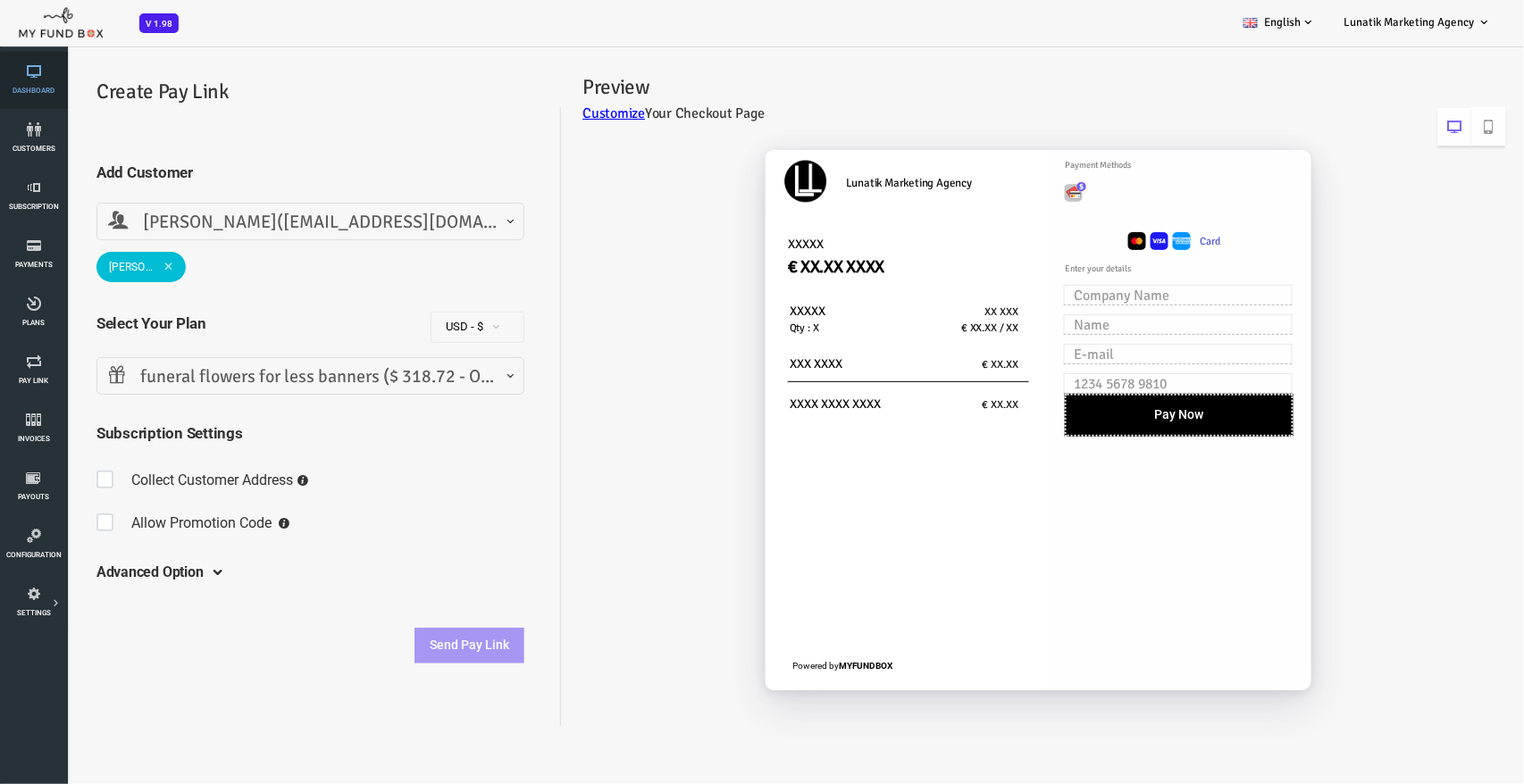
click at [47, 69] on icon at bounding box center [33, 71] width 56 height 14
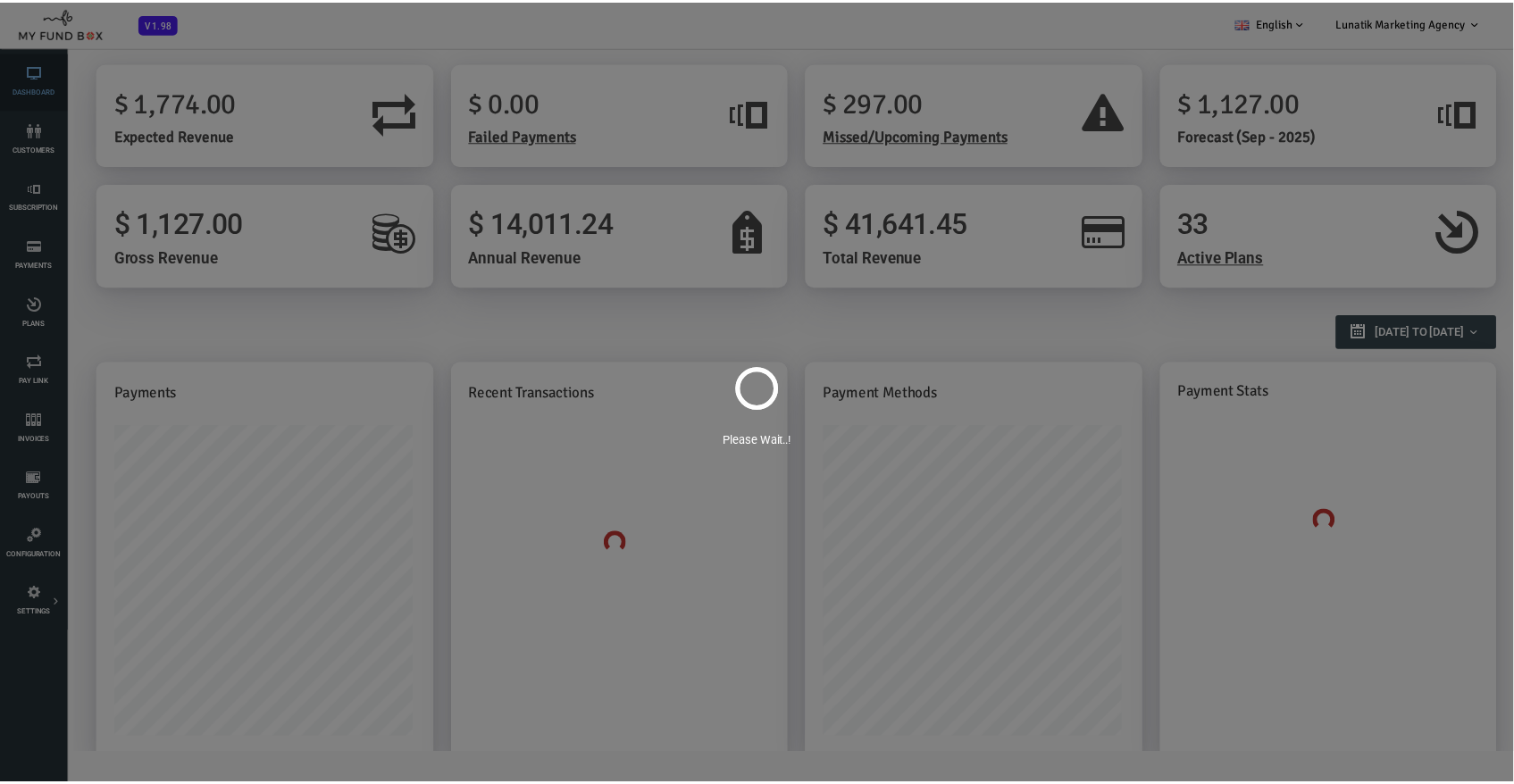
scroll to position [0, 0]
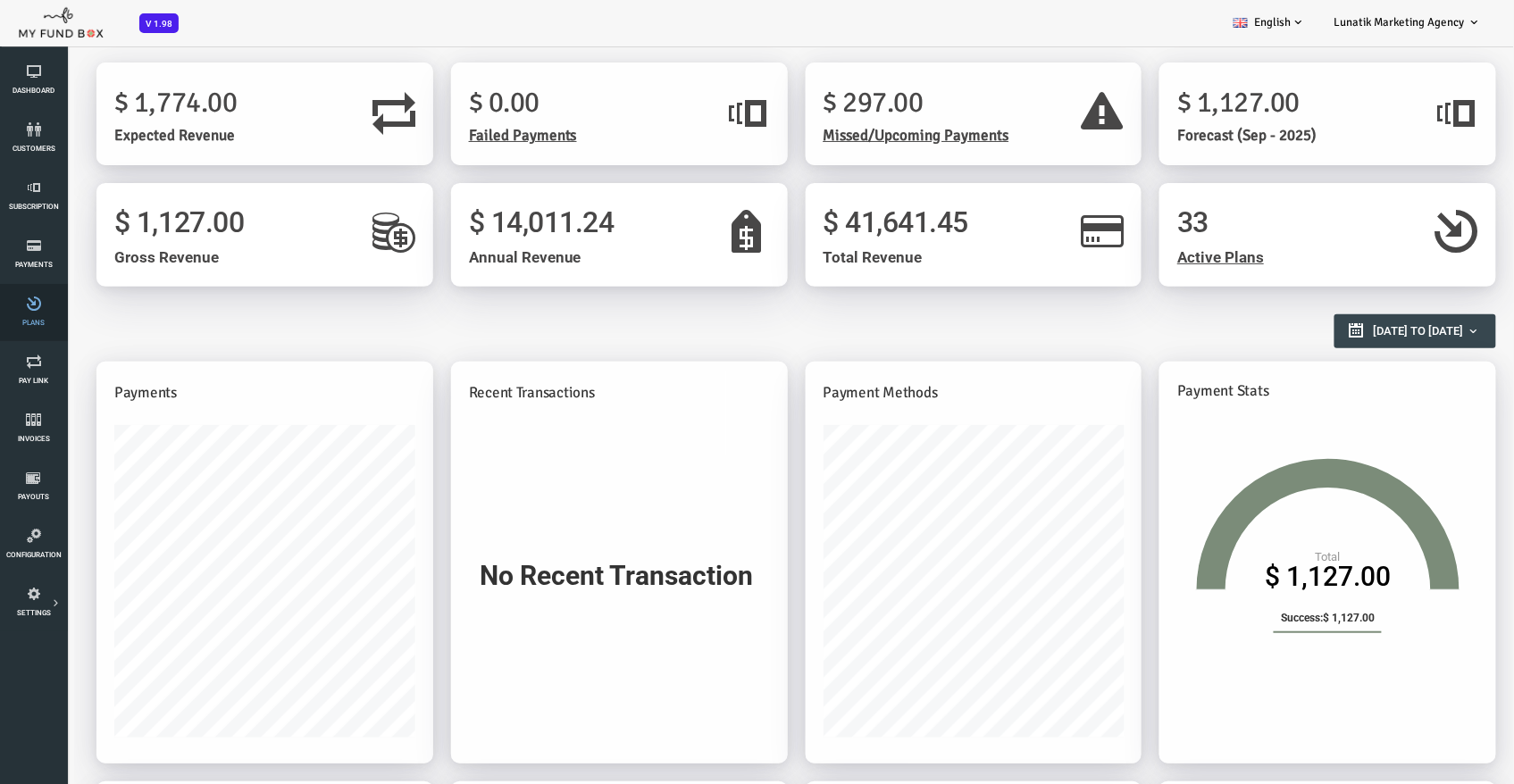
click at [30, 313] on link "Plans" at bounding box center [33, 313] width 56 height 57
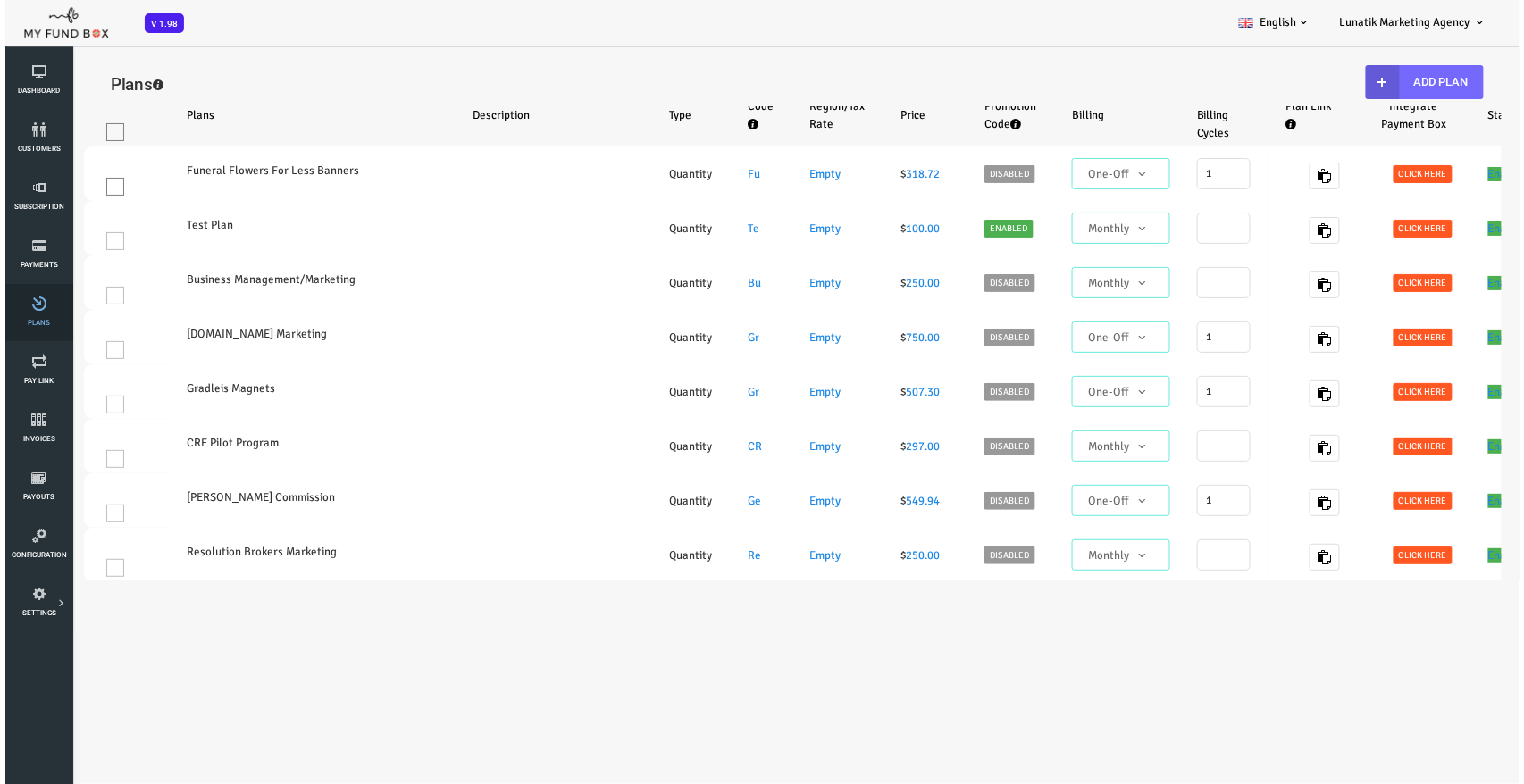
select select "100"
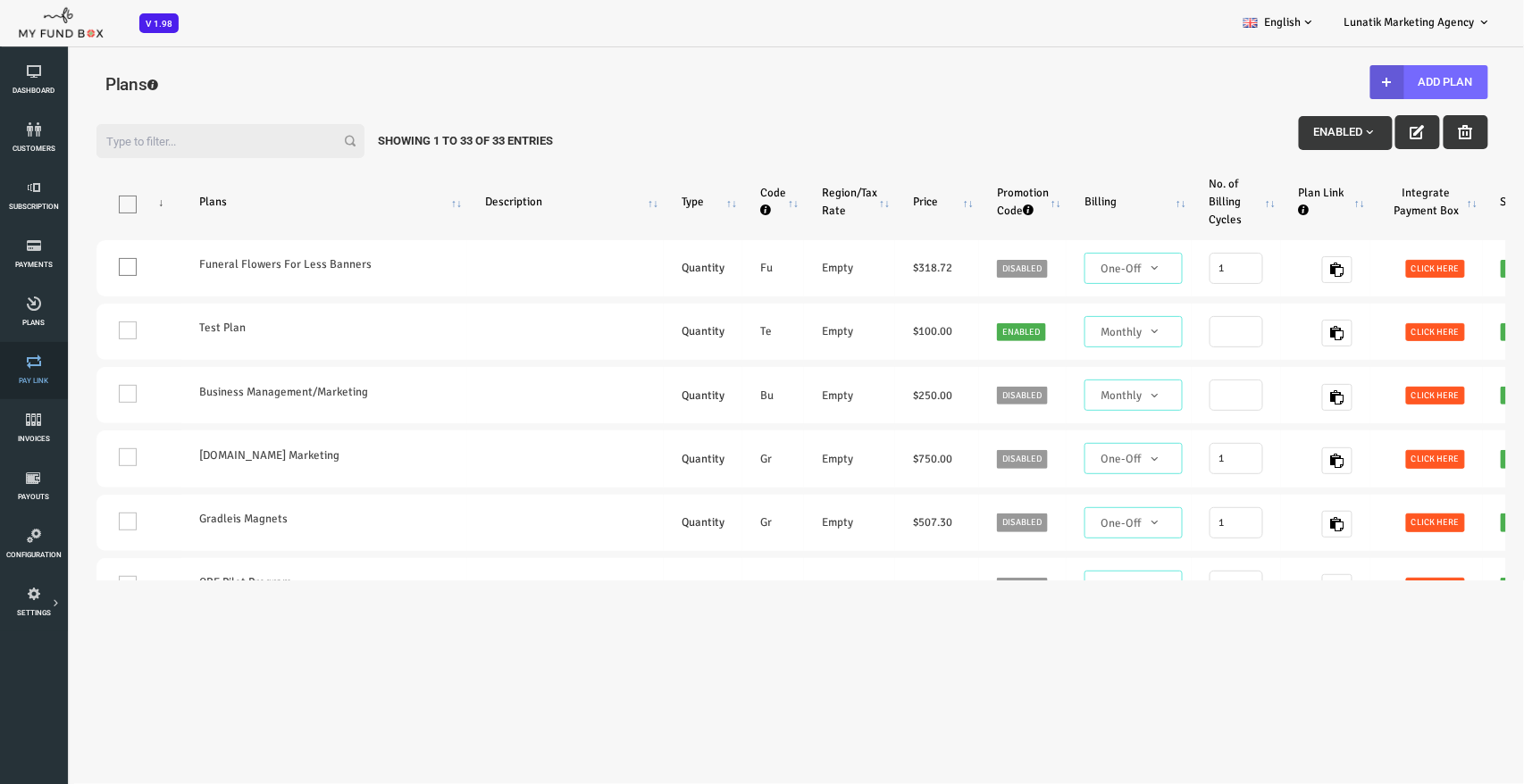
click at [0, 0] on span "Pay Link" at bounding box center [0, 0] width 0 height 0
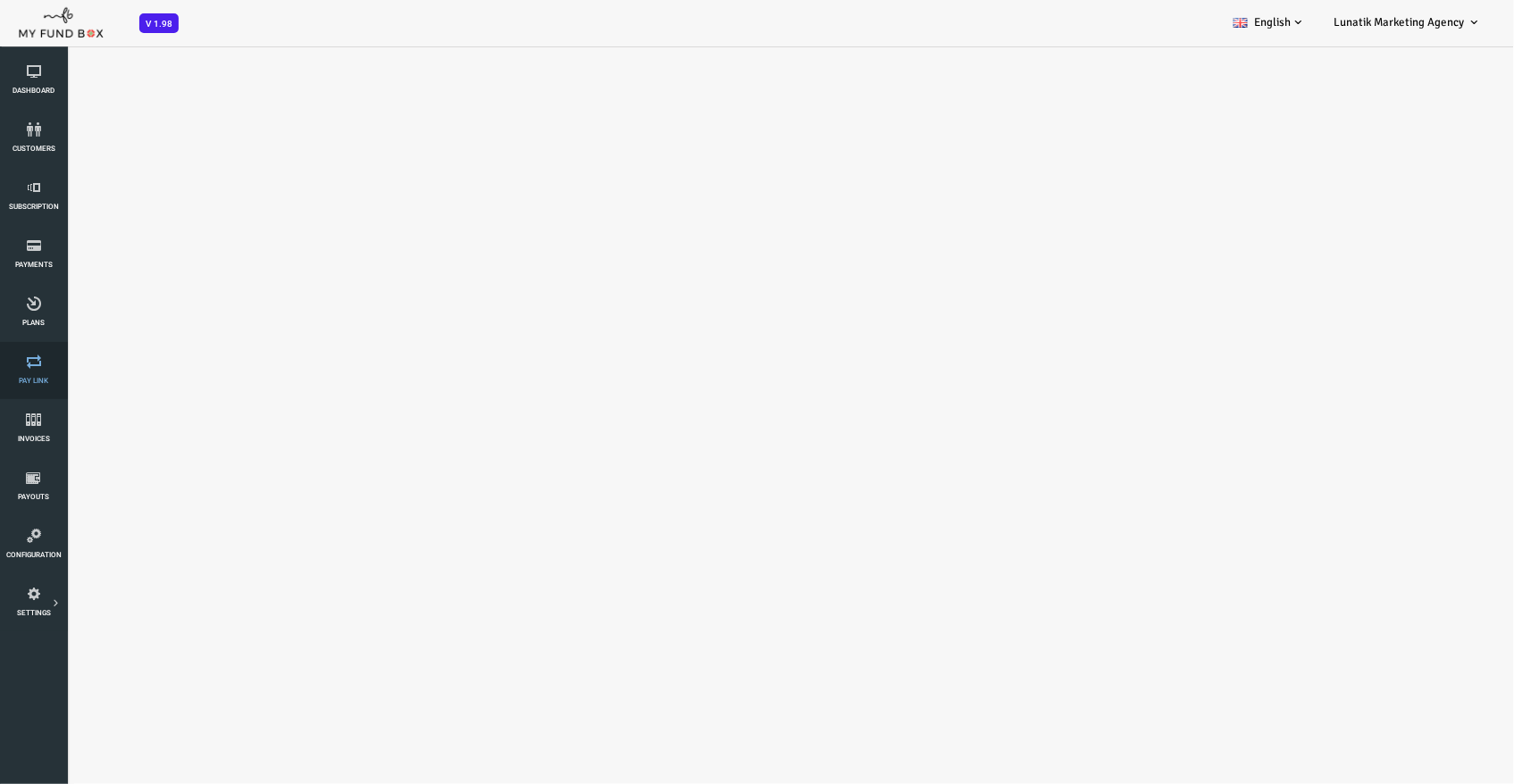
select select "100"
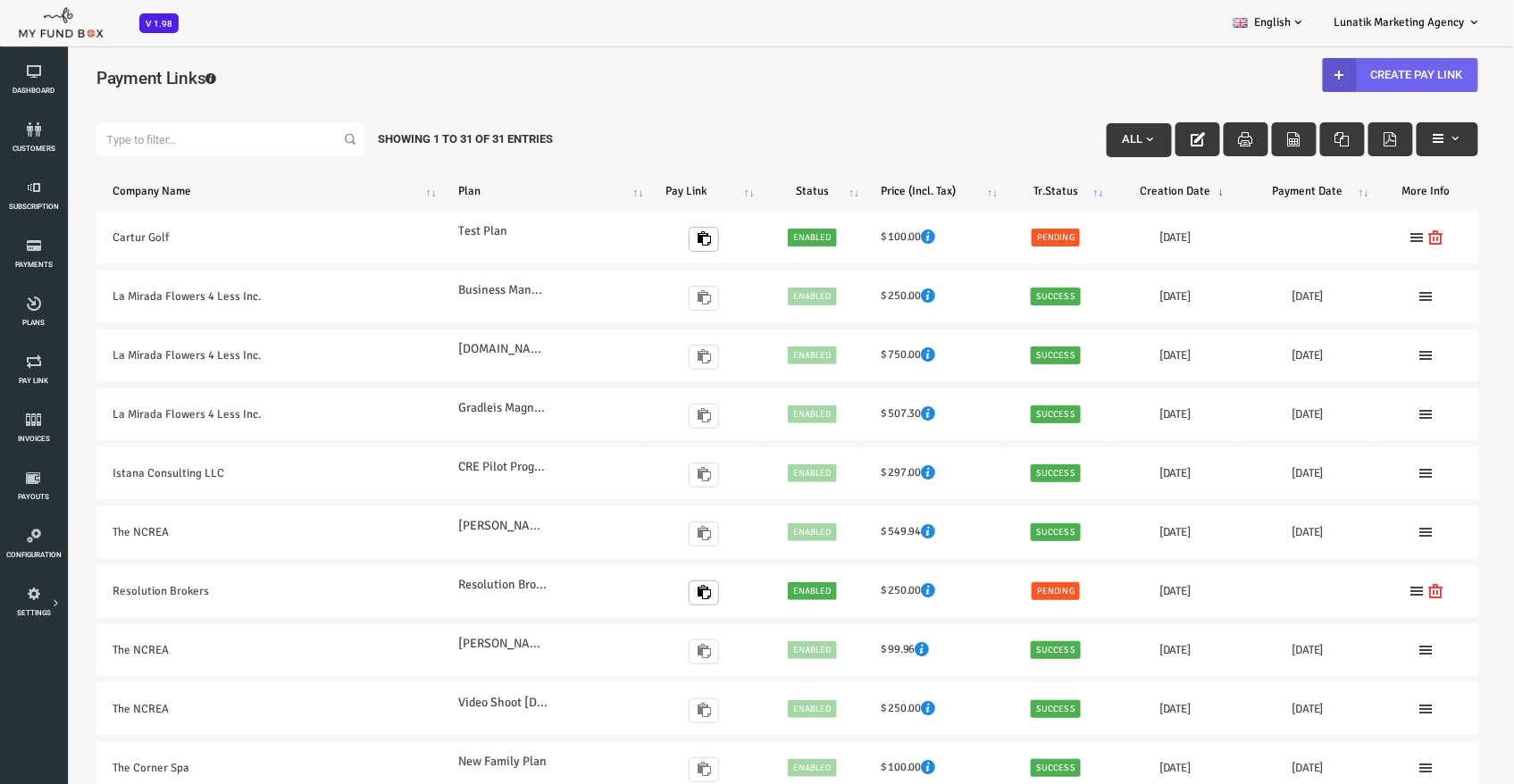
click at [1328, 69] on link "Create Pay Link" at bounding box center [1340, 74] width 155 height 34
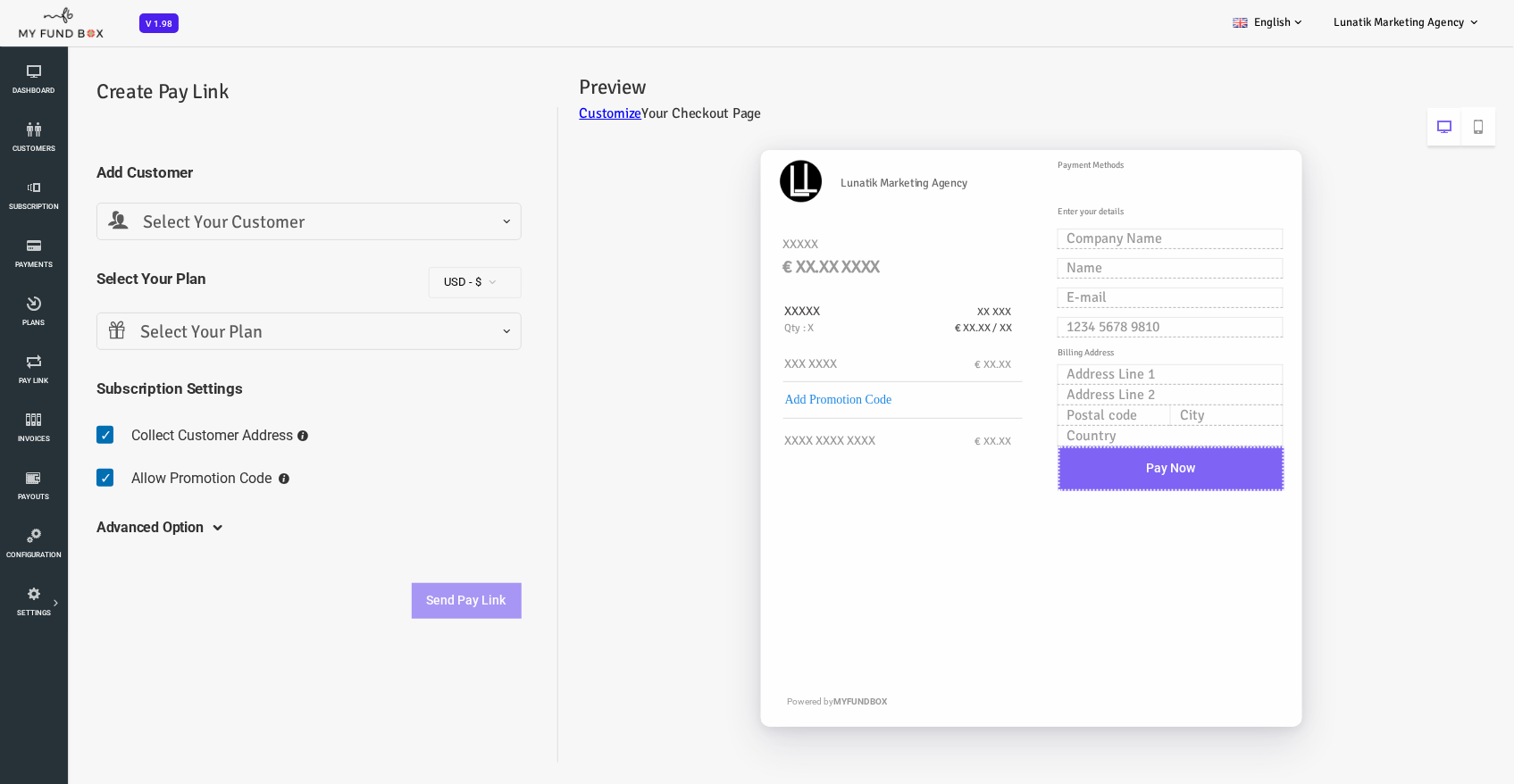
select select "Funeral Flowers For Less Banners"
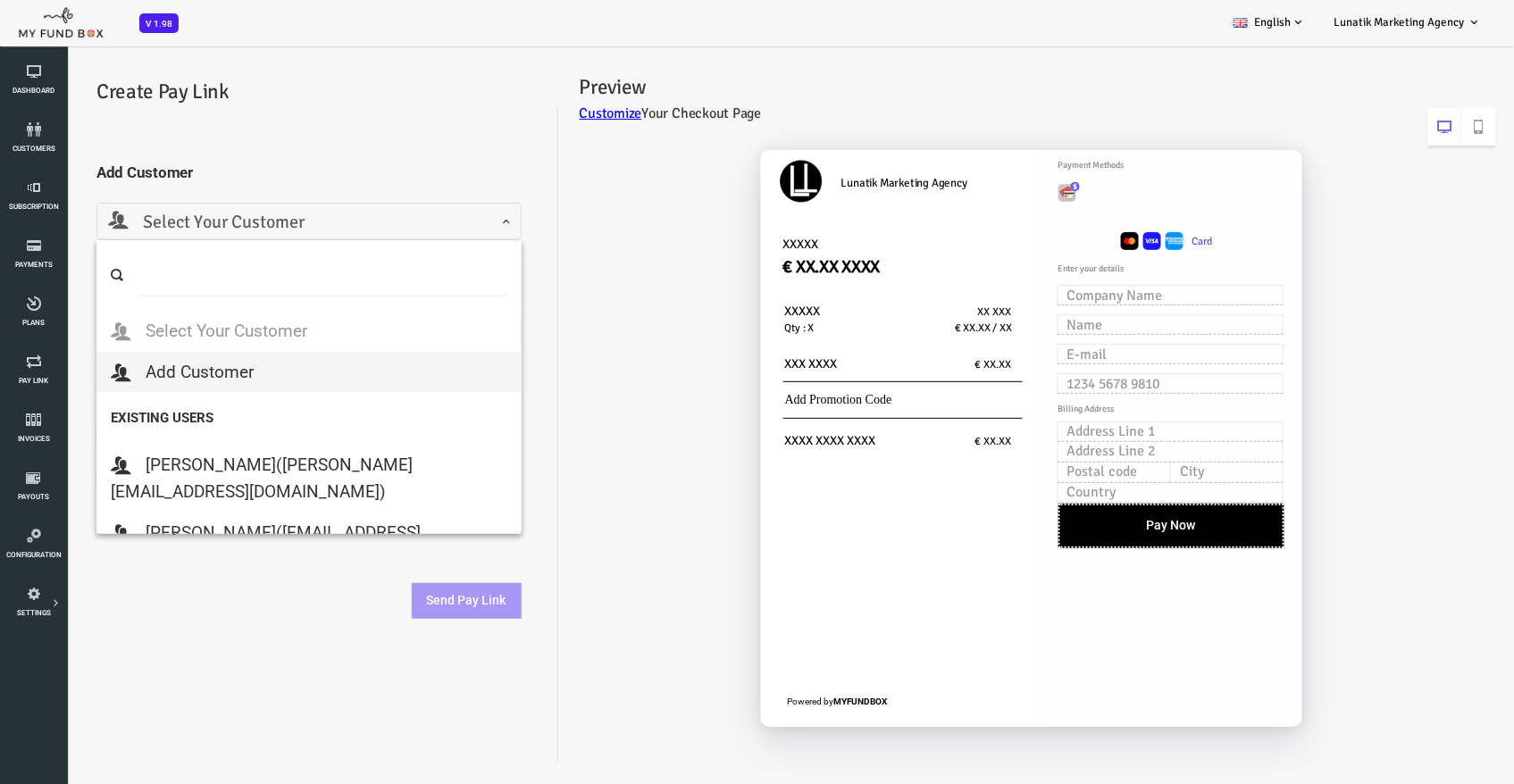
click at [173, 228] on span "Select Your Customer" at bounding box center [248, 222] width 402 height 27
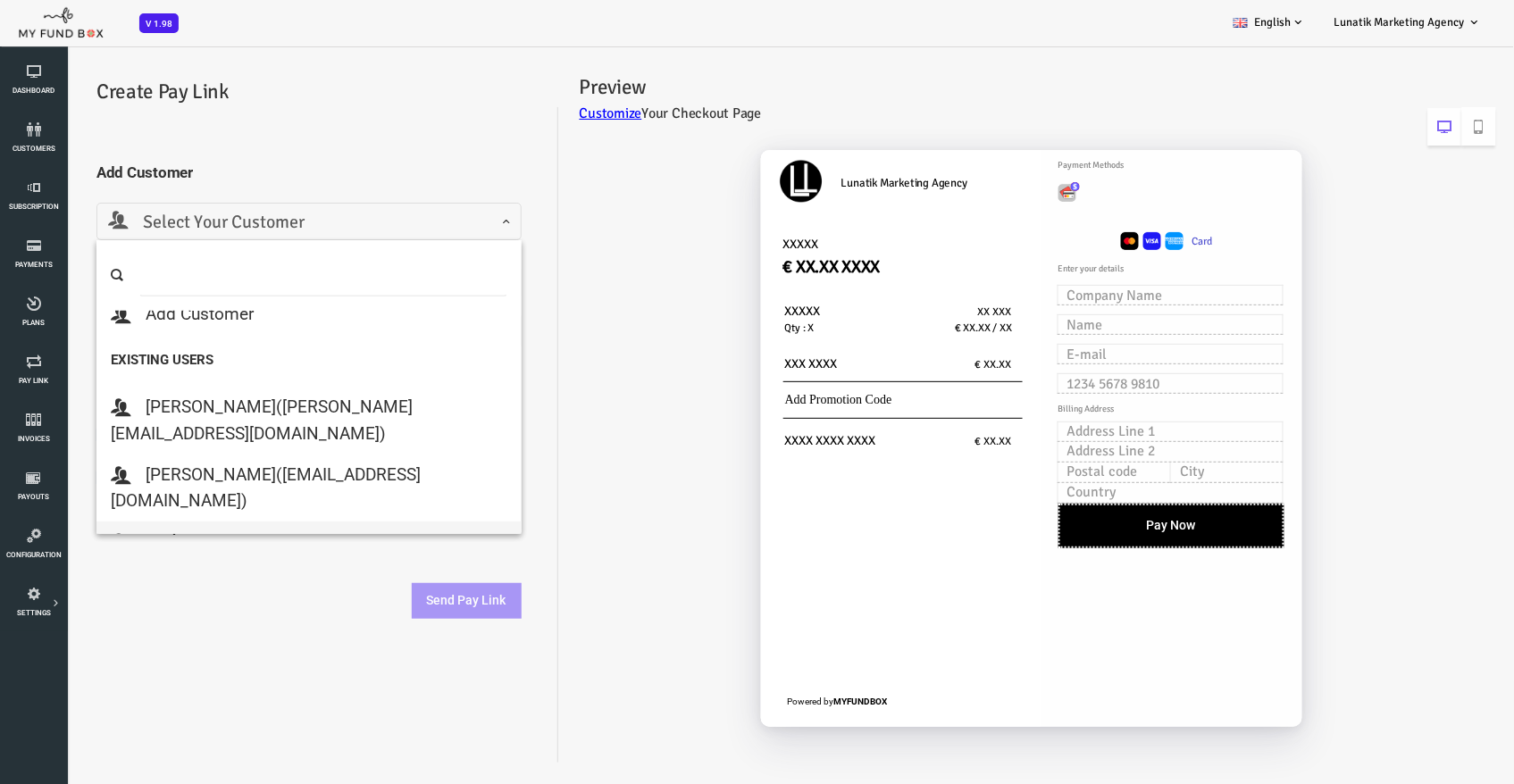
scroll to position [69, 0]
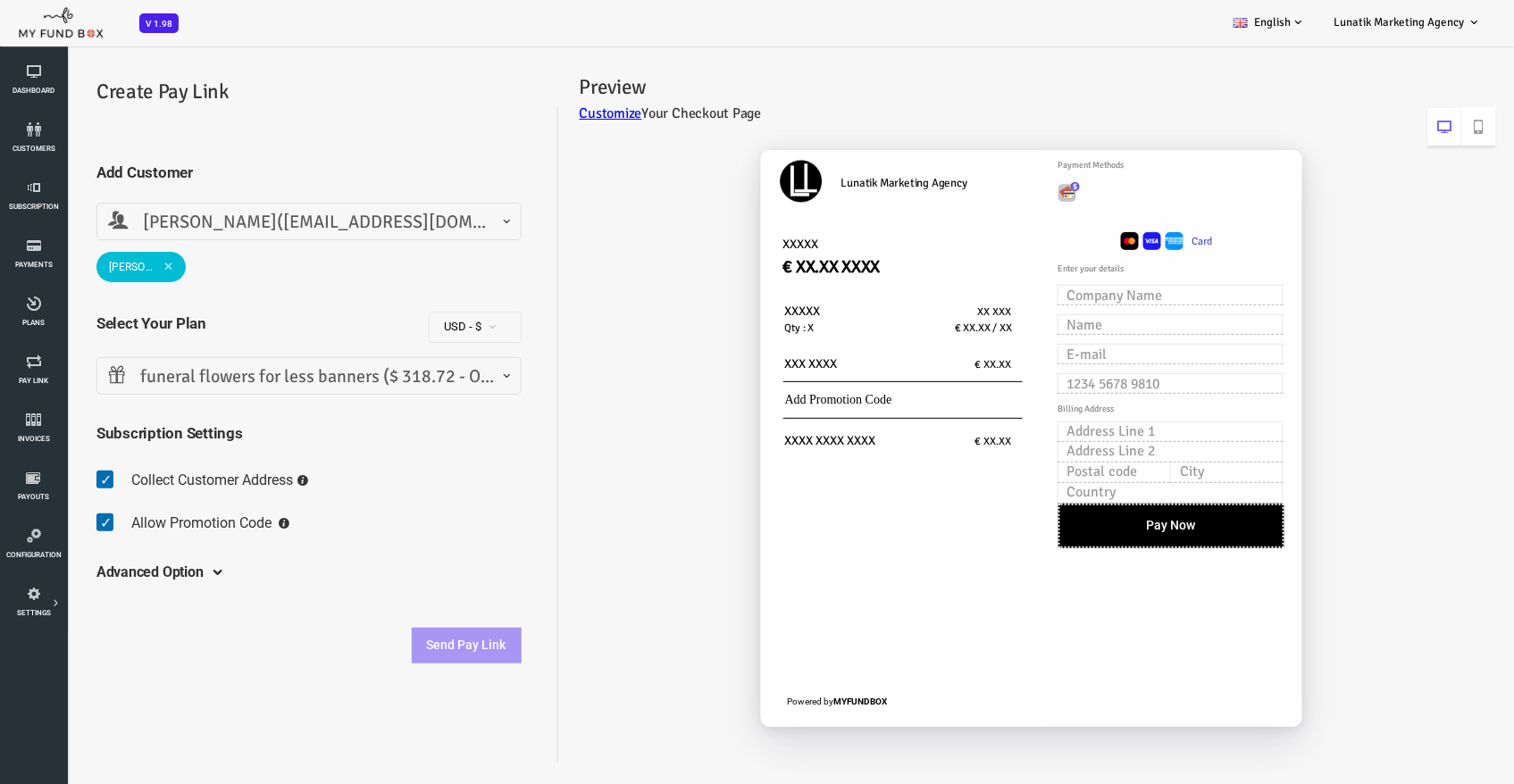
click at [109, 259] on span "Geoffrey" at bounding box center [81, 266] width 89 height 30
click at [105, 266] on span at bounding box center [107, 265] width 9 height 9
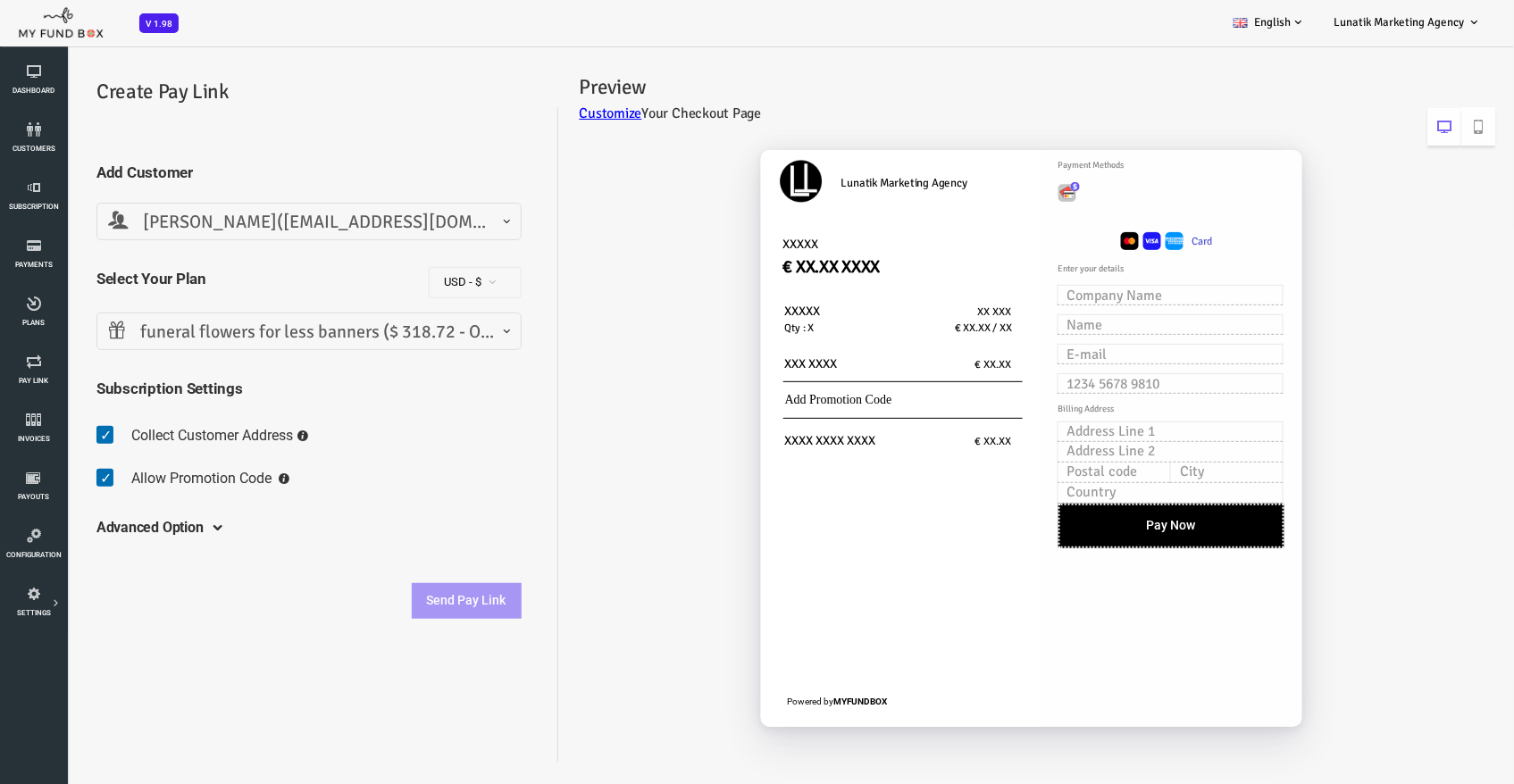
click at [183, 222] on span "Geoffrey Luna(info@carturgroup.com)" at bounding box center [248, 222] width 402 height 27
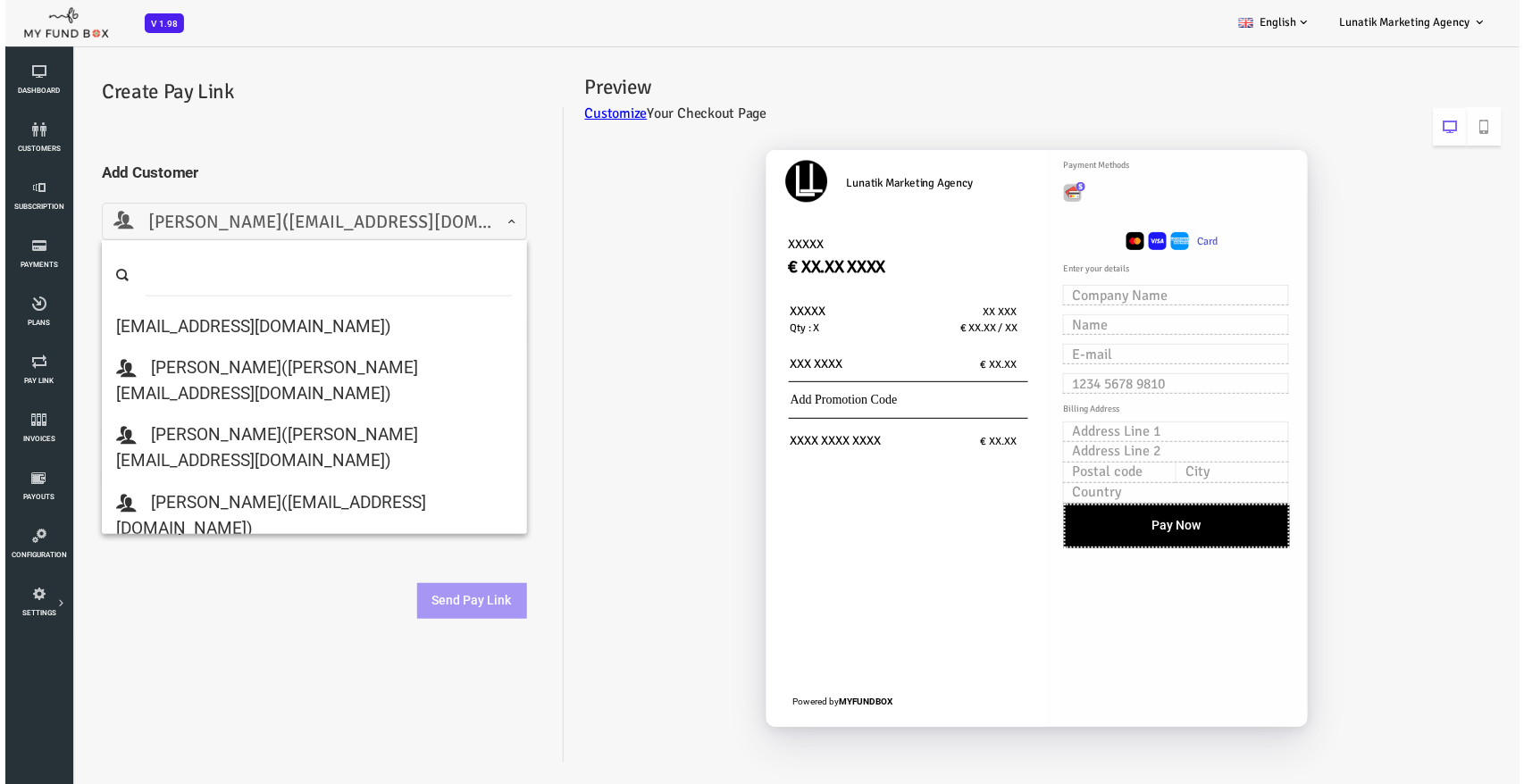
scroll to position [297, 0]
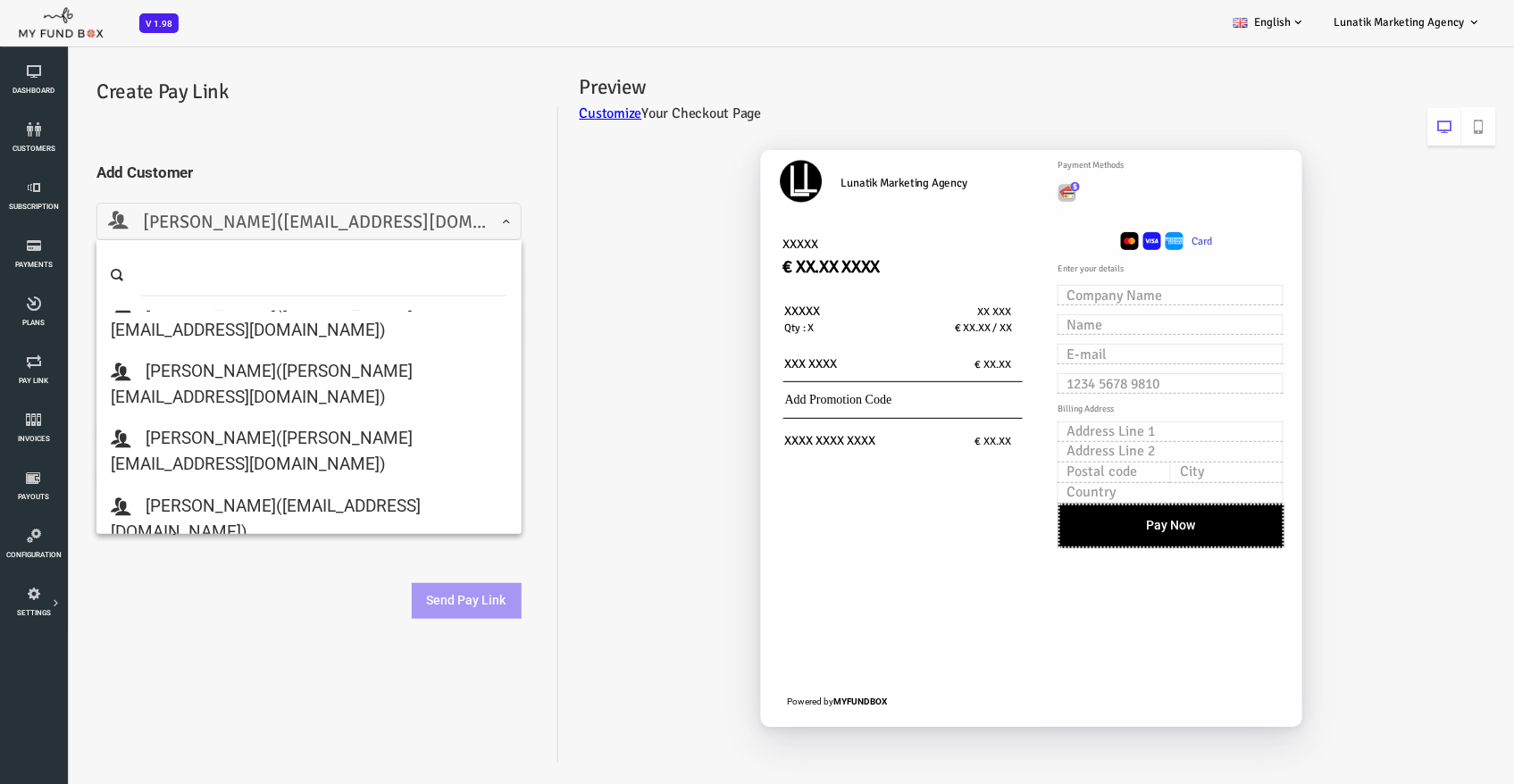
select select "freshflowersonline1@gmail.com"
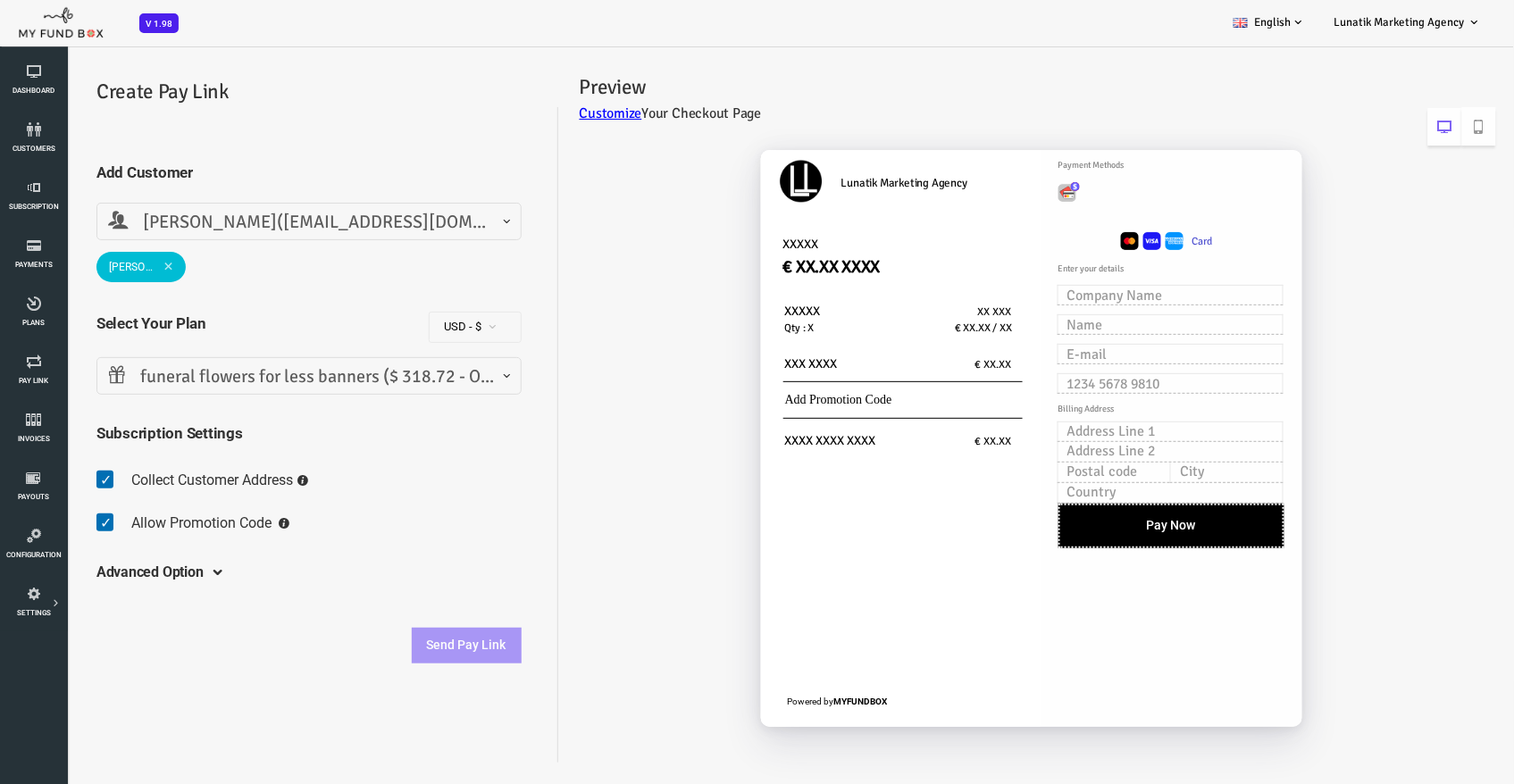
click at [47, 472] on span at bounding box center [49, 480] width 27 height 36
click at [37, 466] on input "checkbox" at bounding box center [36, 465] width 1 height 1
checkbox input "false"
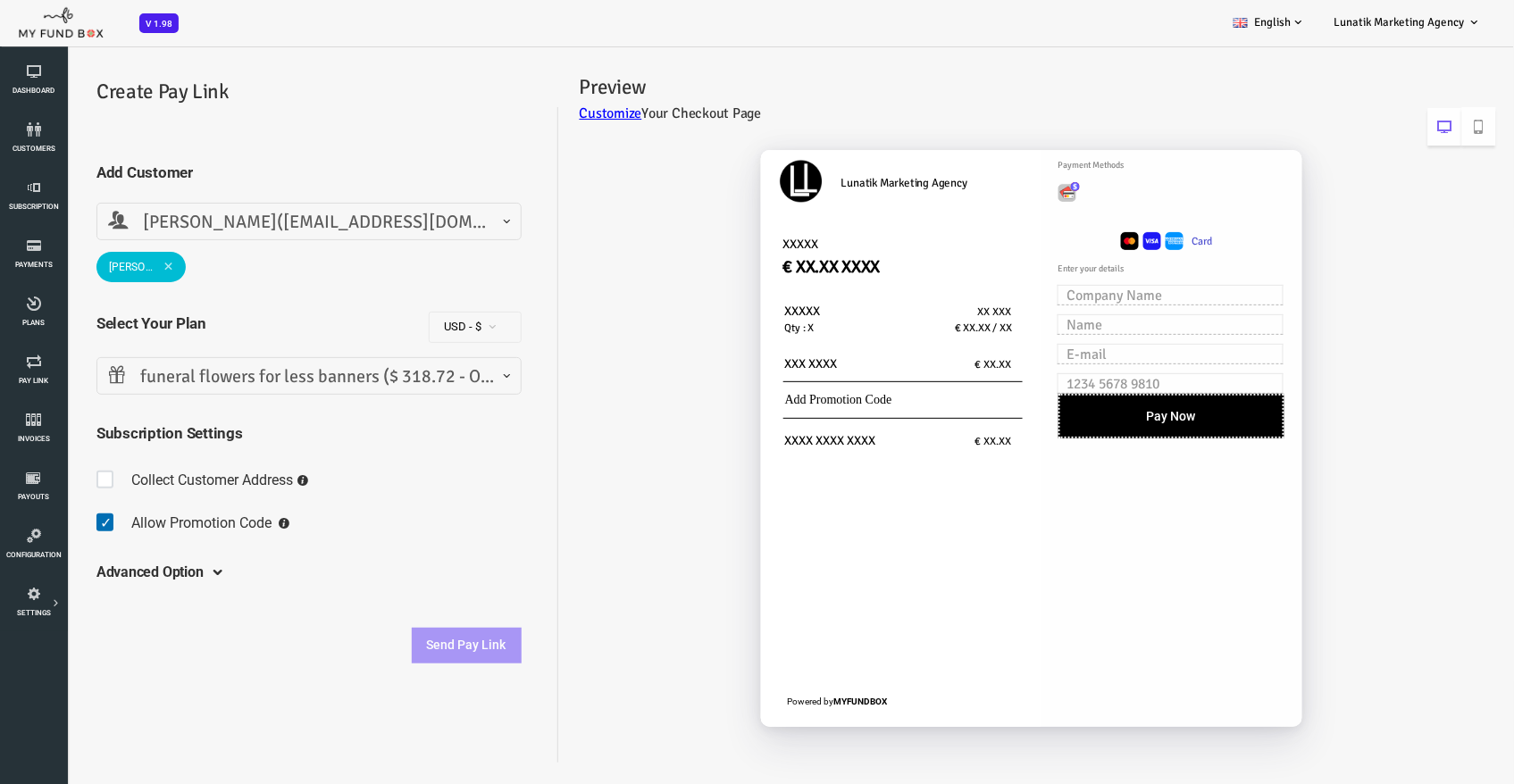
click at [43, 524] on span at bounding box center [49, 522] width 27 height 36
click at [37, 509] on input "checkbox" at bounding box center [36, 508] width 1 height 1
checkbox input "false"
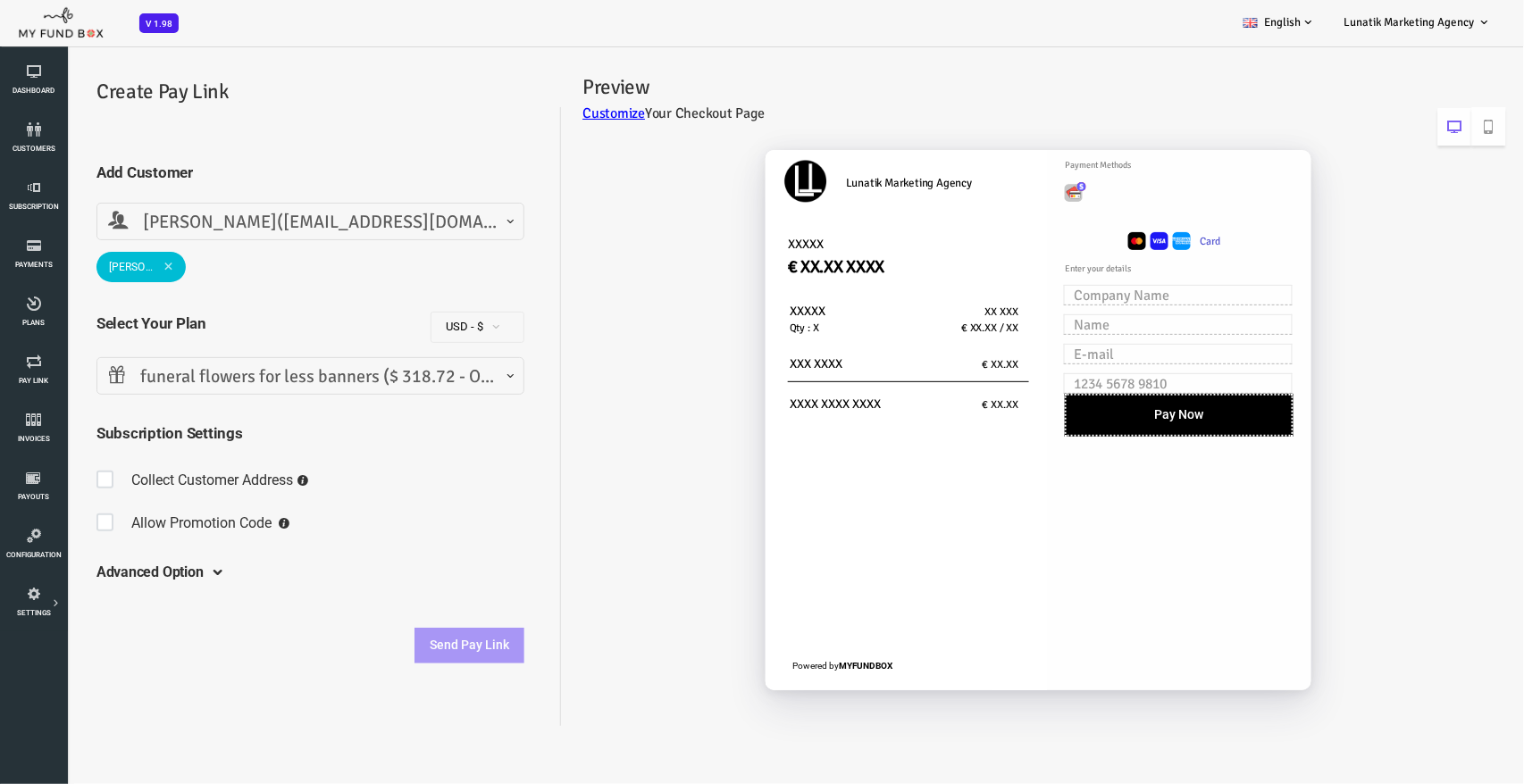
click at [116, 564] on h5 "Advanced Option" at bounding box center [89, 572] width 107 height 49
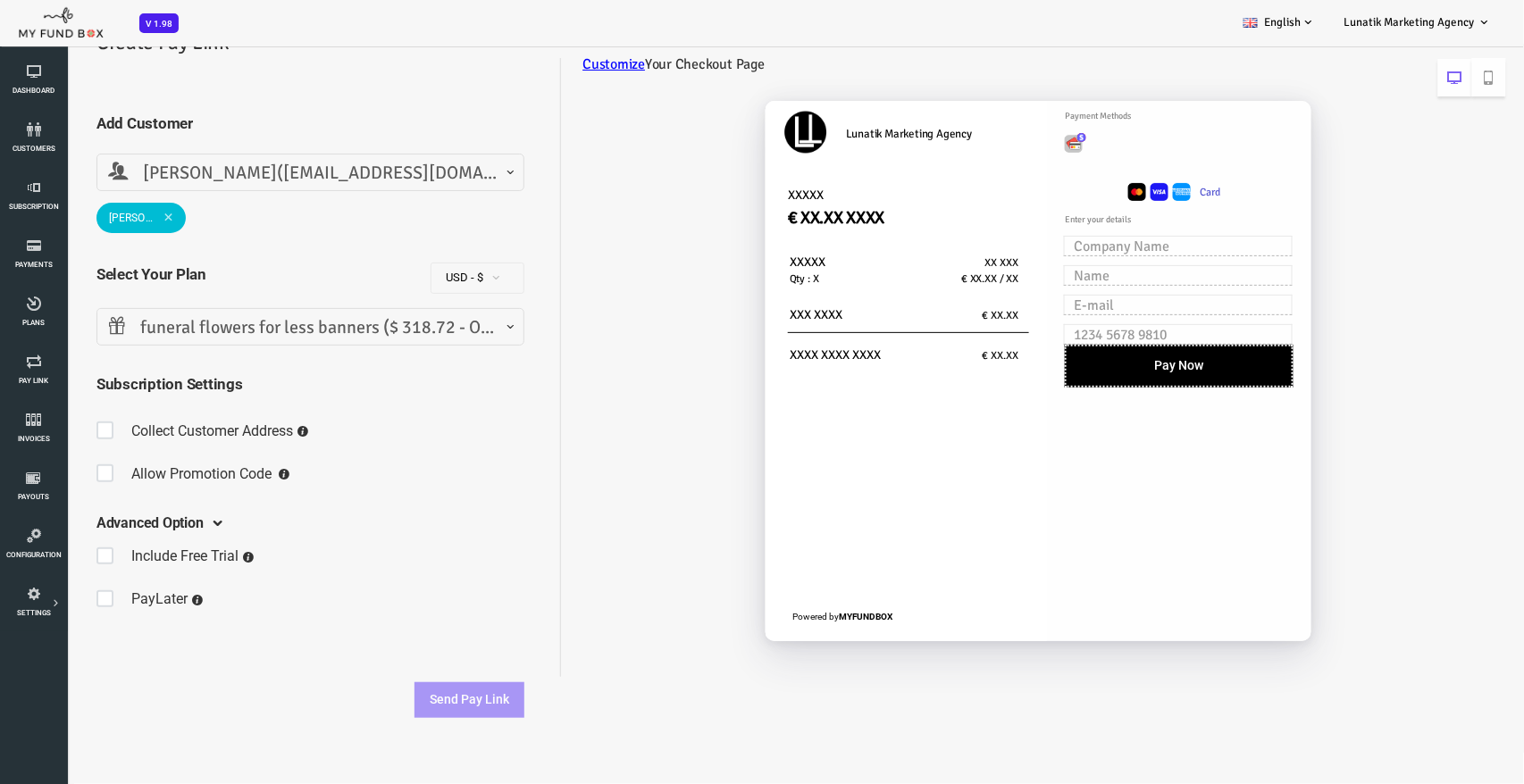
scroll to position [0, 0]
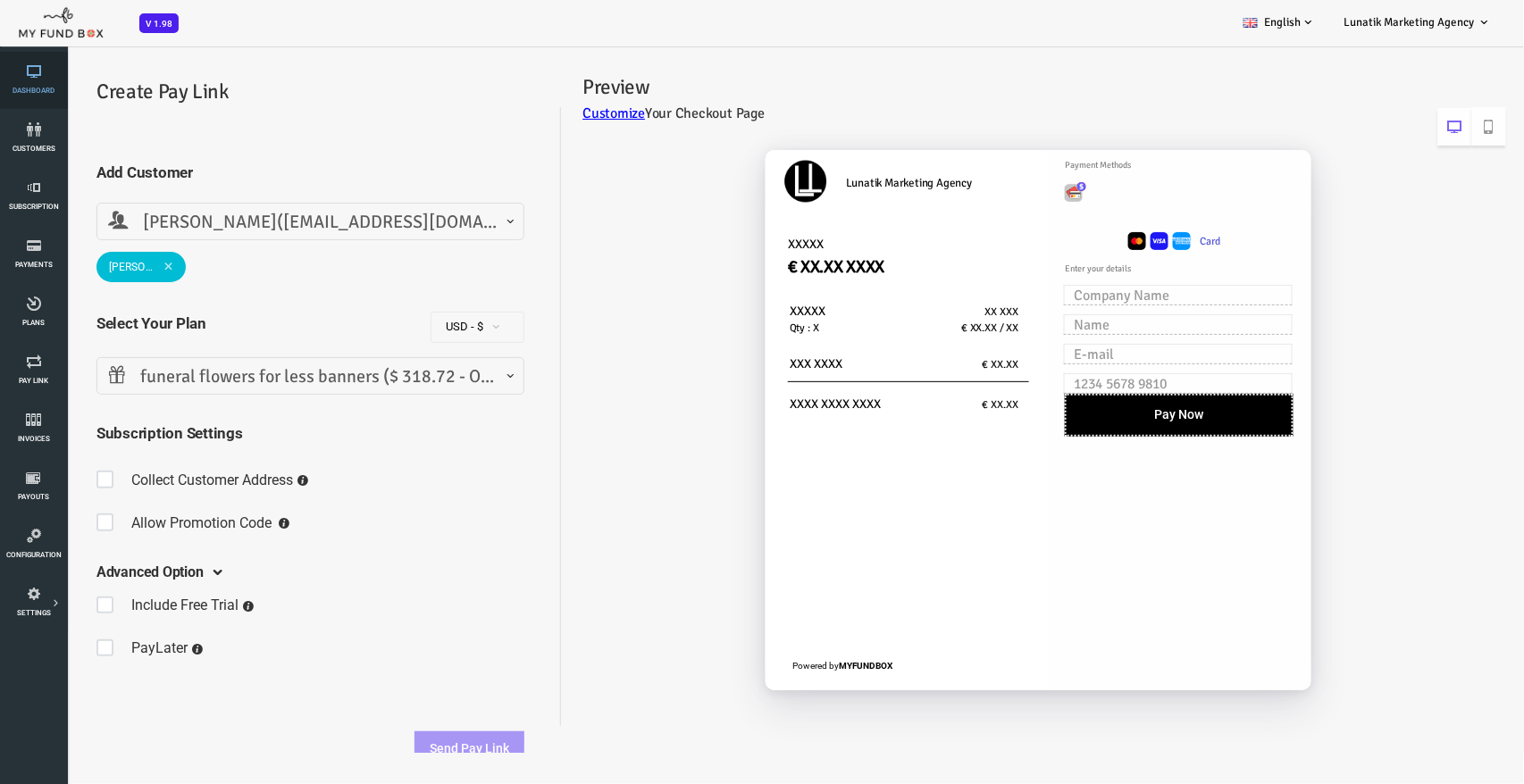
click at [31, 72] on icon at bounding box center [33, 71] width 56 height 14
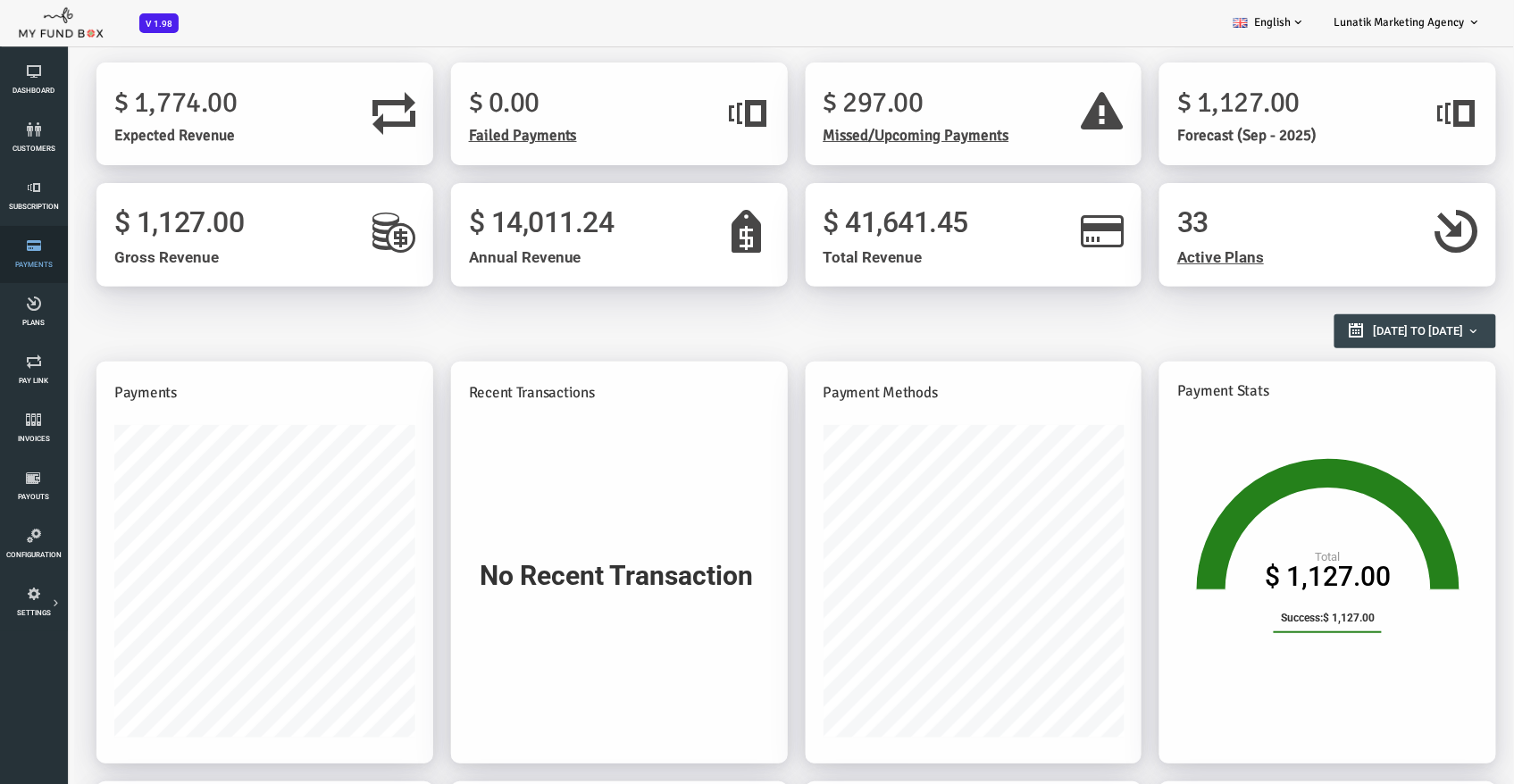
click at [39, 258] on link "Payments" at bounding box center [33, 254] width 56 height 57
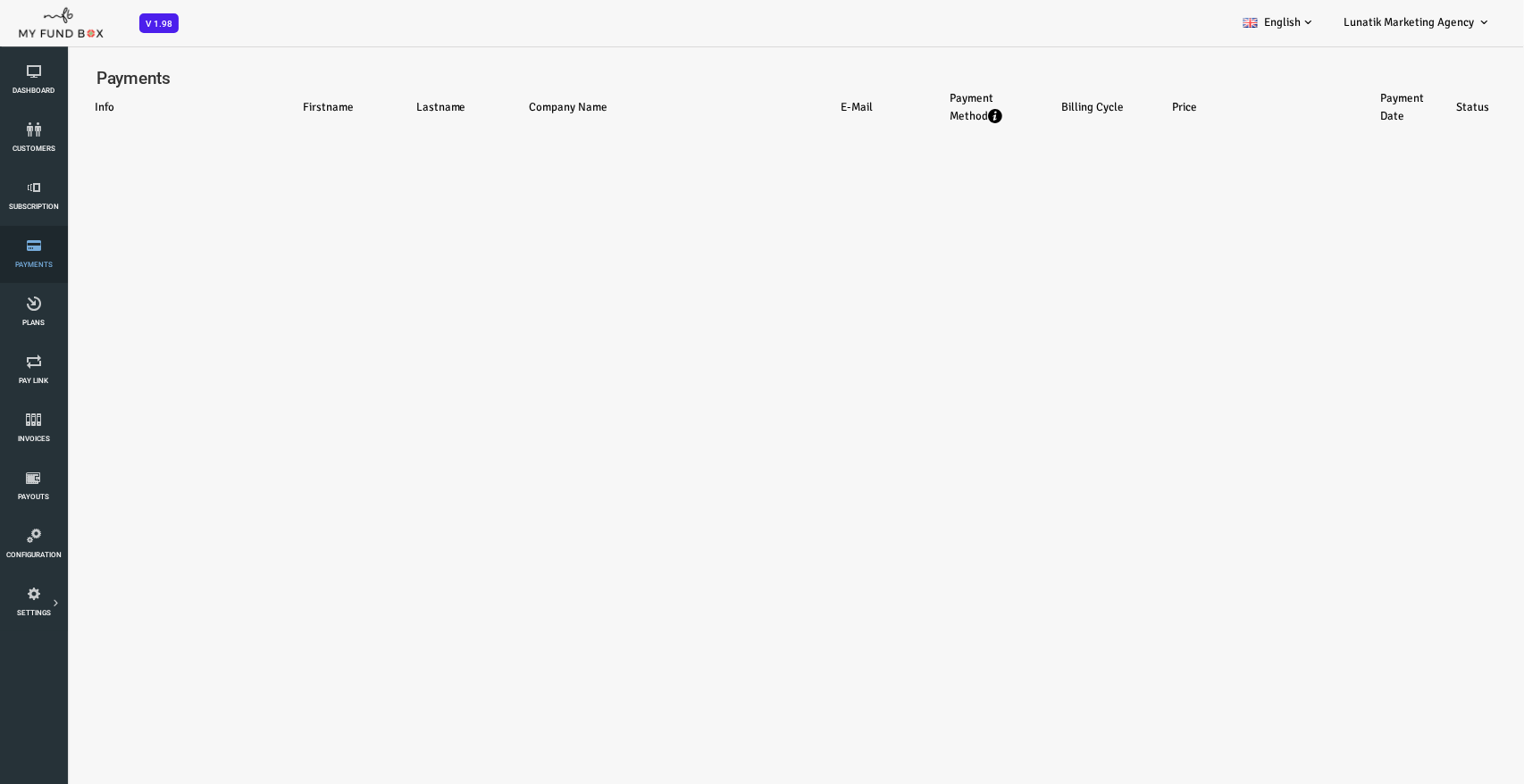
select select "100"
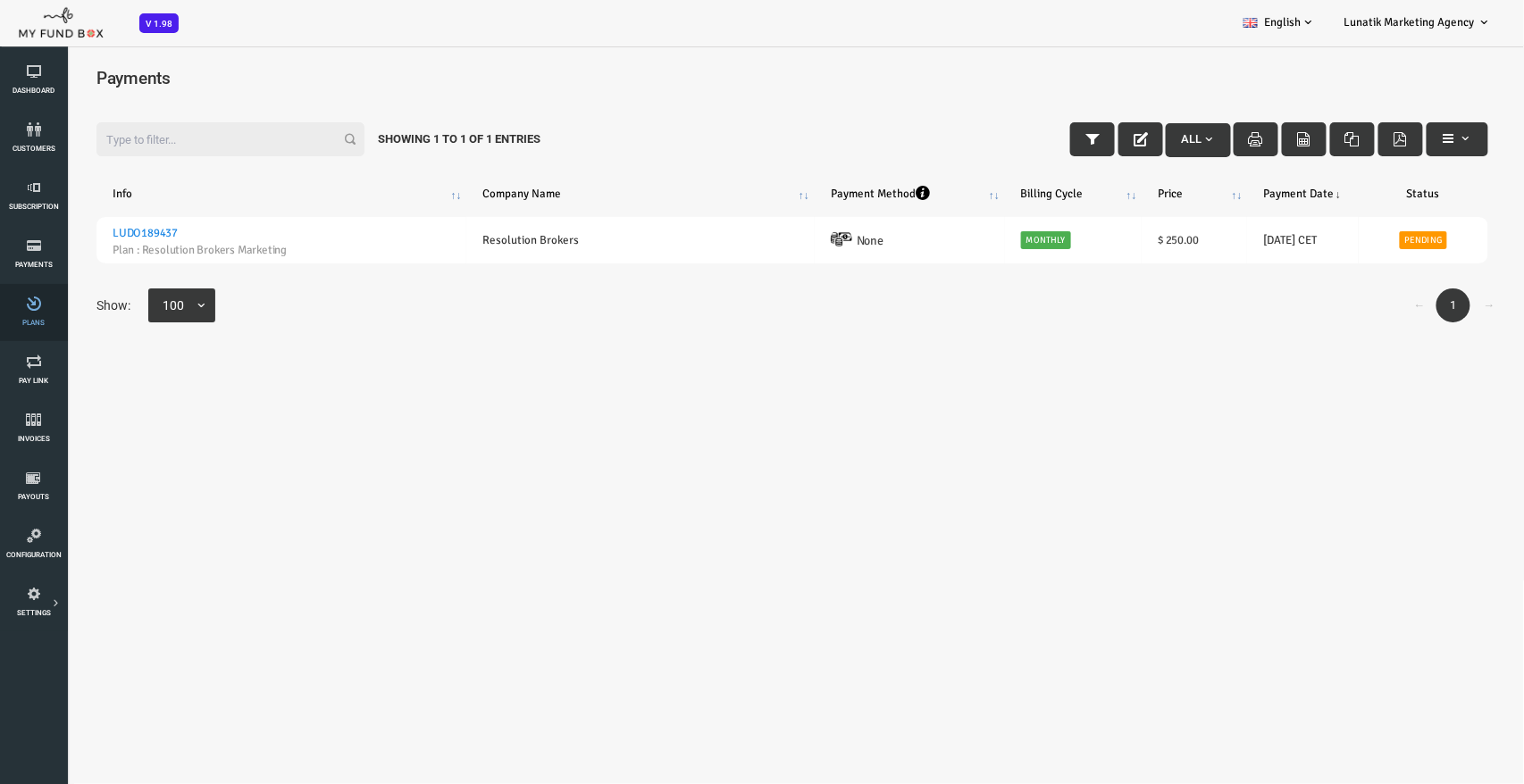
click at [26, 312] on link "Plans" at bounding box center [33, 313] width 56 height 57
